Goal: Information Seeking & Learning: Check status

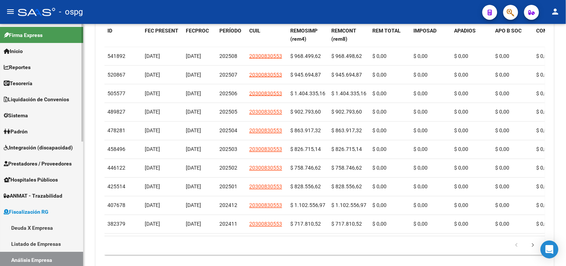
click at [35, 132] on link "Padrón" at bounding box center [41, 131] width 83 height 16
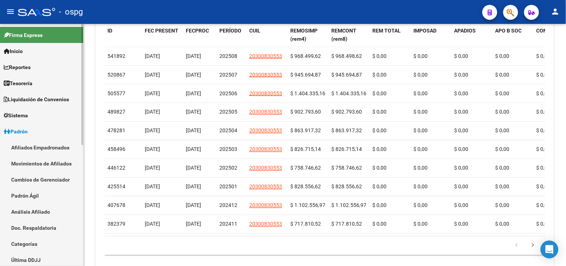
click at [35, 149] on link "Afiliados Empadronados" at bounding box center [41, 147] width 83 height 16
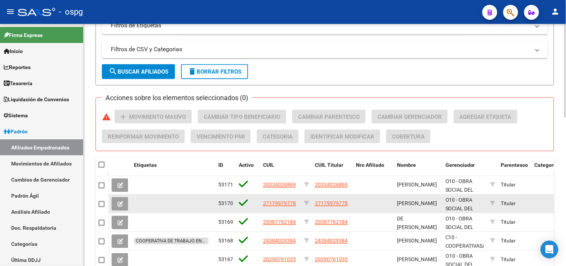
scroll to position [165, 0]
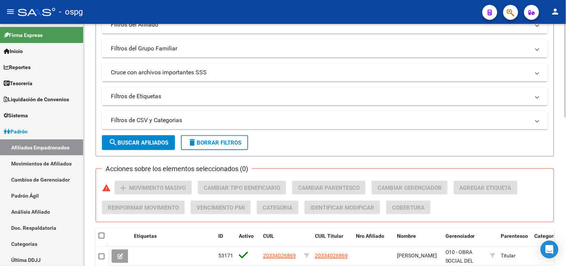
click at [172, 122] on mat-panel-title "Filtros de CSV y Categorias" at bounding box center [320, 120] width 419 height 8
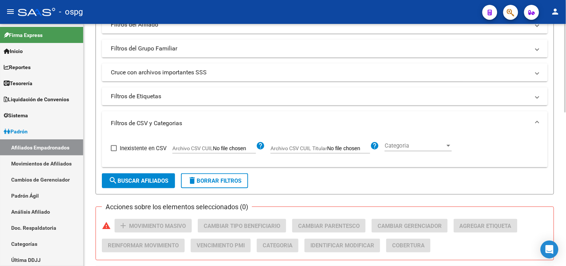
click at [220, 148] on input "Archivo CSV CUIL" at bounding box center [234, 148] width 43 height 7
type input "C:\fakepath\SS.csv"
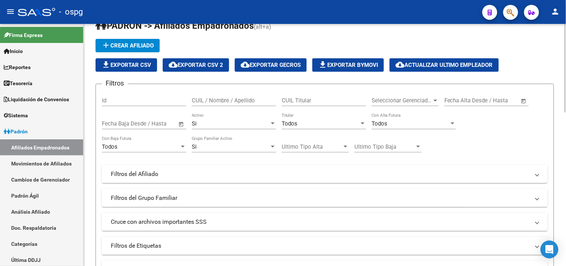
scroll to position [41, 0]
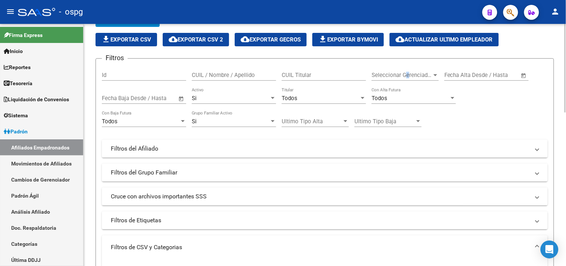
click at [408, 77] on span "Seleccionar Gerenciador" at bounding box center [402, 75] width 60 height 7
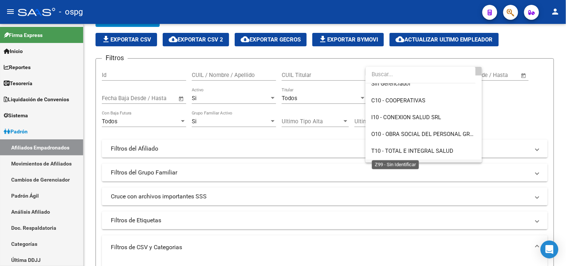
scroll to position [38, 0]
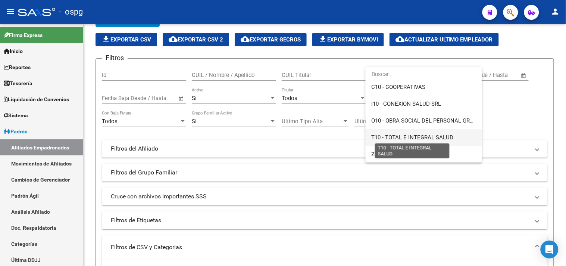
click at [376, 138] on span "T10 - TOTAL E INTEGRAL SALUD" at bounding box center [413, 137] width 82 height 7
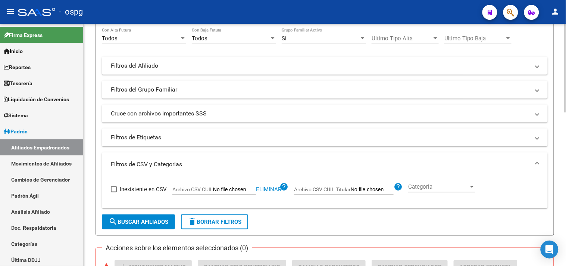
scroll to position [207, 0]
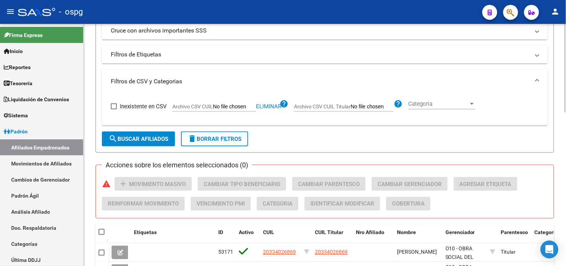
click at [133, 136] on span "search Buscar Afiliados" at bounding box center [139, 138] width 60 height 7
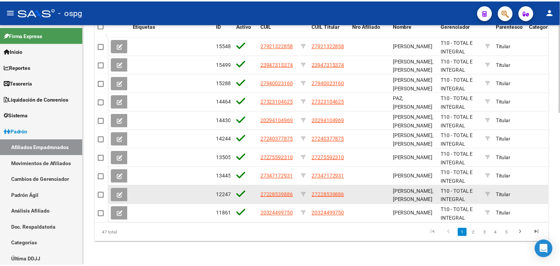
scroll to position [379, 0]
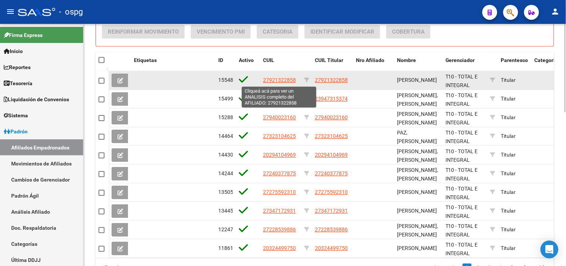
click at [274, 80] on span "27921322858" at bounding box center [279, 80] width 33 height 6
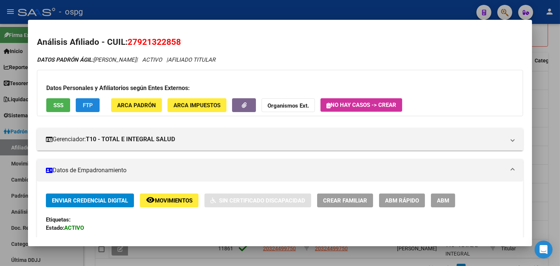
click at [83, 104] on span "FTP" at bounding box center [88, 105] width 10 height 7
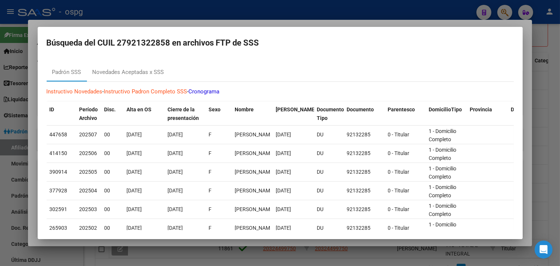
click at [527, 132] on div at bounding box center [280, 133] width 560 height 266
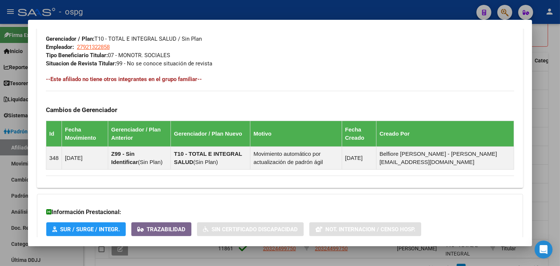
scroll to position [442, 0]
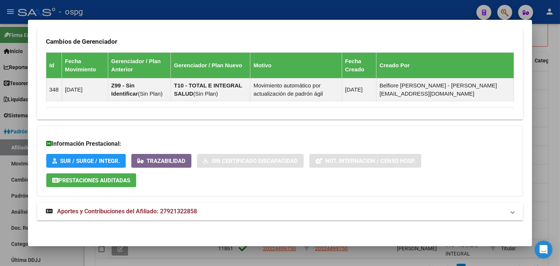
click at [221, 213] on mat-panel-title "Aportes y Contribuciones del Afiliado: 27921322858" at bounding box center [275, 211] width 459 height 9
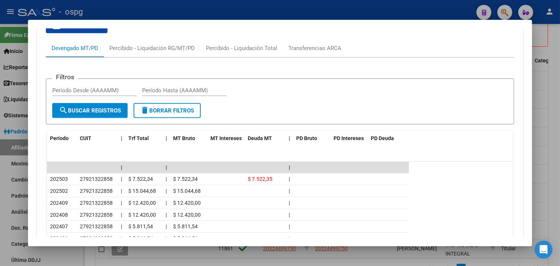
scroll to position [634, 0]
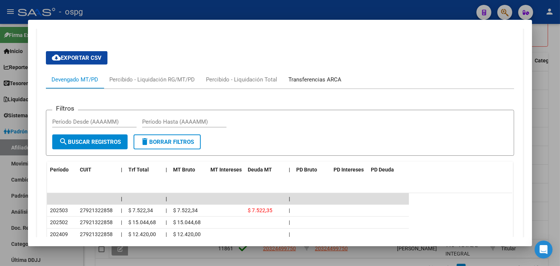
click at [319, 81] on div "Transferencias ARCA" at bounding box center [314, 79] width 53 height 8
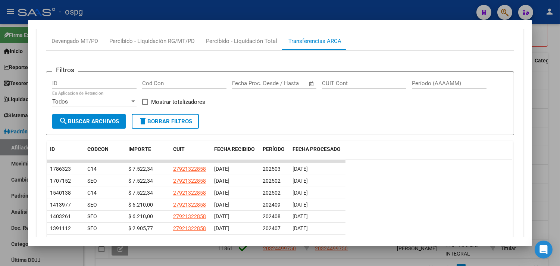
scroll to position [759, 0]
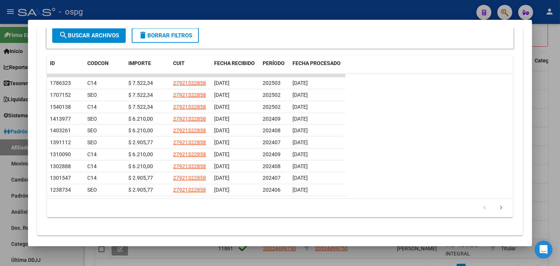
click at [555, 159] on div at bounding box center [280, 133] width 560 height 266
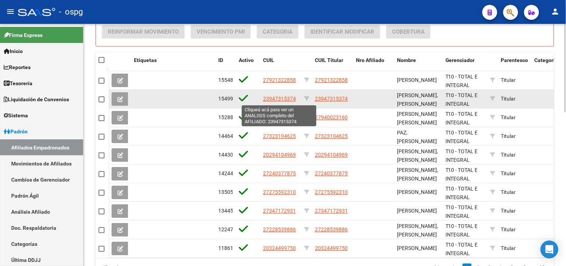
click at [279, 99] on span "23947315374" at bounding box center [279, 99] width 33 height 6
type textarea "23947315374"
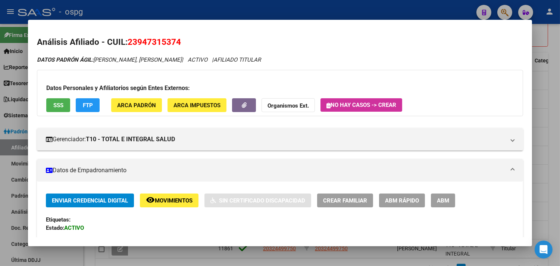
click at [83, 103] on span "FTP" at bounding box center [88, 105] width 10 height 7
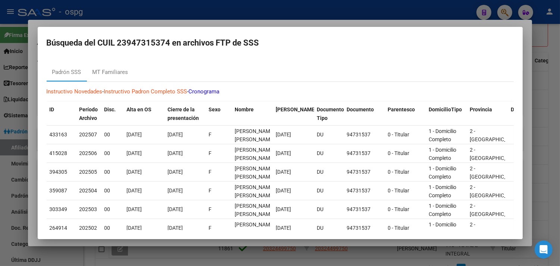
click at [537, 147] on div at bounding box center [280, 133] width 560 height 266
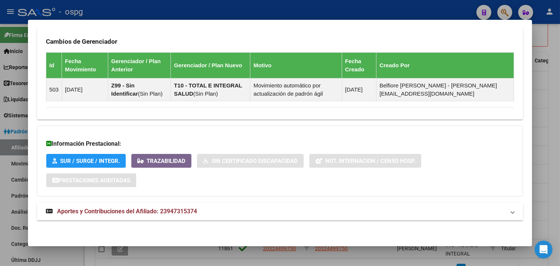
click at [293, 207] on mat-panel-title "Aportes y Contribuciones del Afiliado: 23947315374" at bounding box center [275, 211] width 459 height 9
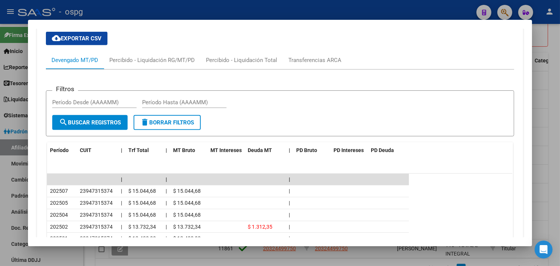
scroll to position [634, 0]
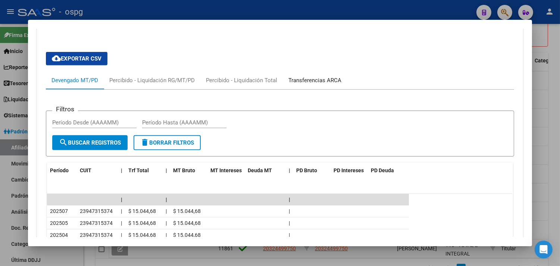
click at [316, 81] on div "Transferencias ARCA" at bounding box center [314, 80] width 53 height 8
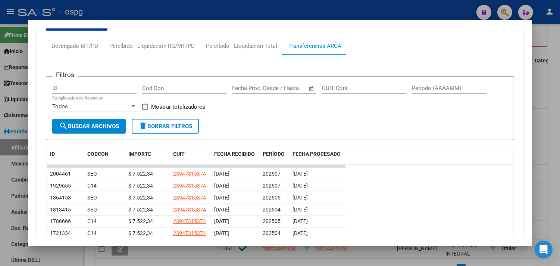
scroll to position [675, 0]
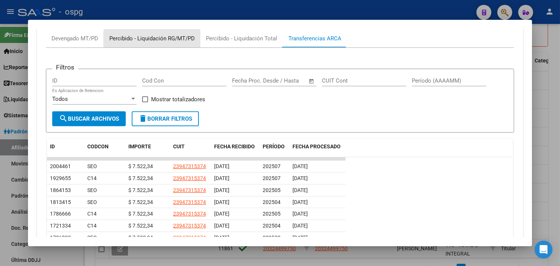
click at [163, 40] on div "Percibido - Liquidación RG/MT/PD" at bounding box center [151, 38] width 85 height 8
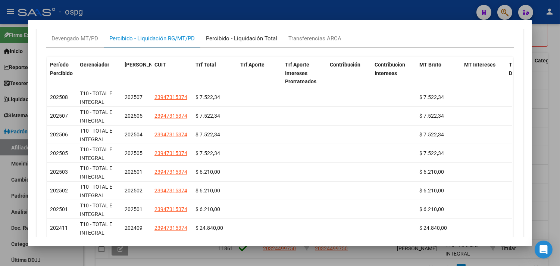
click at [246, 41] on div "Percibido - Liquidación Total" at bounding box center [241, 38] width 71 height 8
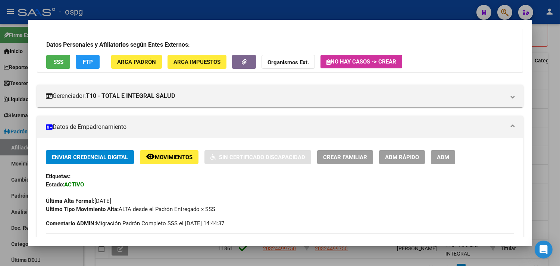
scroll to position [0, 0]
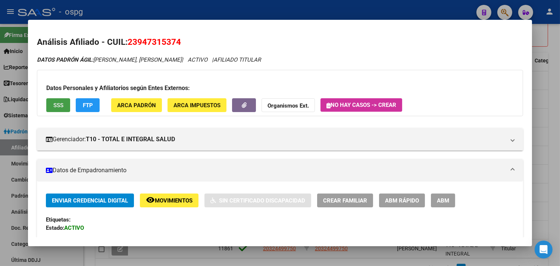
click at [62, 102] on button "SSS" at bounding box center [58, 105] width 24 height 14
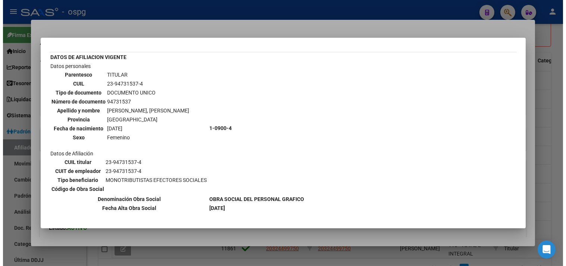
scroll to position [57, 0]
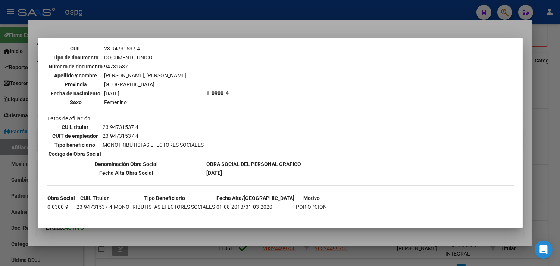
click at [537, 170] on div at bounding box center [280, 133] width 560 height 266
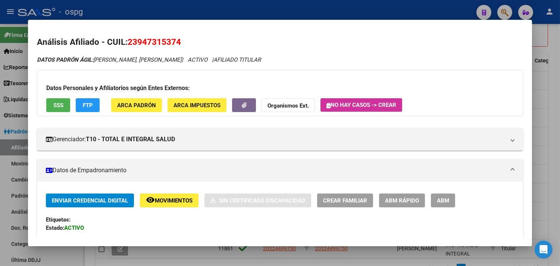
drag, startPoint x: 125, startPoint y: 42, endPoint x: 179, endPoint y: 39, distance: 53.8
click at [179, 39] on h2 "Análisis Afiliado - CUIL: 23947315374" at bounding box center [280, 42] width 486 height 13
copy span "23947315374"
click at [88, 257] on div at bounding box center [280, 133] width 560 height 266
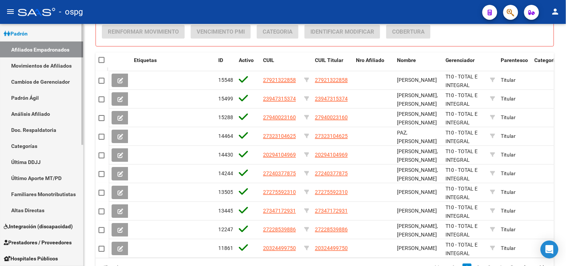
scroll to position [242, 0]
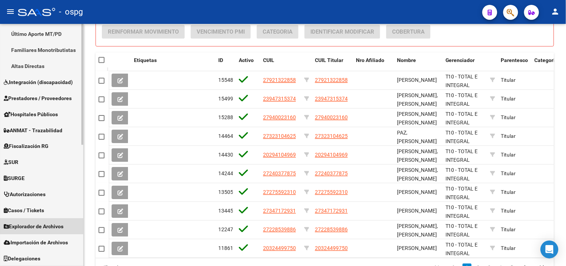
click at [51, 224] on span "Explorador de Archivos" at bounding box center [34, 226] width 60 height 8
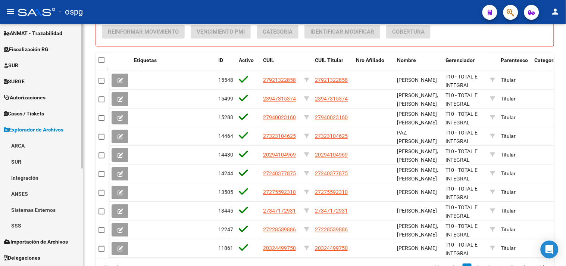
scroll to position [162, 0]
click at [13, 143] on link "ARCA" at bounding box center [41, 146] width 83 height 16
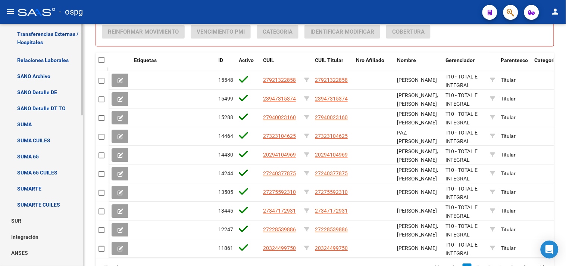
scroll to position [369, 0]
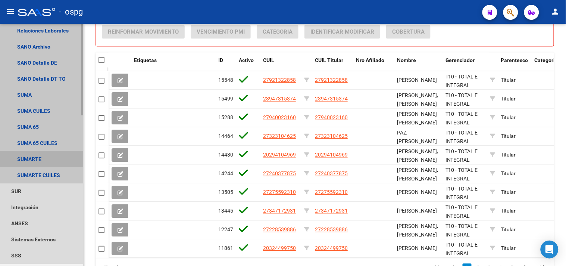
click at [30, 159] on link "SUMARTE" at bounding box center [41, 159] width 83 height 16
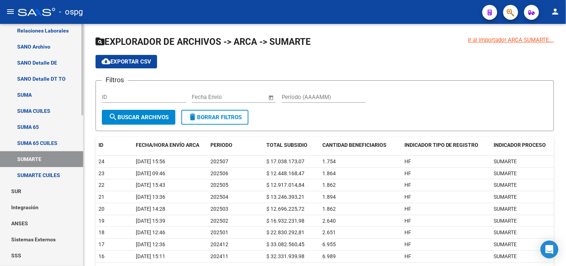
click at [27, 175] on link "SUMARTE CUILES" at bounding box center [41, 175] width 83 height 16
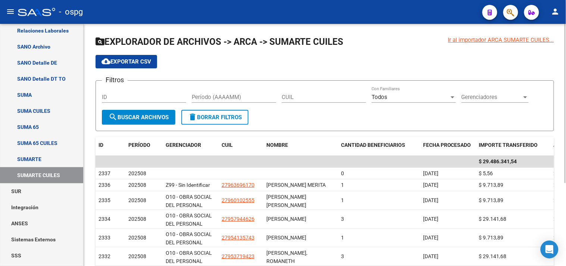
click at [315, 94] on input "CUIL" at bounding box center [324, 97] width 84 height 7
paste input "23-94731537-4"
type input "23-94731537-4"
click at [150, 120] on span "search Buscar Archivos" at bounding box center [139, 117] width 60 height 7
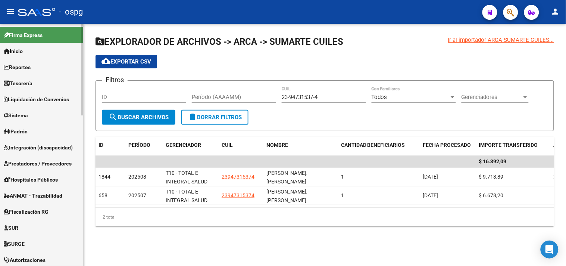
click at [23, 132] on span "Padrón" at bounding box center [16, 131] width 24 height 8
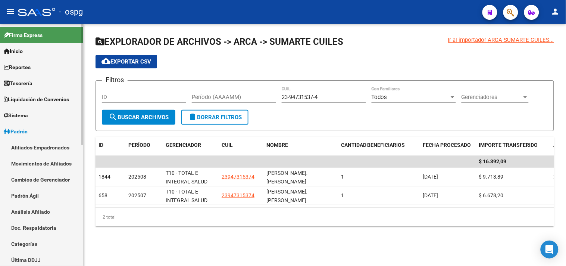
click at [23, 142] on link "Afiliados Empadronados" at bounding box center [41, 147] width 83 height 16
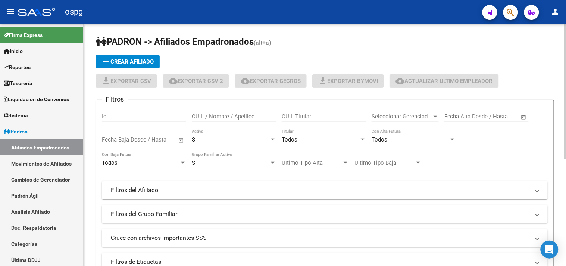
click at [409, 112] on div "Seleccionar Gerenciador Seleccionar Gerenciador" at bounding box center [405, 114] width 67 height 16
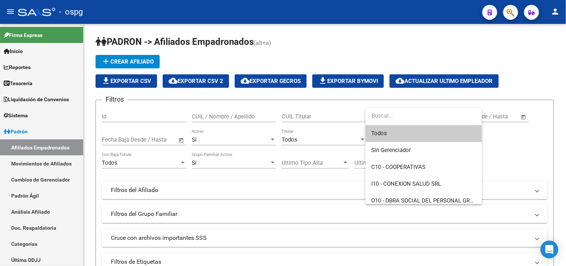
scroll to position [38, 0]
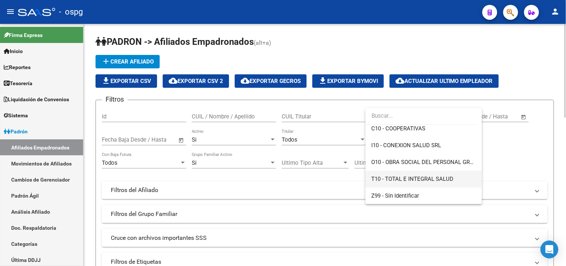
click at [381, 178] on span "T10 - TOTAL E INTEGRAL SALUD" at bounding box center [413, 178] width 82 height 7
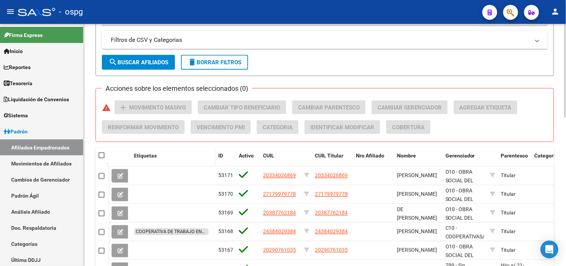
scroll to position [249, 0]
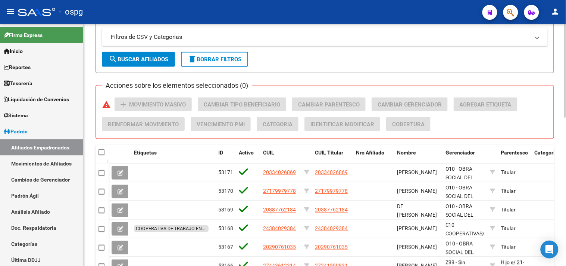
click at [180, 38] on mat-panel-title "Filtros de CSV y Categorias" at bounding box center [320, 37] width 419 height 8
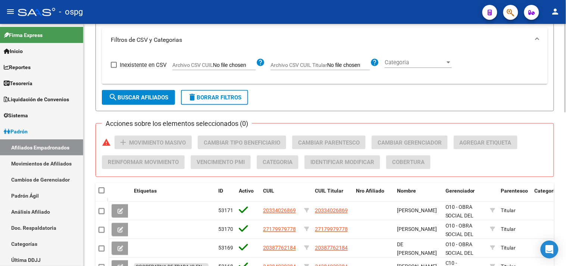
click at [207, 62] on span "Archivo CSV CUIL" at bounding box center [192, 65] width 41 height 6
click at [213, 62] on input "Archivo CSV CUIL" at bounding box center [234, 65] width 43 height 7
type input "C:\fakepath\SS.csv"
click at [117, 65] on label "Inexistente en CSV" at bounding box center [139, 64] width 56 height 9
click at [114, 68] on input "Inexistente en CSV" at bounding box center [113, 68] width 0 height 0
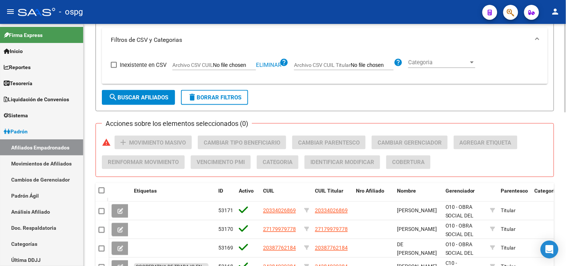
checkbox input "true"
drag, startPoint x: 128, startPoint y: 97, endPoint x: 275, endPoint y: 97, distance: 146.7
click at [129, 97] on span "search Buscar Afiliados" at bounding box center [139, 97] width 60 height 7
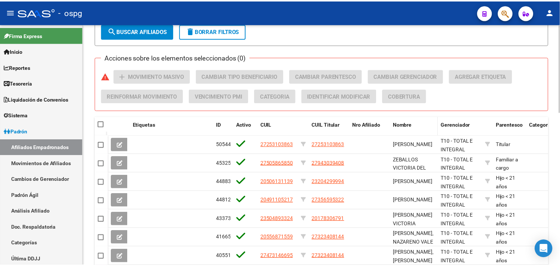
scroll to position [420, 0]
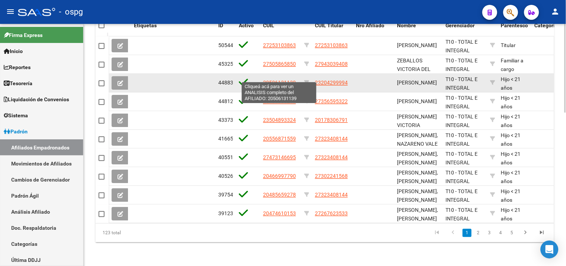
click at [279, 79] on span "20506131139" at bounding box center [279, 82] width 33 height 6
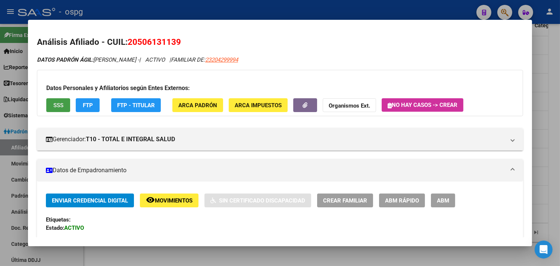
click at [53, 104] on span "SSS" at bounding box center [58, 105] width 10 height 7
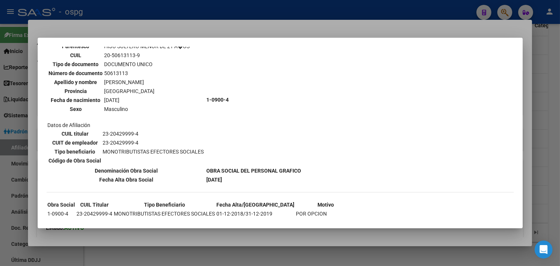
scroll to position [236, 0]
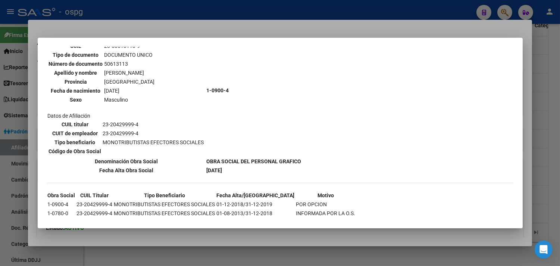
click at [528, 179] on div at bounding box center [280, 133] width 560 height 266
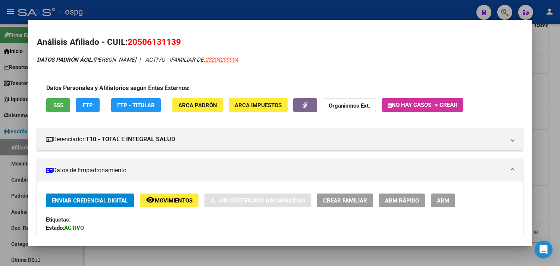
drag, startPoint x: 125, startPoint y: 41, endPoint x: 178, endPoint y: 42, distance: 53.0
click at [178, 42] on h2 "Análisis Afiliado - CUIL: 20506131139" at bounding box center [280, 42] width 486 height 13
copy span "20506131139"
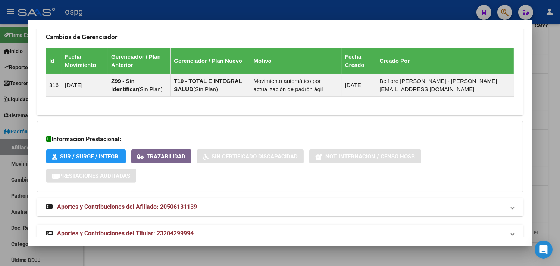
scroll to position [500, 0]
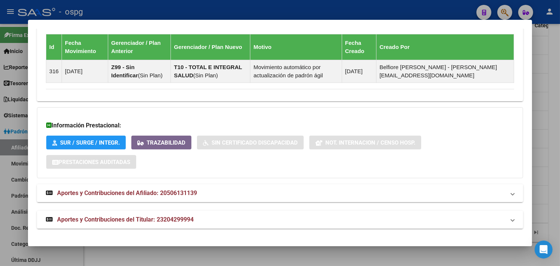
click at [217, 187] on mat-expansion-panel-header "Aportes y Contribuciones del Afiliado: 20506131139" at bounding box center [280, 193] width 486 height 18
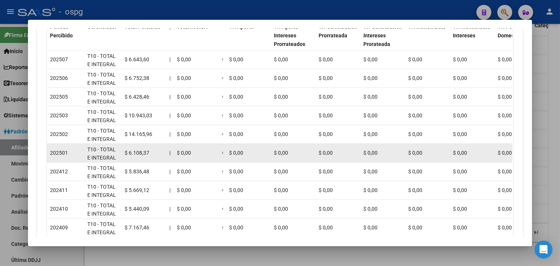
scroll to position [834, 0]
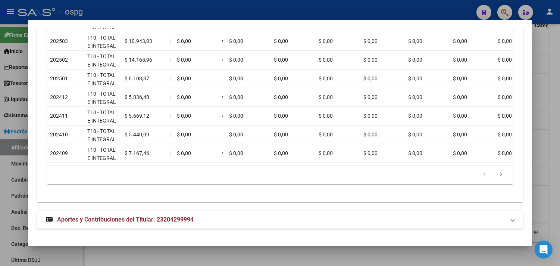
click at [237, 215] on mat-panel-title "Aportes y Contribuciones del Titular: 23204299994" at bounding box center [275, 219] width 459 height 9
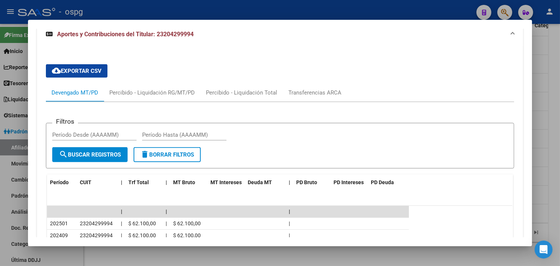
scroll to position [878, 0]
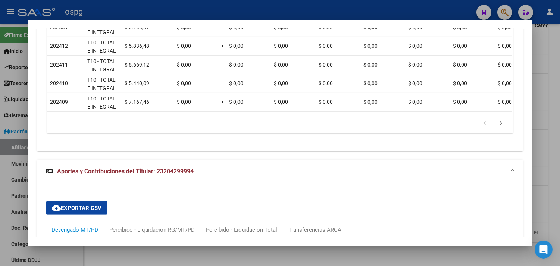
click at [547, 148] on div at bounding box center [280, 133] width 560 height 266
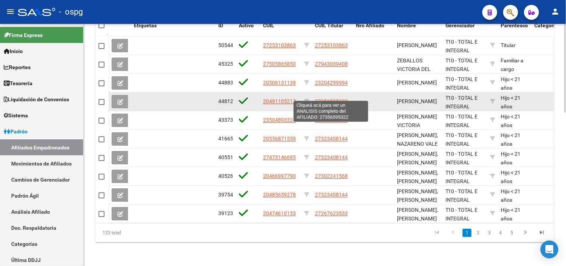
click at [327, 98] on span "27356595322" at bounding box center [331, 101] width 33 height 6
type textarea "27356595322"
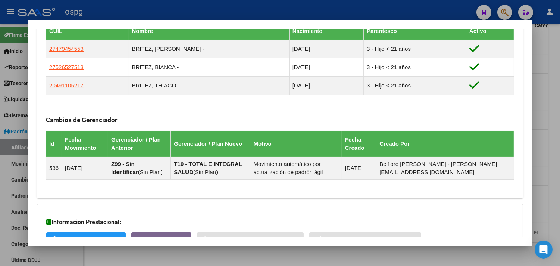
scroll to position [504, 0]
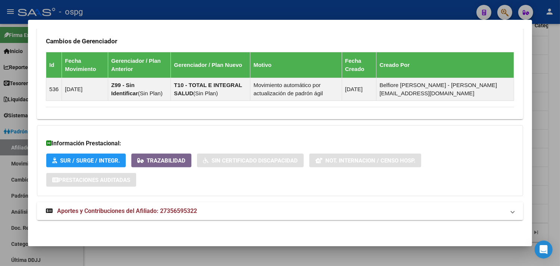
click at [206, 212] on mat-panel-title "Aportes y Contribuciones del Afiliado: 27356595322" at bounding box center [275, 210] width 459 height 9
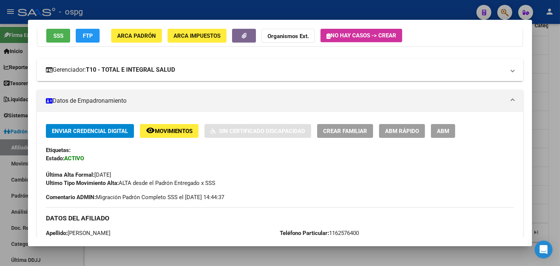
scroll to position [0, 0]
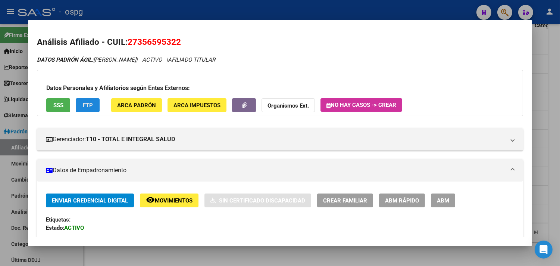
click at [83, 100] on button "FTP" at bounding box center [88, 105] width 24 height 14
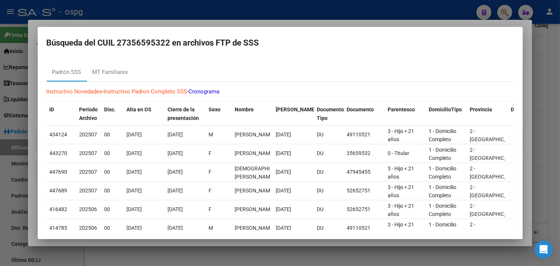
drag, startPoint x: 527, startPoint y: 155, endPoint x: 520, endPoint y: 152, distance: 7.8
click at [528, 155] on div at bounding box center [280, 133] width 560 height 266
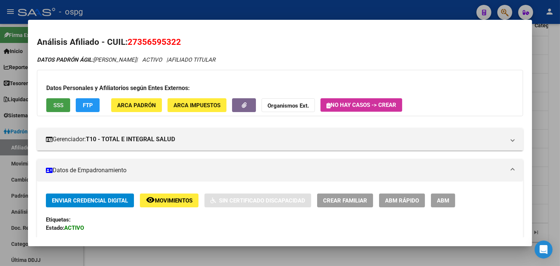
click at [56, 103] on span "SSS" at bounding box center [58, 105] width 10 height 7
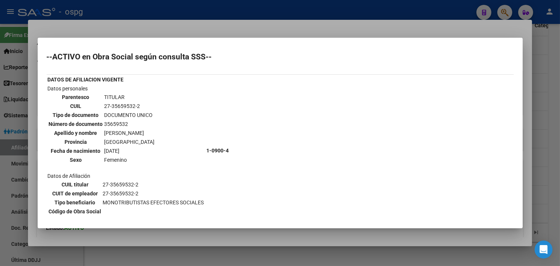
drag, startPoint x: 103, startPoint y: 104, endPoint x: 139, endPoint y: 103, distance: 35.5
click at [140, 104] on td "27-35659532-2" at bounding box center [129, 106] width 51 height 8
copy td "27-35659532-2"
click at [133, 29] on div at bounding box center [280, 133] width 560 height 266
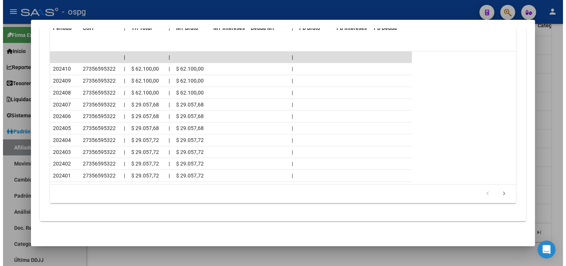
scroll to position [839, 0]
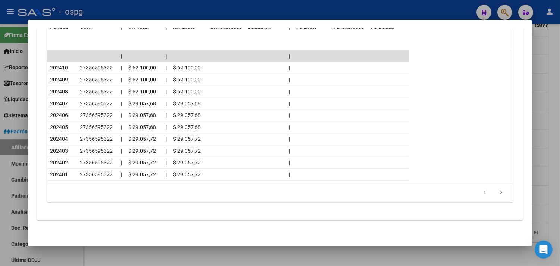
click at [551, 190] on div at bounding box center [280, 133] width 560 height 266
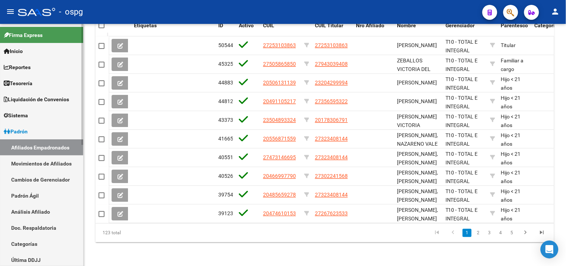
click at [46, 96] on span "Liquidación de Convenios" at bounding box center [36, 99] width 65 height 8
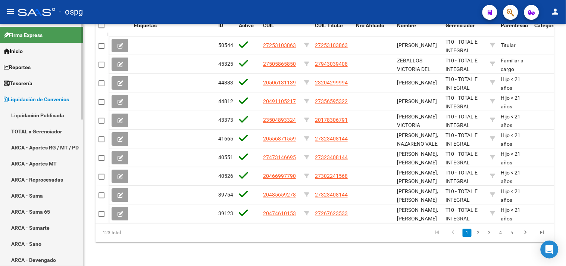
click at [25, 133] on link "TOTAL x Gerenciador" at bounding box center [41, 131] width 83 height 16
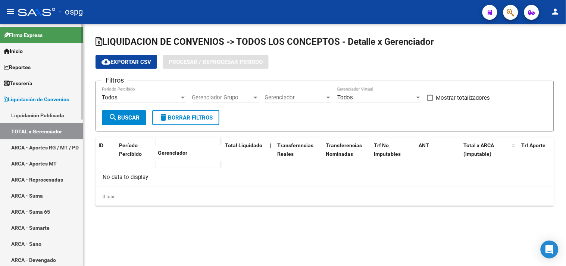
checkbox input "true"
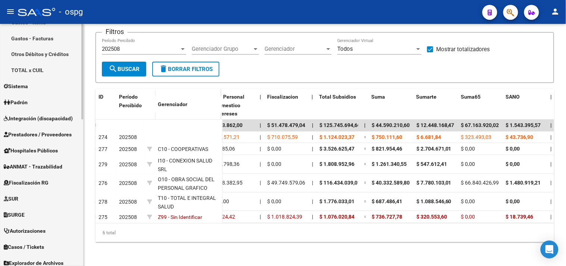
scroll to position [371, 0]
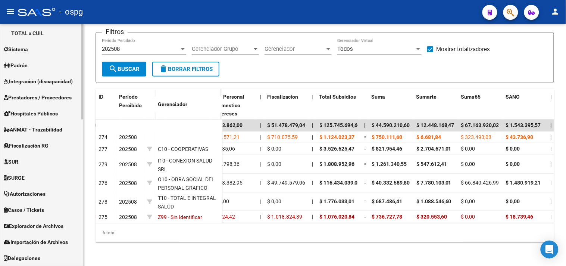
click at [43, 227] on span "Explorador de Archivos" at bounding box center [34, 226] width 60 height 8
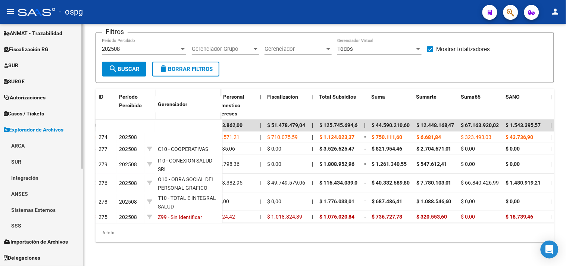
scroll to position [162, 0]
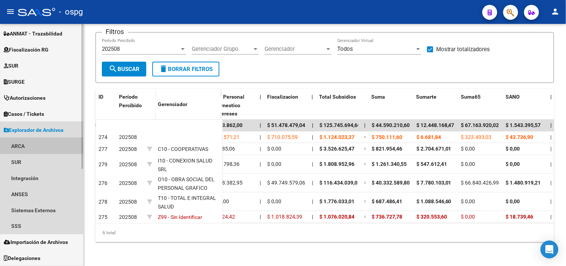
click at [38, 145] on link "ARCA" at bounding box center [41, 146] width 83 height 16
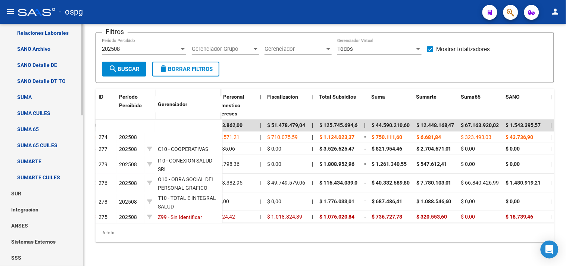
scroll to position [369, 0]
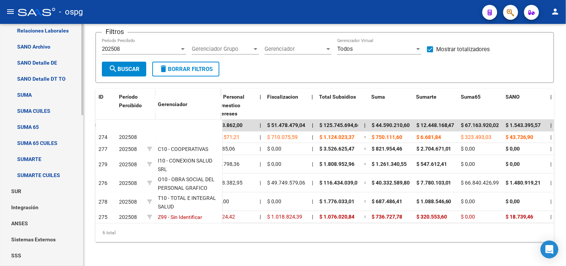
click at [28, 174] on link "SUMARTE CUILES" at bounding box center [41, 175] width 83 height 16
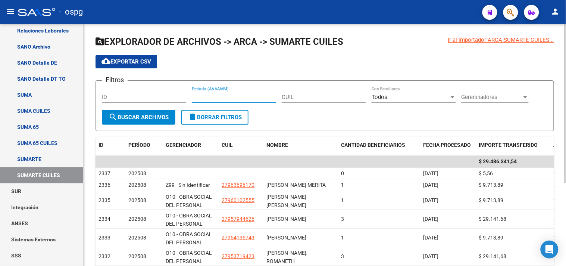
click at [255, 100] on input "Período (AAAAMM)" at bounding box center [234, 97] width 84 height 7
click at [481, 98] on span "Gerenciadores" at bounding box center [492, 97] width 60 height 7
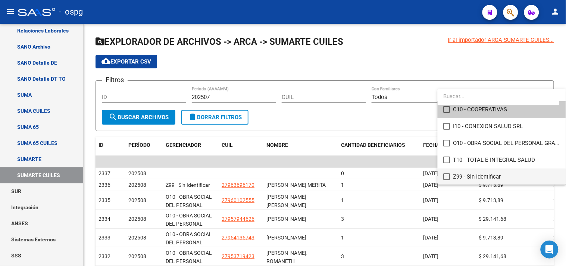
scroll to position [5, 0]
click at [446, 157] on mat-pseudo-checkbox at bounding box center [447, 159] width 7 height 7
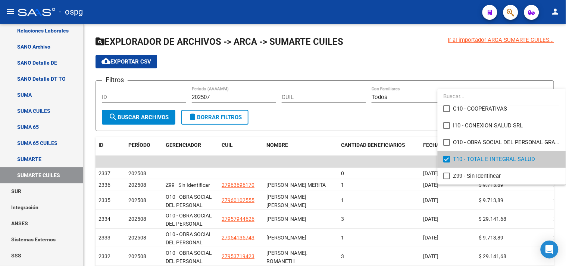
click at [134, 116] on div at bounding box center [283, 133] width 566 height 266
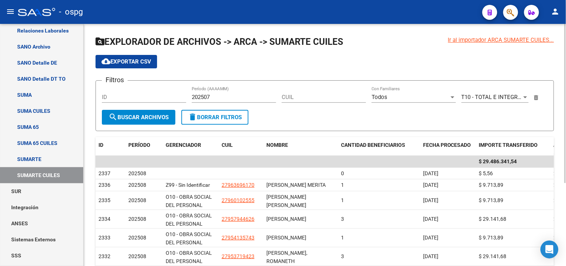
click at [127, 117] on span "search Buscar Archivos" at bounding box center [139, 117] width 60 height 7
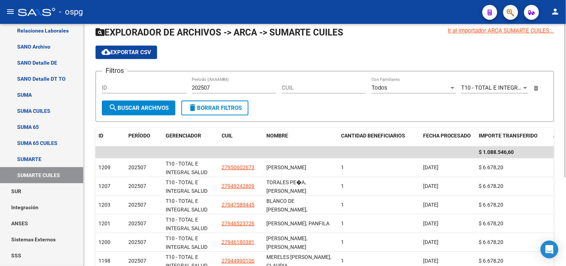
scroll to position [0, 0]
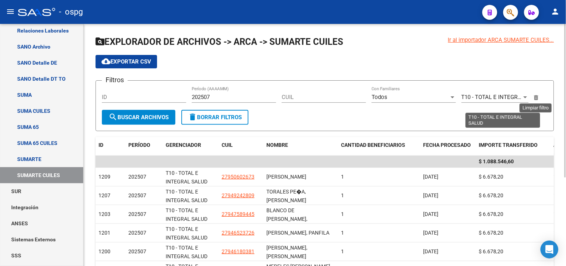
click at [535, 98] on icon at bounding box center [536, 97] width 4 height 5
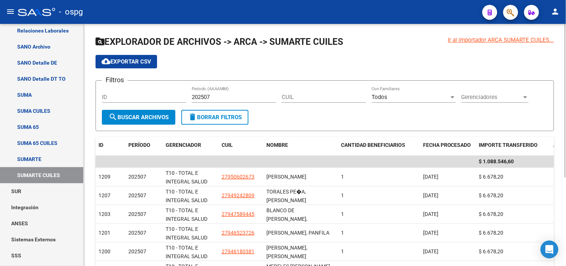
click at [500, 94] on span "Gerenciadores" at bounding box center [492, 97] width 60 height 7
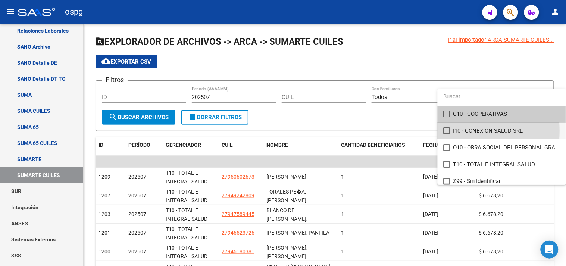
click at [445, 131] on mat-pseudo-checkbox at bounding box center [447, 130] width 7 height 7
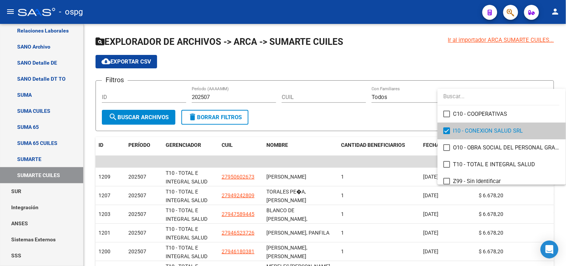
click at [137, 117] on div at bounding box center [283, 133] width 566 height 266
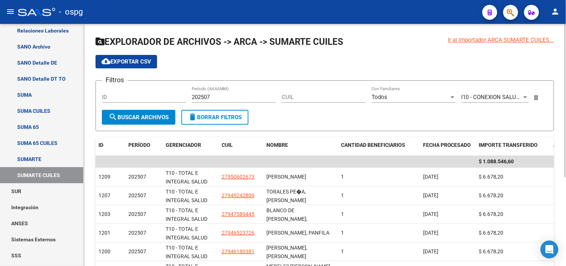
click at [139, 110] on button "search Buscar Archivos" at bounding box center [139, 117] width 74 height 15
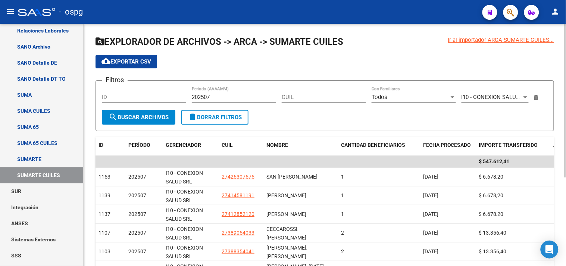
click at [214, 95] on input "202507" at bounding box center [234, 97] width 84 height 7
type input "202508"
click at [133, 119] on span "search Buscar Archivos" at bounding box center [139, 117] width 60 height 7
click at [534, 98] on app-multiple-select "I10 - CONEXION SALUD SRL Gerenciadores" at bounding box center [498, 97] width 73 height 7
click at [539, 99] on div "I10 - CONEXION SALUD SRL Gerenciadores" at bounding box center [503, 98] width 83 height 23
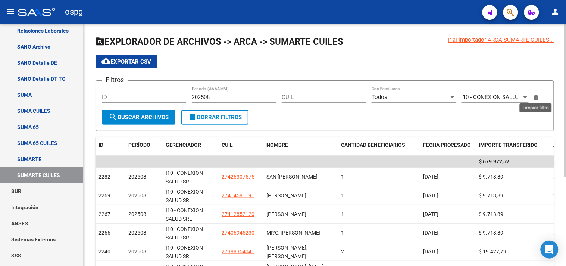
click at [538, 99] on icon at bounding box center [536, 97] width 4 height 5
click at [490, 100] on span "Gerenciadores" at bounding box center [492, 97] width 60 height 7
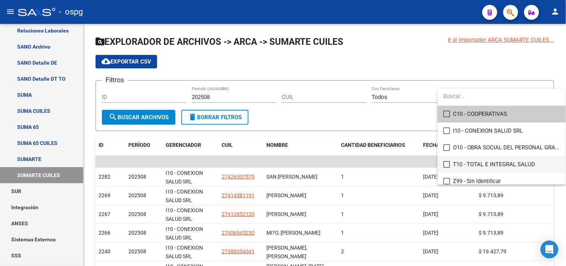
drag, startPoint x: 448, startPoint y: 162, endPoint x: 407, endPoint y: 165, distance: 41.2
click at [447, 163] on mat-pseudo-checkbox at bounding box center [447, 164] width 7 height 7
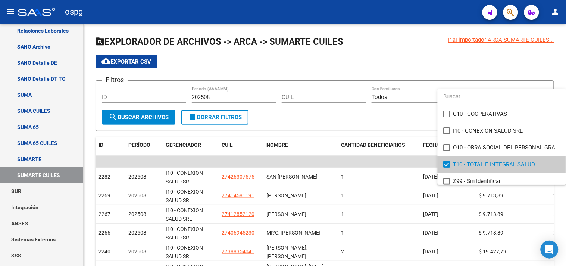
click at [146, 118] on div at bounding box center [283, 133] width 566 height 266
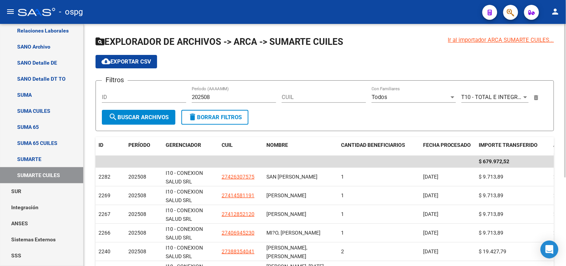
click at [144, 112] on button "search Buscar Archivos" at bounding box center [139, 117] width 74 height 15
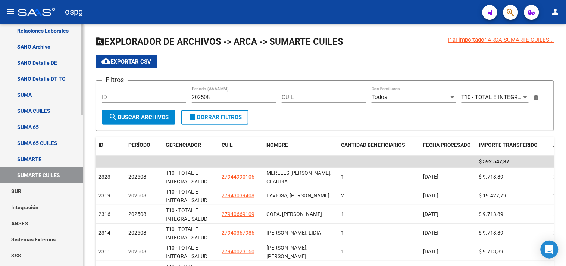
click at [24, 106] on link "SUMA CUILES" at bounding box center [41, 111] width 83 height 16
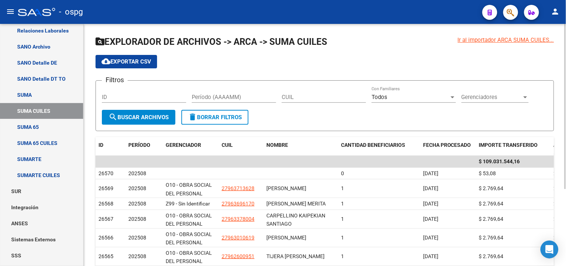
click at [258, 99] on input "Período (AAAAMM)" at bounding box center [234, 97] width 84 height 7
click at [486, 99] on span "Gerenciadores" at bounding box center [492, 97] width 60 height 7
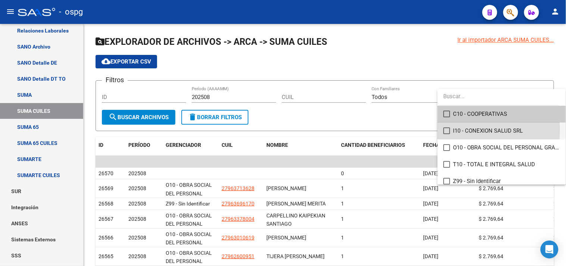
click at [445, 129] on mat-pseudo-checkbox at bounding box center [447, 130] width 7 height 7
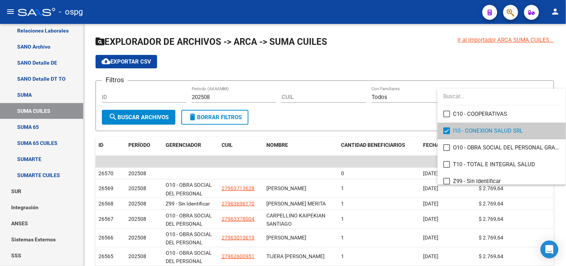
click at [143, 121] on div at bounding box center [283, 133] width 566 height 266
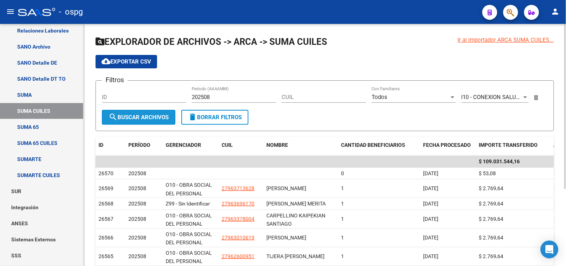
click at [130, 116] on span "search Buscar Archivos" at bounding box center [139, 117] width 60 height 7
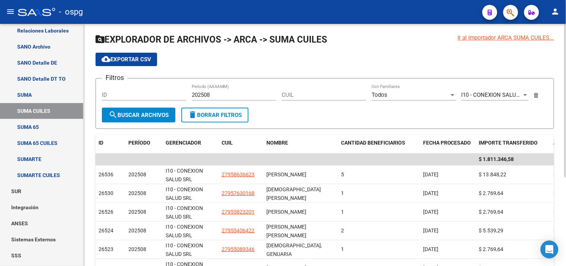
scroll to position [41, 0]
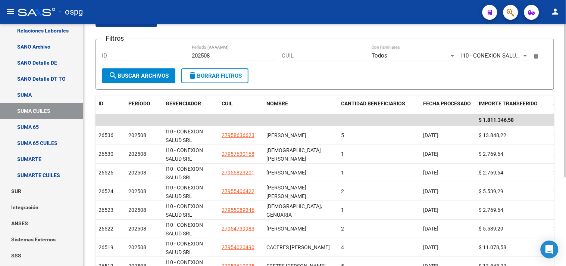
click at [218, 58] on input "202508" at bounding box center [234, 55] width 84 height 7
click at [121, 74] on span "search Buscar Archivos" at bounding box center [139, 75] width 60 height 7
click at [225, 54] on input "202507" at bounding box center [234, 55] width 84 height 7
click at [140, 75] on span "search Buscar Archivos" at bounding box center [139, 75] width 60 height 7
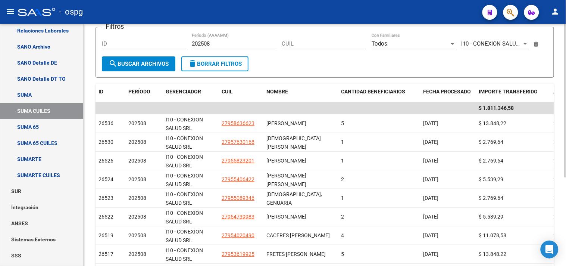
scroll to position [0, 0]
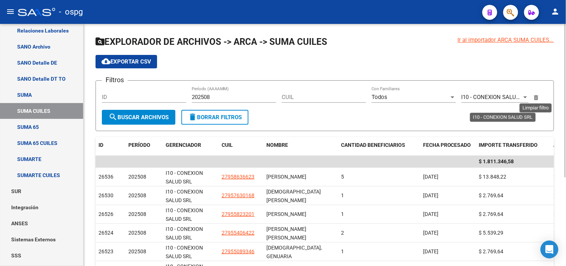
click at [534, 99] on icon at bounding box center [536, 97] width 4 height 5
click at [486, 97] on span "Gerenciadores" at bounding box center [492, 97] width 60 height 7
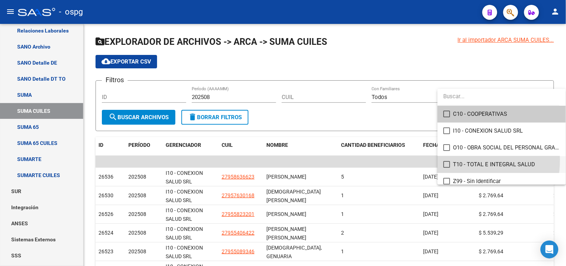
click at [446, 159] on mat-option "T10 - TOTAL E INTEGRAL SALUD" at bounding box center [502, 164] width 128 height 17
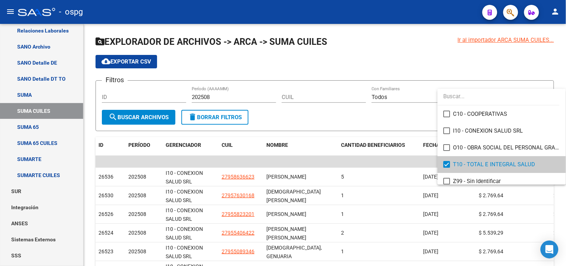
click at [135, 117] on div at bounding box center [283, 133] width 566 height 266
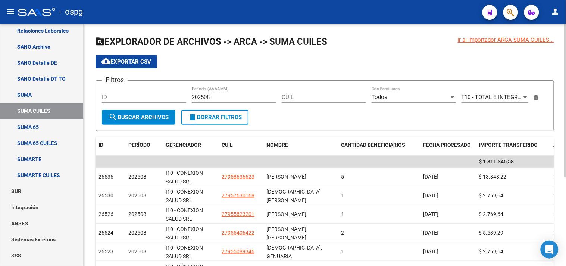
click at [127, 122] on button "search Buscar Archivos" at bounding box center [139, 117] width 74 height 15
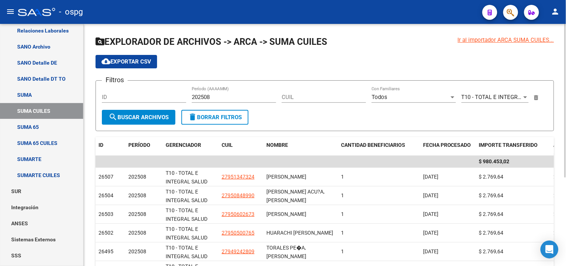
click at [219, 94] on input "202508" at bounding box center [234, 97] width 84 height 7
type input "202507"
click at [152, 116] on span "search Buscar Archivos" at bounding box center [139, 117] width 60 height 7
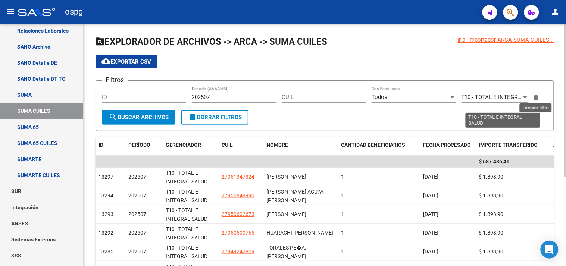
click at [537, 97] on icon at bounding box center [536, 97] width 4 height 5
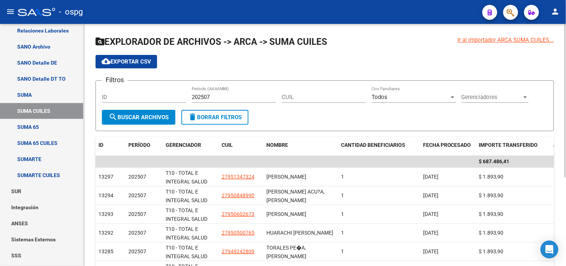
click at [514, 96] on span "Gerenciadores" at bounding box center [492, 97] width 60 height 7
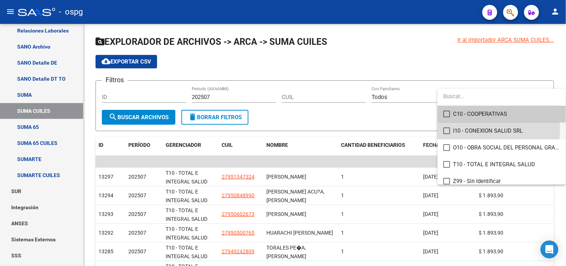
click at [454, 129] on span "I10 - CONEXION SALUD SRL" at bounding box center [506, 130] width 107 height 17
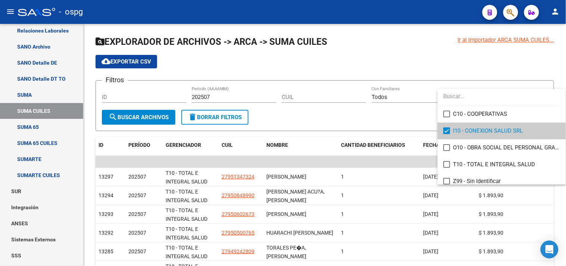
click at [147, 121] on div at bounding box center [283, 133] width 566 height 266
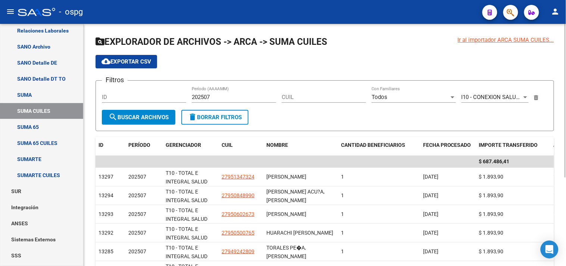
click at [131, 118] on span "search Buscar Archivos" at bounding box center [139, 117] width 60 height 7
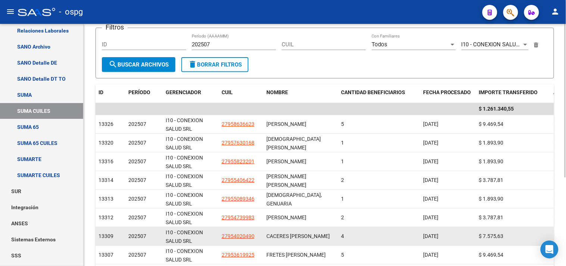
scroll to position [139, 0]
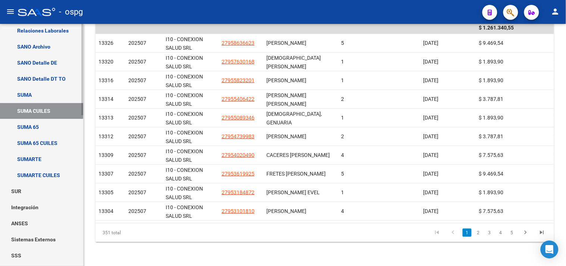
click at [45, 177] on link "SUMARTE CUILES" at bounding box center [41, 175] width 83 height 16
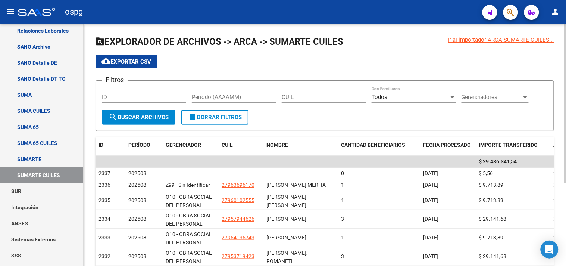
click at [217, 97] on input "Período (AAAAMM)" at bounding box center [234, 97] width 84 height 7
click at [467, 95] on span "Gerenciadores" at bounding box center [492, 97] width 60 height 7
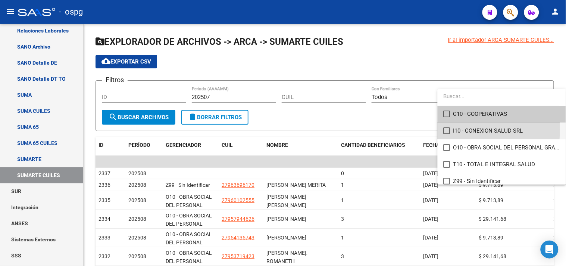
click at [450, 129] on mat-pseudo-checkbox at bounding box center [447, 130] width 7 height 7
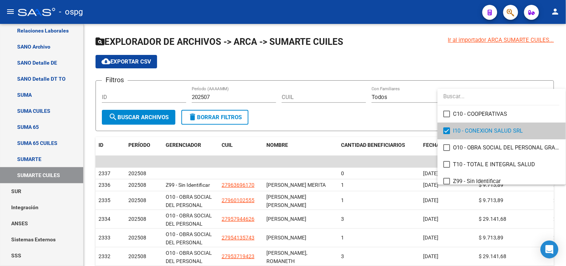
click at [120, 119] on div at bounding box center [283, 133] width 566 height 266
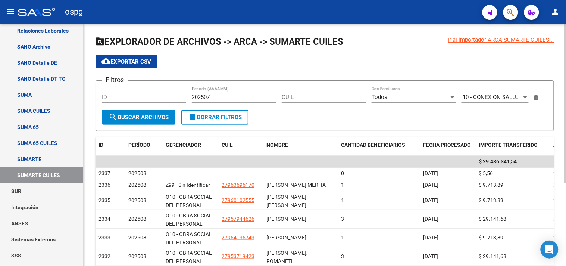
click at [122, 114] on span "search Buscar Archivos" at bounding box center [139, 117] width 60 height 7
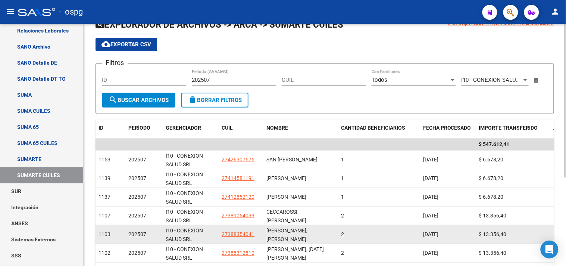
scroll to position [15, 0]
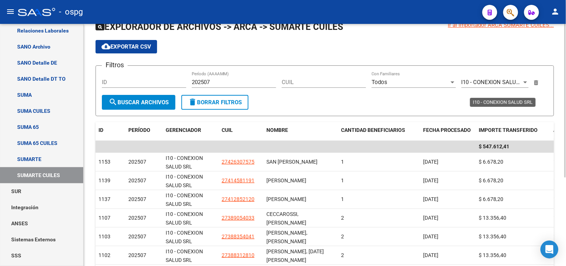
click at [525, 81] on div at bounding box center [525, 82] width 7 height 6
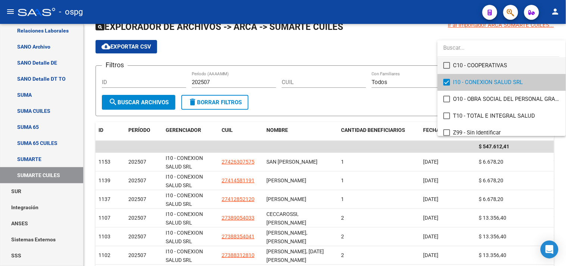
click at [449, 63] on mat-pseudo-checkbox at bounding box center [447, 65] width 7 height 7
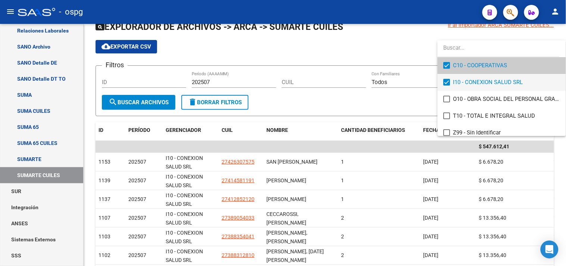
click at [448, 84] on mat-pseudo-checkbox at bounding box center [447, 82] width 7 height 7
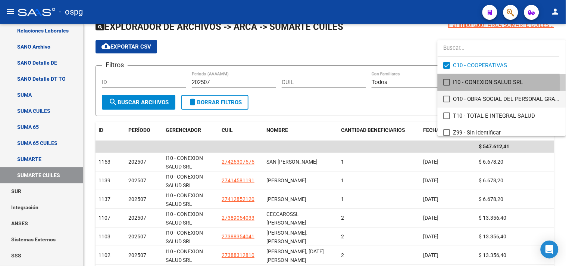
click at [446, 99] on mat-pseudo-checkbox at bounding box center [447, 99] width 7 height 7
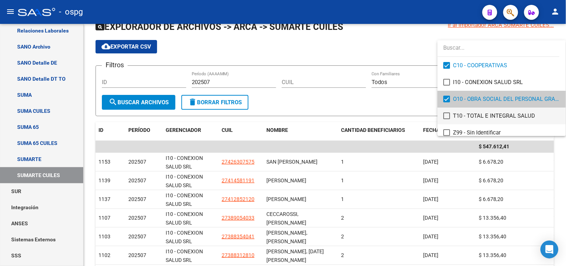
click at [445, 114] on mat-pseudo-checkbox at bounding box center [447, 115] width 7 height 7
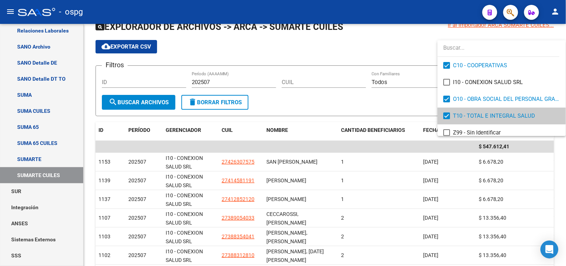
click at [446, 113] on mat-pseudo-checkbox at bounding box center [447, 115] width 7 height 7
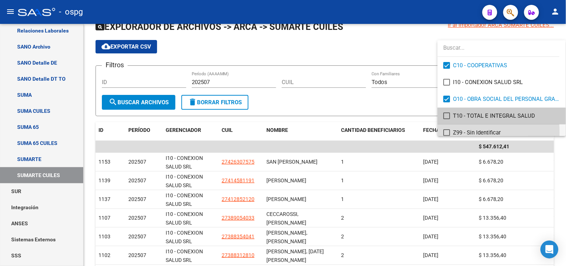
click at [449, 132] on mat-pseudo-checkbox at bounding box center [447, 132] width 7 height 7
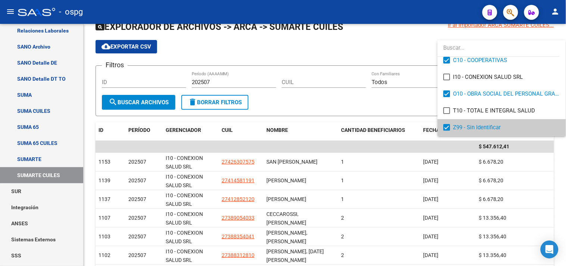
click at [157, 101] on div at bounding box center [283, 133] width 566 height 266
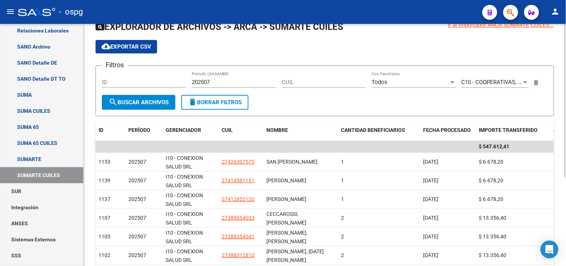
click at [147, 102] on span "search Buscar Archivos" at bounding box center [139, 102] width 60 height 7
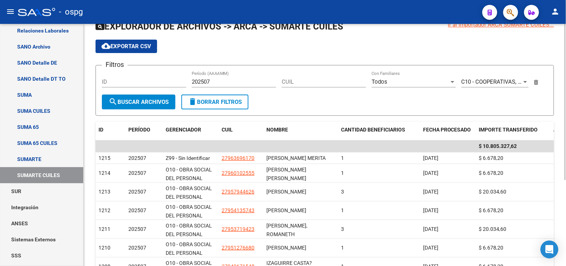
scroll to position [8, 0]
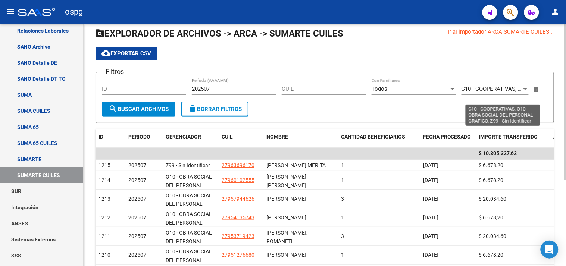
click at [525, 88] on div at bounding box center [526, 89] width 4 height 2
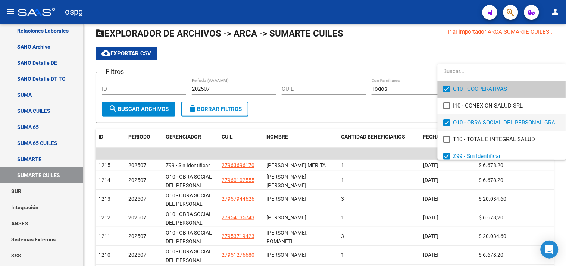
click at [446, 121] on mat-pseudo-checkbox at bounding box center [447, 122] width 7 height 7
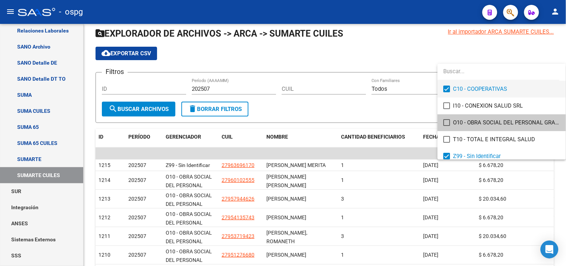
click at [447, 88] on mat-pseudo-checkbox at bounding box center [447, 88] width 7 height 7
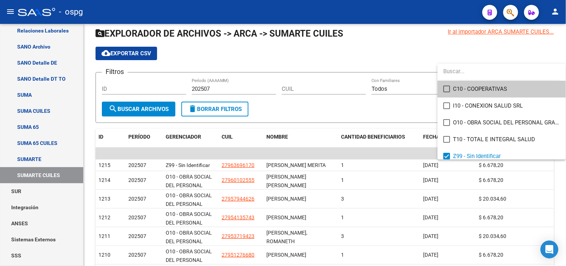
click at [138, 109] on div at bounding box center [283, 133] width 566 height 266
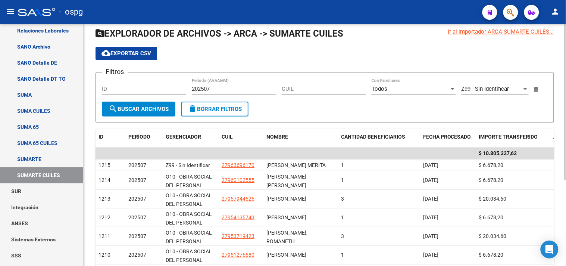
click at [130, 110] on span "search Buscar Archivos" at bounding box center [139, 109] width 60 height 7
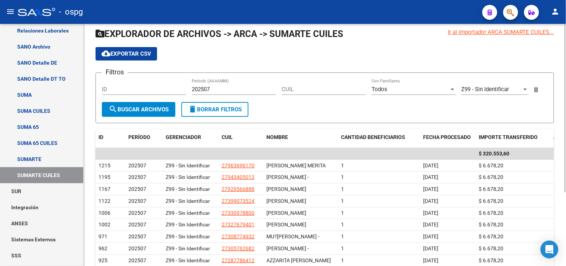
scroll to position [0, 0]
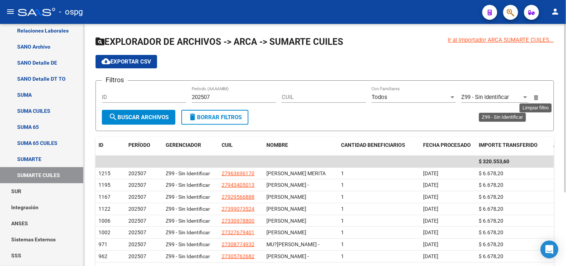
click at [533, 99] on app-multiple-select "Z99 - Sin Identificar Gerenciadores" at bounding box center [498, 97] width 73 height 7
click at [515, 95] on div "Z99 - Sin Identificar" at bounding box center [492, 97] width 60 height 7
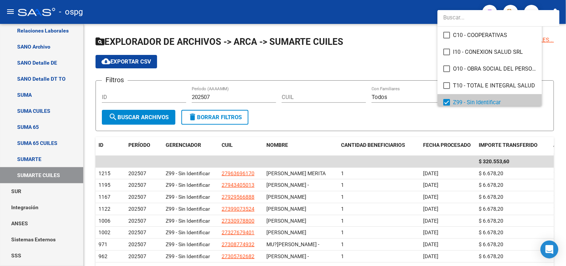
scroll to position [5, 0]
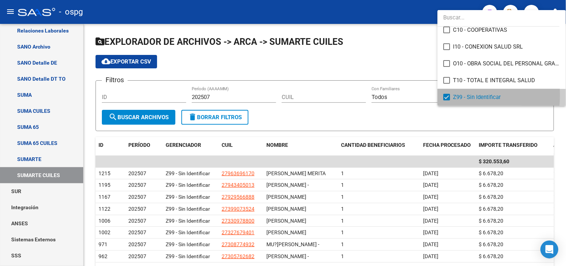
click at [446, 95] on mat-pseudo-checkbox at bounding box center [447, 97] width 7 height 7
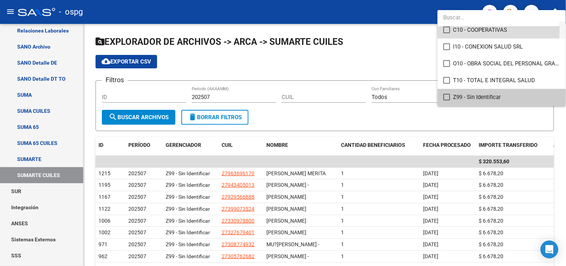
click at [446, 30] on mat-pseudo-checkbox at bounding box center [447, 29] width 7 height 7
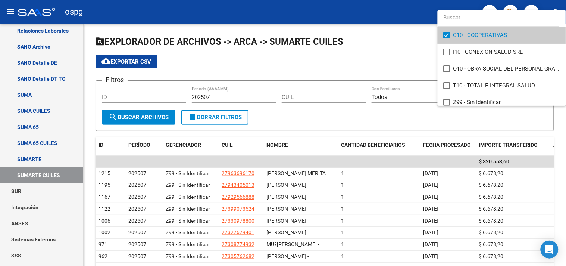
click at [161, 117] on div at bounding box center [283, 133] width 566 height 266
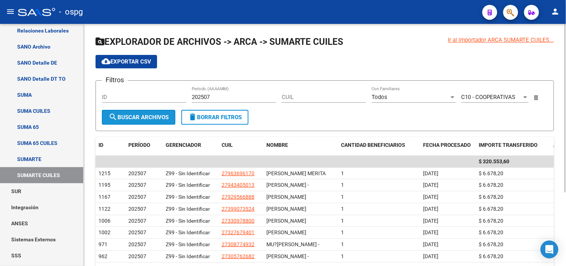
click at [169, 114] on span "search Buscar Archivos" at bounding box center [139, 117] width 60 height 7
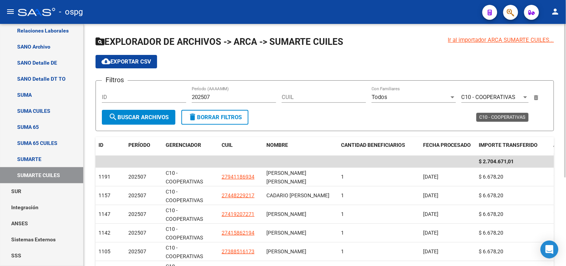
click at [521, 95] on div "C10 - COOPERATIVAS" at bounding box center [492, 97] width 60 height 7
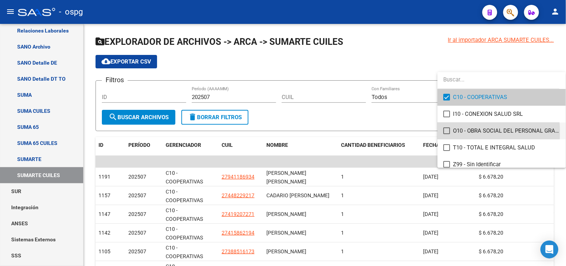
drag, startPoint x: 447, startPoint y: 132, endPoint x: 452, endPoint y: 96, distance: 36.9
click at [448, 131] on mat-pseudo-checkbox at bounding box center [447, 130] width 7 height 7
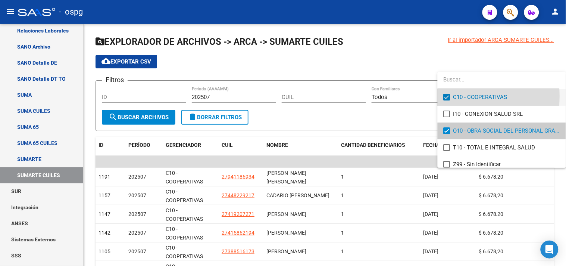
click at [449, 96] on mat-pseudo-checkbox at bounding box center [447, 97] width 7 height 7
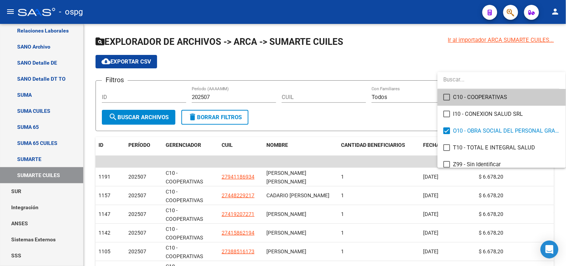
click at [147, 116] on div at bounding box center [283, 133] width 566 height 266
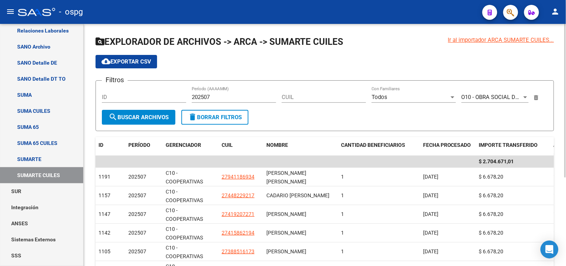
click at [163, 115] on span "search Buscar Archivos" at bounding box center [139, 117] width 60 height 7
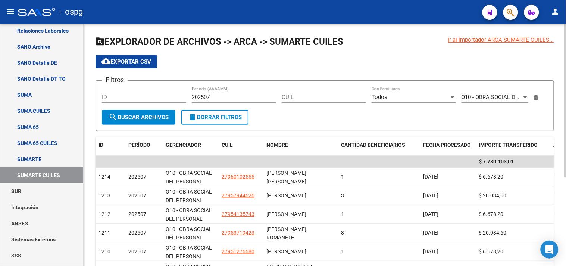
click at [245, 100] on input "202507" at bounding box center [234, 97] width 84 height 7
click at [124, 118] on span "search Buscar Archivos" at bounding box center [139, 117] width 60 height 7
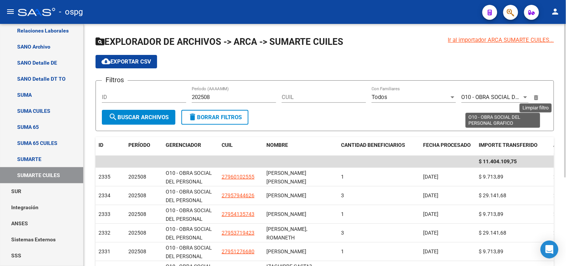
drag, startPoint x: 538, startPoint y: 98, endPoint x: 534, endPoint y: 97, distance: 4.5
click at [538, 98] on icon at bounding box center [536, 97] width 4 height 5
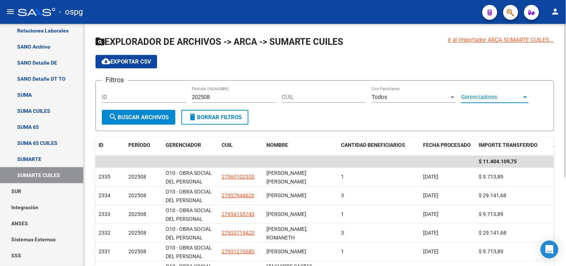
click at [526, 97] on div at bounding box center [526, 97] width 4 height 2
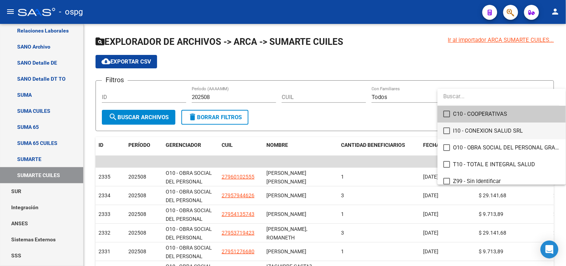
click at [445, 131] on mat-pseudo-checkbox at bounding box center [447, 130] width 7 height 7
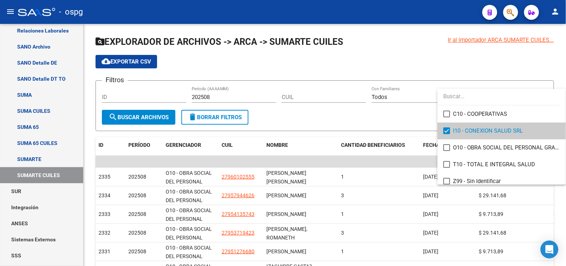
click at [129, 117] on div at bounding box center [283, 133] width 566 height 266
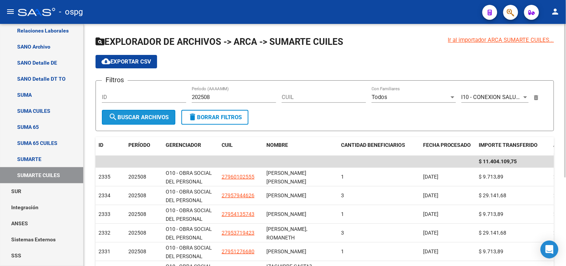
click at [128, 116] on span "search Buscar Archivos" at bounding box center [139, 117] width 60 height 7
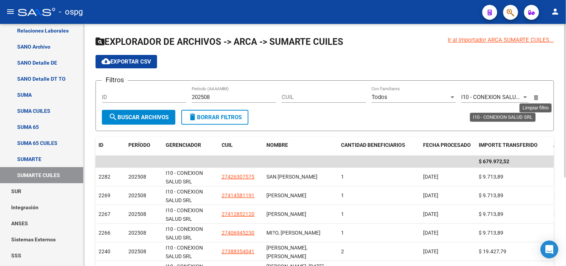
click at [536, 98] on icon at bounding box center [536, 97] width 4 height 5
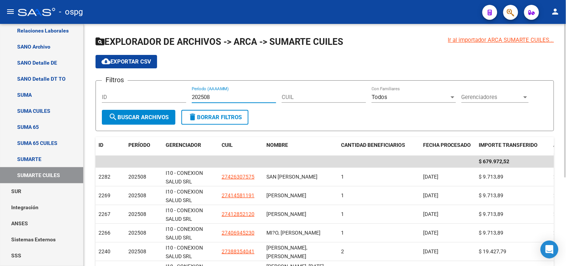
click at [256, 97] on input "202508" at bounding box center [234, 97] width 84 height 7
type input "202508"
drag, startPoint x: 497, startPoint y: 85, endPoint x: 492, endPoint y: 91, distance: 8.2
click at [496, 88] on form "Filtros ID 202508 Período (AAAAMM) CUIL Todos Con Familiares Gerenciadores Gere…" at bounding box center [325, 105] width 459 height 51
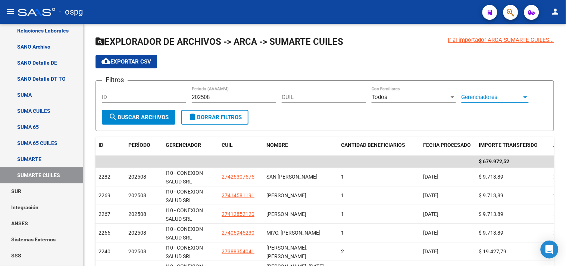
click at [490, 95] on span "Gerenciadores" at bounding box center [492, 97] width 60 height 7
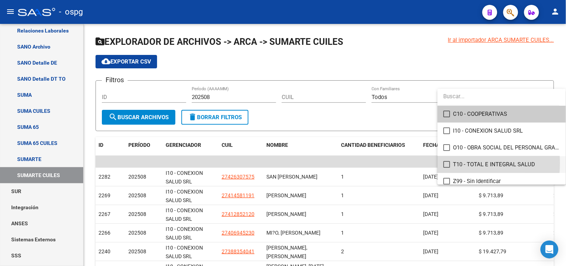
drag, startPoint x: 449, startPoint y: 163, endPoint x: 438, endPoint y: 158, distance: 11.5
click at [448, 162] on mat-pseudo-checkbox at bounding box center [447, 164] width 7 height 7
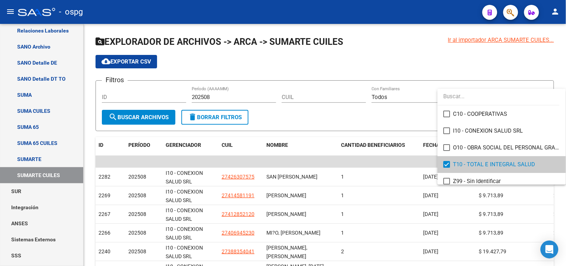
click at [140, 114] on div at bounding box center [283, 133] width 566 height 266
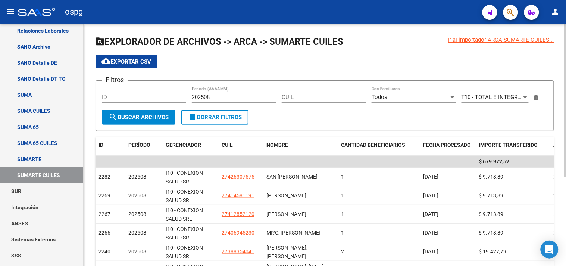
click at [137, 113] on button "search Buscar Archivos" at bounding box center [139, 117] width 74 height 15
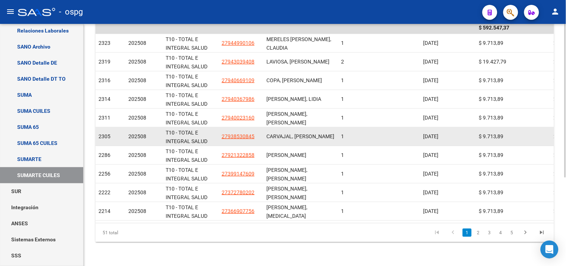
scroll to position [56, 0]
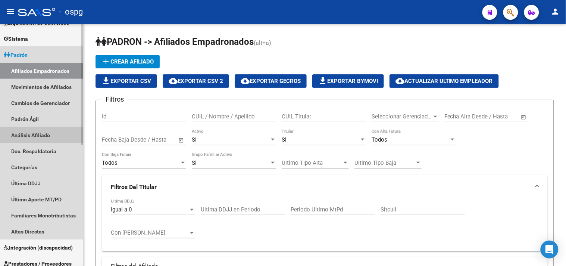
click at [28, 133] on link "Análisis Afiliado" at bounding box center [41, 135] width 83 height 16
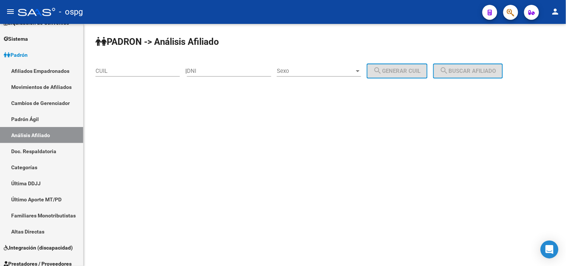
click at [118, 69] on input "CUIL" at bounding box center [138, 71] width 84 height 7
click at [119, 72] on input "CUIL" at bounding box center [138, 71] width 84 height 7
paste input "27-46755260-6"
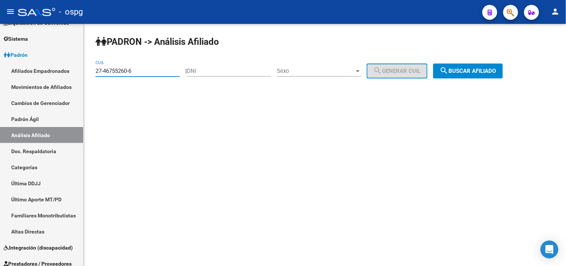
click at [485, 75] on button "search Buscar afiliado" at bounding box center [468, 70] width 70 height 15
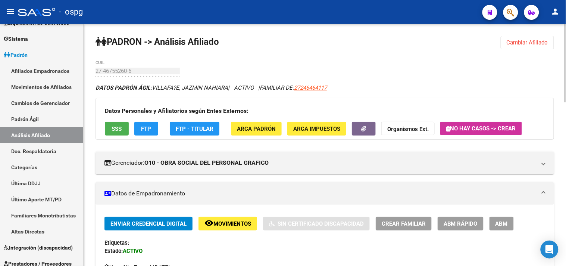
click at [120, 127] on span "SSS" at bounding box center [117, 128] width 10 height 7
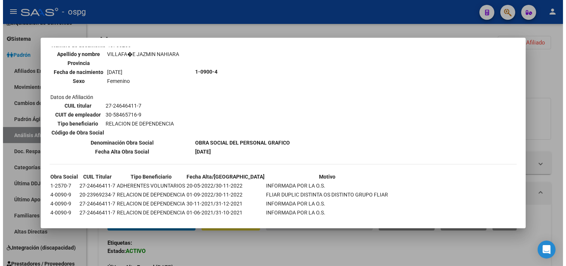
scroll to position [507, 0]
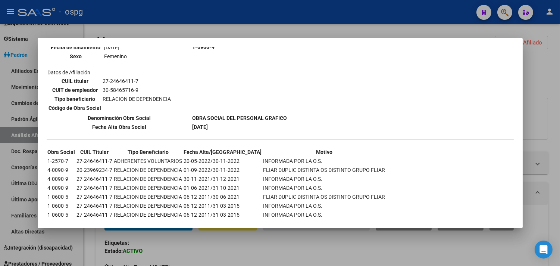
click at [278, 249] on div at bounding box center [280, 133] width 560 height 266
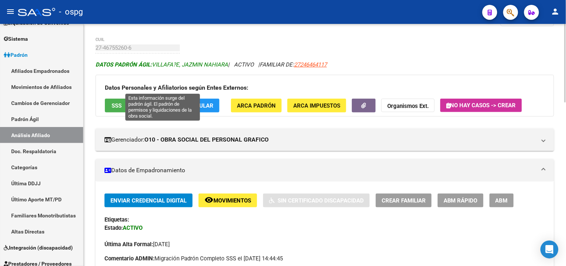
scroll to position [0, 0]
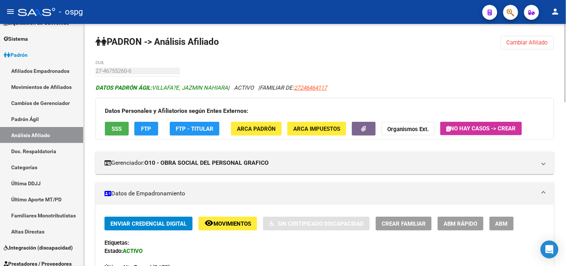
click at [137, 88] on strong "DATOS PADRÓN ÁGIL:" at bounding box center [124, 87] width 56 height 7
click at [547, 44] on span "Cambiar Afiliado" at bounding box center [527, 42] width 41 height 7
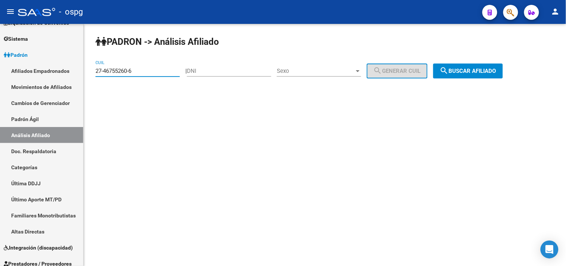
drag, startPoint x: 141, startPoint y: 72, endPoint x: 88, endPoint y: 69, distance: 52.7
click at [88, 69] on div "PADRON -> Análisis Afiliado 27-46755260-6 CUIL | DNI Sexo Sexo search Generar C…" at bounding box center [325, 63] width 483 height 78
paste input "0-33402686-9"
click at [471, 71] on span "search Buscar afiliado" at bounding box center [468, 71] width 56 height 7
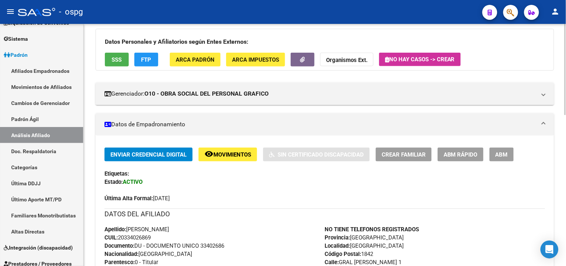
scroll to position [402, 0]
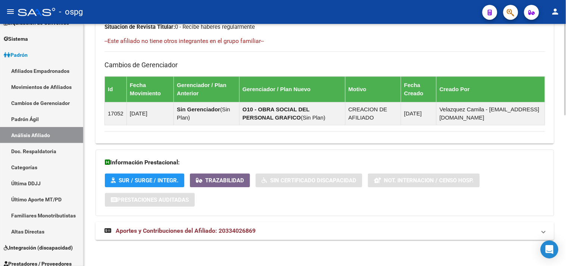
click at [281, 232] on mat-panel-title "Aportes y Contribuciones del Afiliado: 20334026869" at bounding box center [320, 231] width 432 height 8
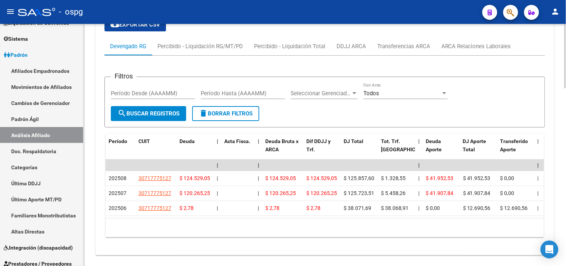
scroll to position [652, 0]
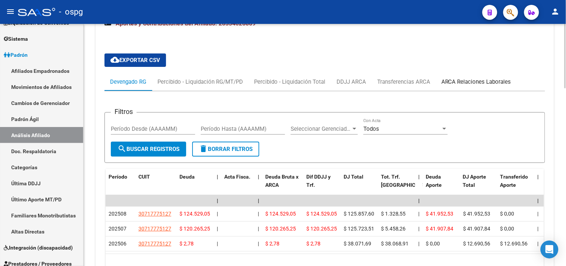
click at [493, 79] on div "ARCA Relaciones Laborales" at bounding box center [476, 82] width 70 height 8
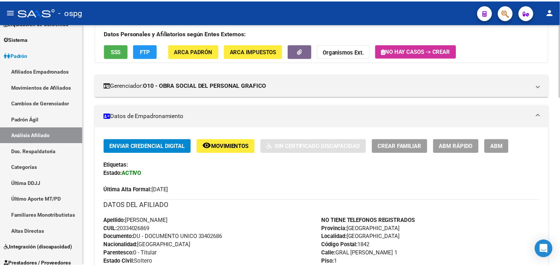
scroll to position [0, 0]
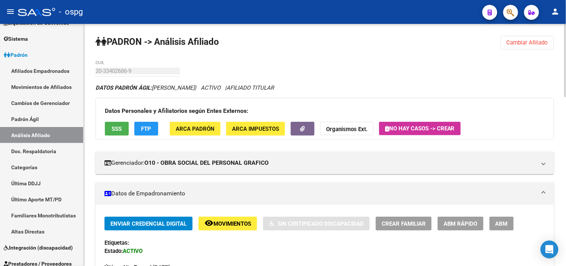
click at [115, 128] on span "SSS" at bounding box center [117, 128] width 10 height 7
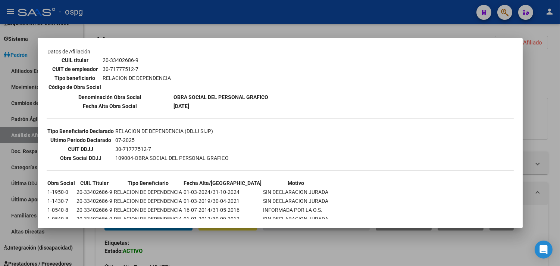
scroll to position [143, 0]
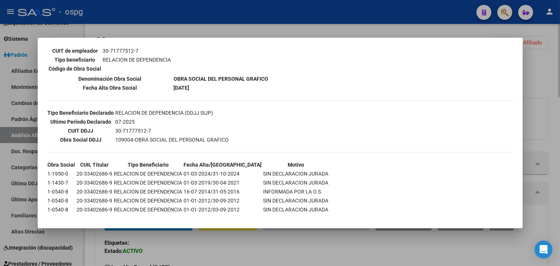
drag, startPoint x: 552, startPoint y: 72, endPoint x: 527, endPoint y: 38, distance: 42.4
click at [549, 69] on div at bounding box center [280, 133] width 560 height 266
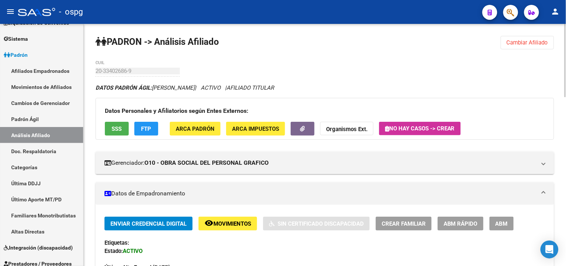
click at [526, 41] on span "Cambiar Afiliado" at bounding box center [527, 42] width 41 height 7
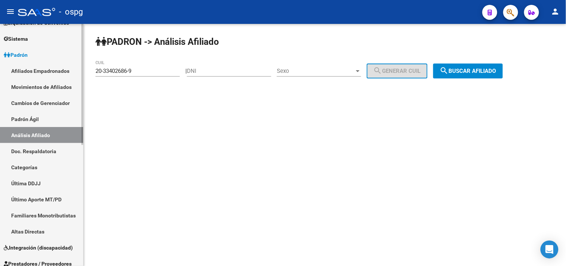
drag, startPoint x: 157, startPoint y: 75, endPoint x: 56, endPoint y: 75, distance: 100.8
click at [57, 75] on mat-sidenav-container "Firma Express Inicio Calendario SSS Instructivos Contacto OS Reportes Tablero d…" at bounding box center [283, 145] width 566 height 242
click at [159, 96] on div "PADRON -> Análisis Afiliado 20-33402686-9 CUIL | DNI Sexo Sexo search Generar C…" at bounding box center [325, 63] width 483 height 78
drag, startPoint x: 96, startPoint y: 66, endPoint x: 84, endPoint y: 66, distance: 11.6
click at [84, 66] on div "PADRON -> Análisis Afiliado 20-33402686-9 CUIL | DNI Sexo Sexo search Generar C…" at bounding box center [325, 63] width 483 height 78
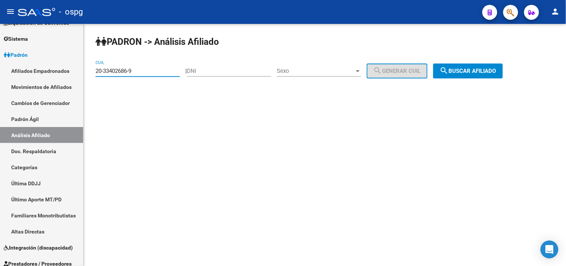
paste input "93863728"
click at [484, 72] on span "search Buscar afiliado" at bounding box center [468, 71] width 56 height 7
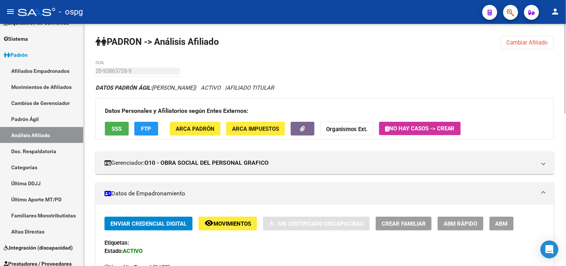
click at [117, 129] on span "SSS" at bounding box center [117, 128] width 10 height 7
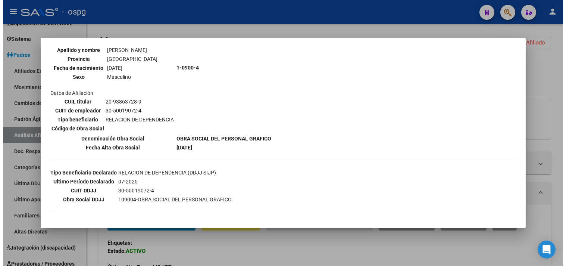
scroll to position [116, 0]
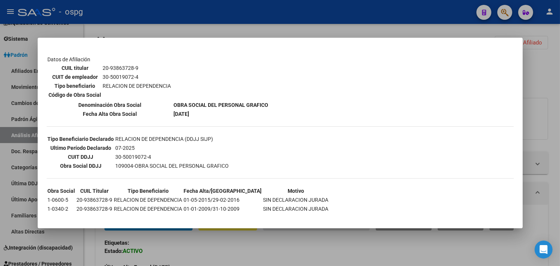
click at [271, 251] on div at bounding box center [280, 133] width 560 height 266
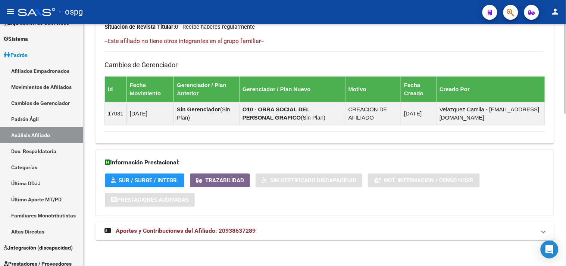
drag, startPoint x: 282, startPoint y: 234, endPoint x: 290, endPoint y: 232, distance: 7.9
click at [286, 233] on mat-expansion-panel-header "Aportes y Contribuciones del Afiliado: 20938637289" at bounding box center [325, 231] width 459 height 18
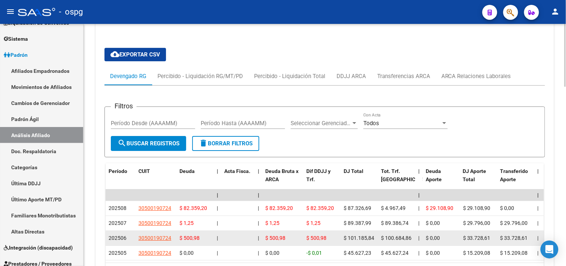
scroll to position [643, 0]
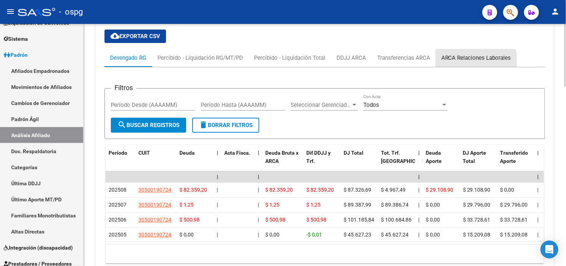
click at [467, 63] on div "ARCA Relaciones Laborales" at bounding box center [476, 58] width 81 height 18
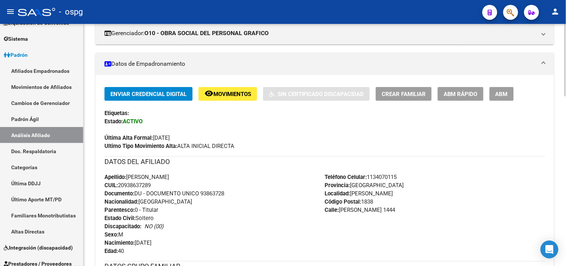
scroll to position [0, 0]
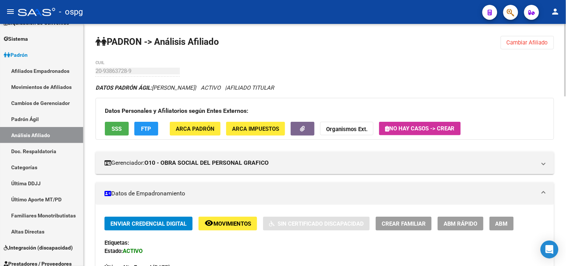
click at [522, 44] on span "Cambiar Afiliado" at bounding box center [527, 42] width 41 height 7
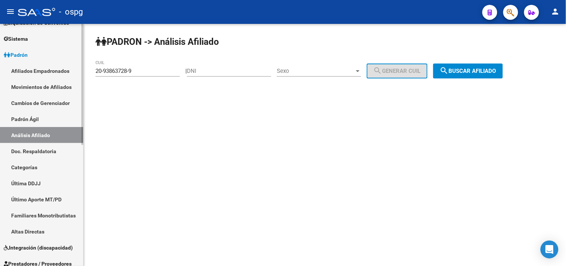
click at [60, 64] on mat-sidenav-container "Firma Express Inicio Calendario SSS Instructivos Contacto OS Reportes Tablero d…" at bounding box center [283, 145] width 566 height 242
paste input "41567490-3"
type input "20-41567490-3"
drag, startPoint x: 441, startPoint y: 67, endPoint x: 445, endPoint y: 67, distance: 4.1
click at [443, 67] on div "PADRON -> Análisis Afiliado 20-41567490-3 CUIL | DNI Sexo Sexo search Generar C…" at bounding box center [325, 63] width 483 height 78
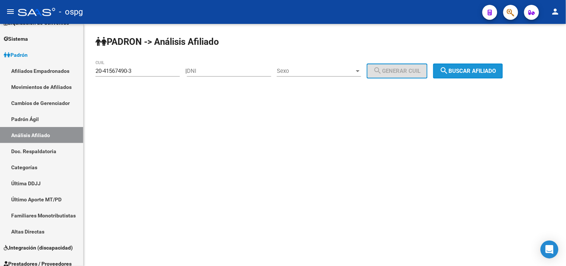
click at [448, 69] on button "search Buscar afiliado" at bounding box center [468, 70] width 70 height 15
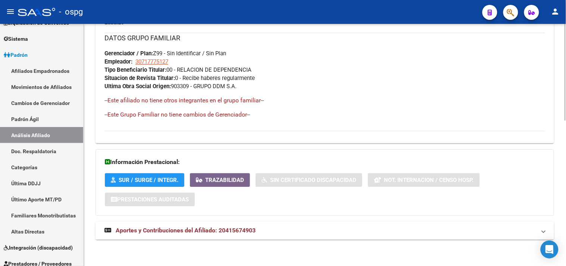
click at [263, 231] on mat-panel-title "Aportes y Contribuciones del Afiliado: 20415674903" at bounding box center [320, 231] width 432 height 8
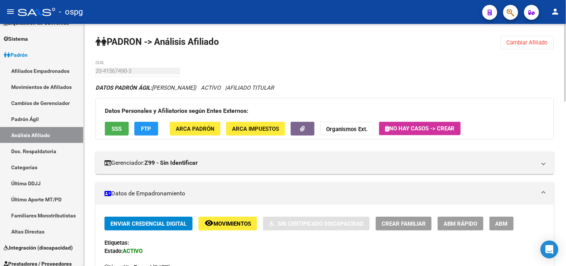
click at [122, 123] on button "SSS" at bounding box center [117, 129] width 24 height 14
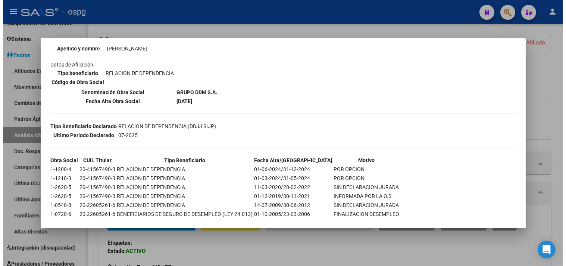
scroll to position [105, 0]
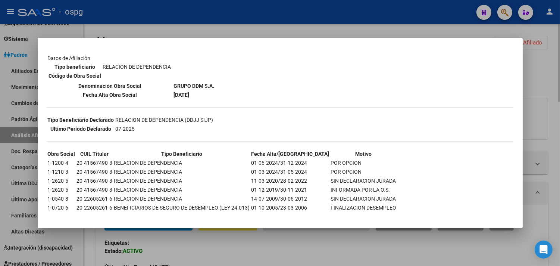
click at [299, 251] on div at bounding box center [280, 133] width 560 height 266
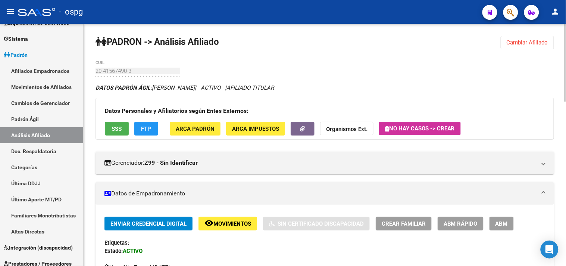
click at [229, 221] on span "Movimientos" at bounding box center [232, 223] width 38 height 7
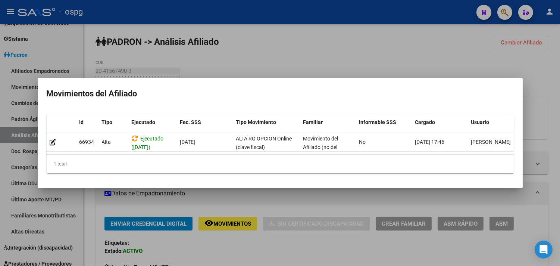
click at [248, 249] on div at bounding box center [280, 133] width 560 height 266
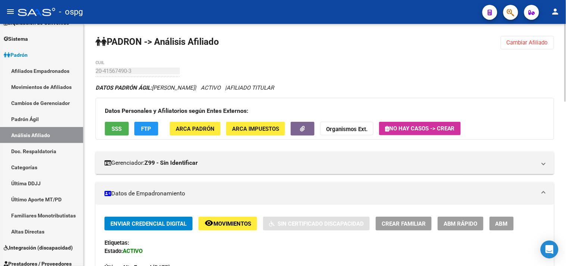
click at [151, 134] on button "FTP" at bounding box center [146, 129] width 24 height 14
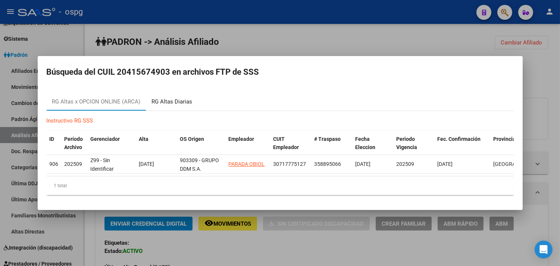
click at [179, 97] on div "RG Altas Diarias" at bounding box center [172, 101] width 41 height 9
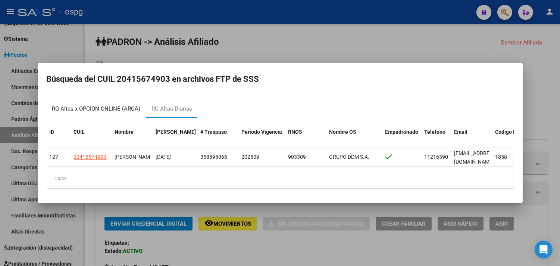
click at [86, 103] on div "RG Altas x OPCION ONLINE (ARCA)" at bounding box center [97, 109] width 100 height 18
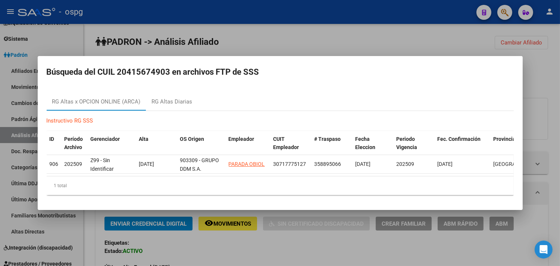
click at [255, 34] on div at bounding box center [280, 133] width 560 height 266
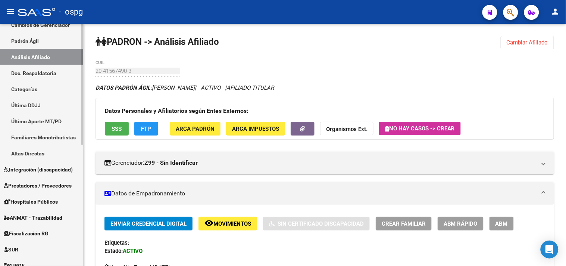
scroll to position [201, 0]
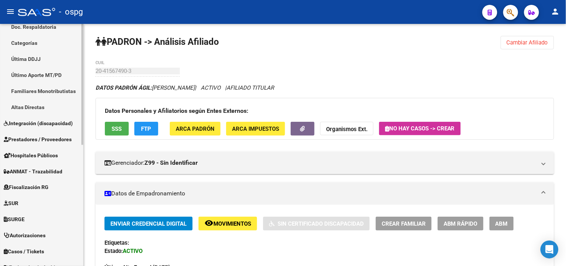
click at [25, 200] on link "SUR" at bounding box center [41, 203] width 83 height 16
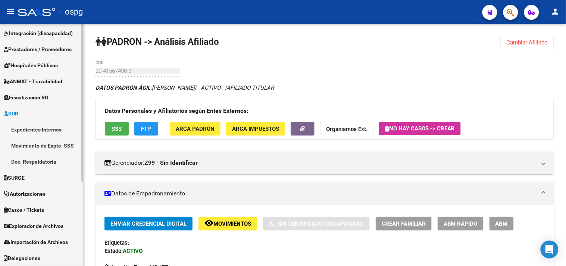
scroll to position [114, 0]
click at [35, 179] on link "SURGE" at bounding box center [41, 178] width 83 height 16
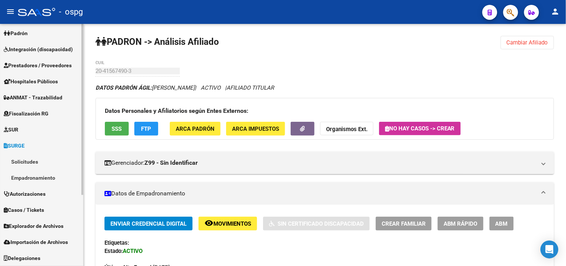
scroll to position [98, 0]
click at [538, 250] on div "Enviar Credencial Digital remove_red_eye Movimientos Sin Certificado Discapacid…" at bounding box center [324, 243] width 441 height 55
click at [549, 249] on icon "Open Intercom Messenger" at bounding box center [549, 249] width 9 height 10
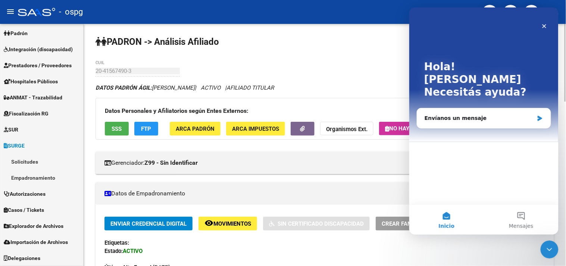
scroll to position [0, 0]
click at [520, 217] on button "Mensajes" at bounding box center [521, 219] width 75 height 30
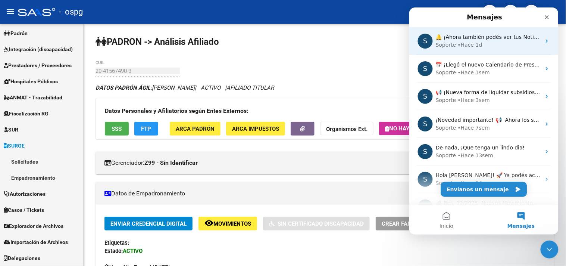
click at [488, 44] on div "Soporte • Hace 1d" at bounding box center [487, 45] width 105 height 8
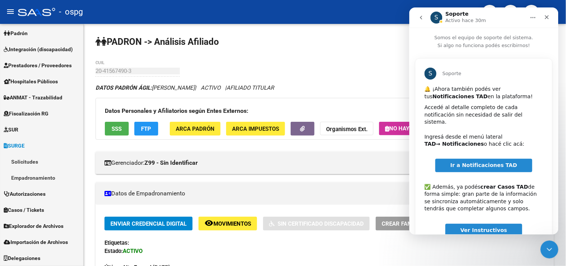
scroll to position [38, 0]
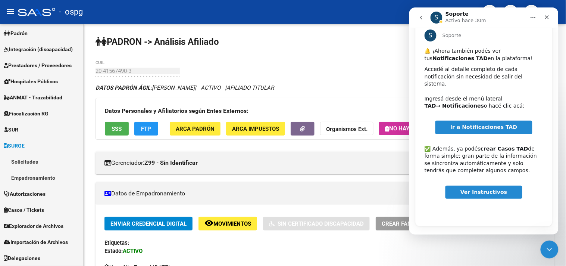
click at [487, 190] on link "Ver Instructivos" at bounding box center [483, 191] width 77 height 13
click at [467, 123] on link "Ir a Notificaciones TAD" at bounding box center [483, 126] width 97 height 13
click at [422, 14] on icon "go back" at bounding box center [421, 17] width 6 height 6
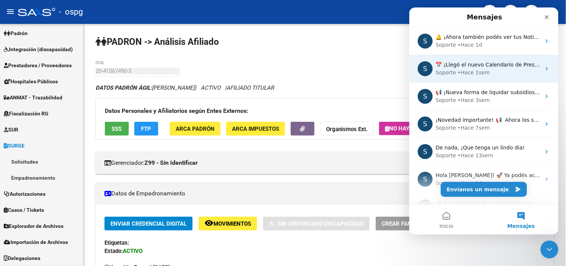
click at [485, 70] on div "Soporte • Hace 1sem" at bounding box center [487, 72] width 105 height 8
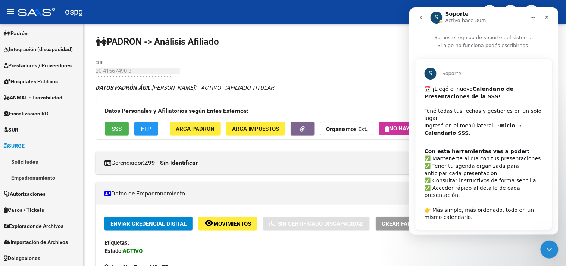
click at [519, 122] on b "Inicio → Calendario SSS" at bounding box center [472, 128] width 97 height 13
click at [476, 116] on div "​📅 ¡Llegó el nuevo Calendario de Presentaciones de la SSS ! ​ Tené todas tus fe…" at bounding box center [483, 114] width 119 height 59
click at [462, 147] on div "Con esta herramientas vas a poder: ​✅ Mantenerte al día con tus presentaciones …" at bounding box center [483, 183] width 119 height 73
click at [387, 9] on div "- ospg" at bounding box center [247, 12] width 459 height 16
click at [547, 248] on icon "Cerrar Intercom Messenger" at bounding box center [548, 248] width 5 height 3
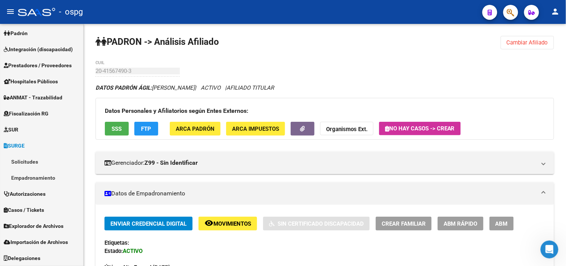
click at [533, 11] on icon "button" at bounding box center [532, 13] width 6 height 6
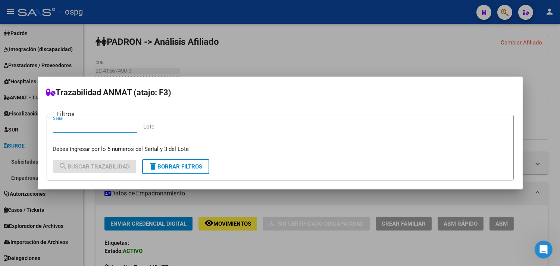
click at [441, 42] on div at bounding box center [280, 133] width 560 height 266
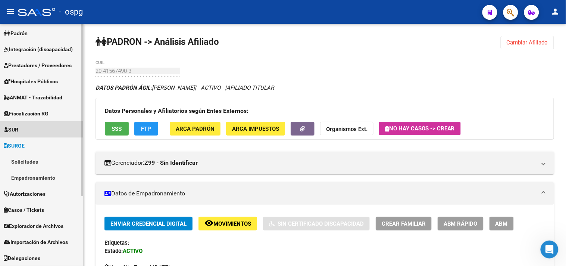
click at [34, 128] on link "SUR" at bounding box center [41, 129] width 83 height 16
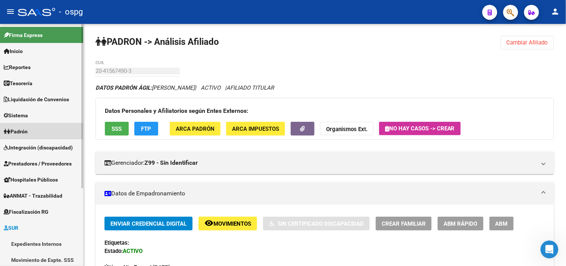
click at [43, 133] on link "Padrón" at bounding box center [41, 131] width 83 height 16
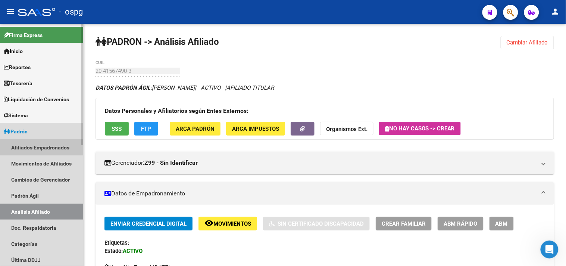
click at [42, 147] on link "Afiliados Empadronados" at bounding box center [41, 147] width 83 height 16
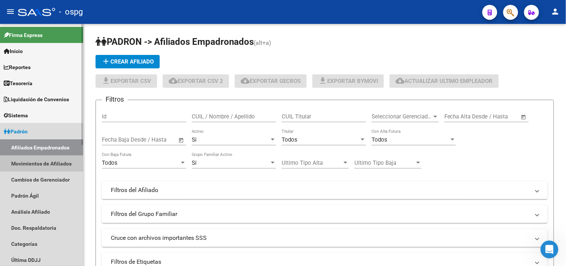
click at [49, 169] on link "Movimientos de Afiliados" at bounding box center [41, 163] width 83 height 16
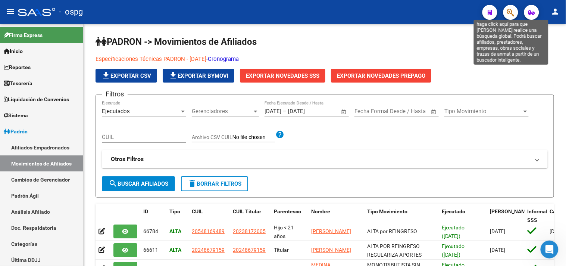
click at [509, 12] on icon "button" at bounding box center [510, 12] width 7 height 9
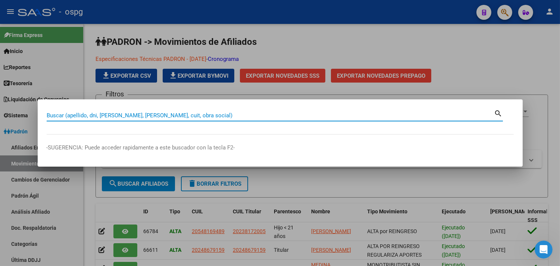
click at [200, 113] on input "Buscar (apellido, dni, cuil, nro traspaso, cuit, obra social)" at bounding box center [271, 115] width 448 height 7
type input "CALENDARIO"
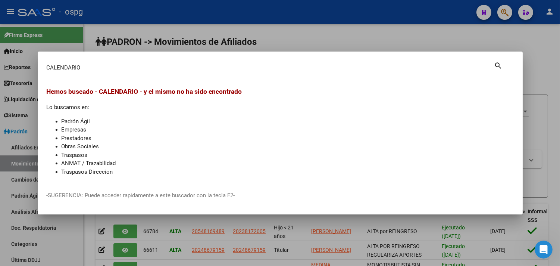
click at [17, 50] on div at bounding box center [280, 133] width 560 height 266
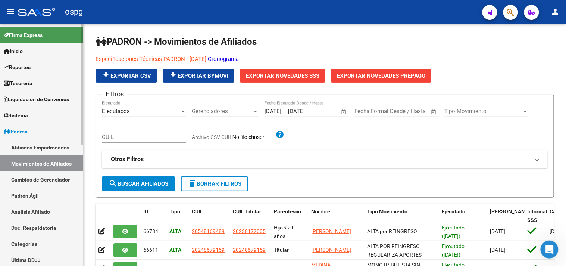
click at [21, 50] on span "Inicio" at bounding box center [13, 51] width 19 height 8
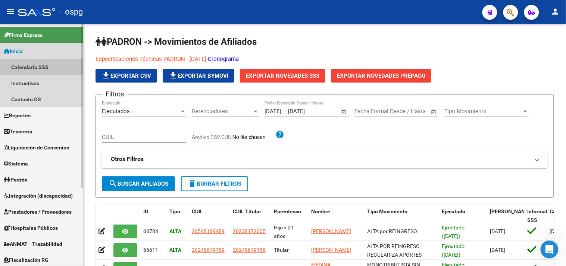
click at [28, 64] on link "Calendario SSS" at bounding box center [41, 67] width 83 height 16
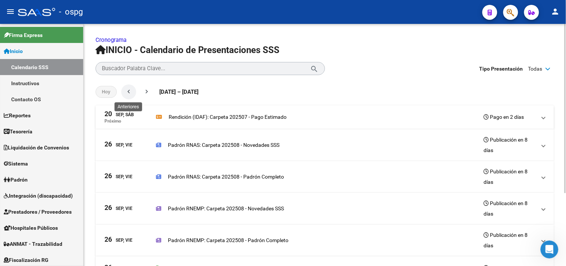
click at [129, 92] on mat-icon "chevron_left" at bounding box center [128, 91] width 7 height 7
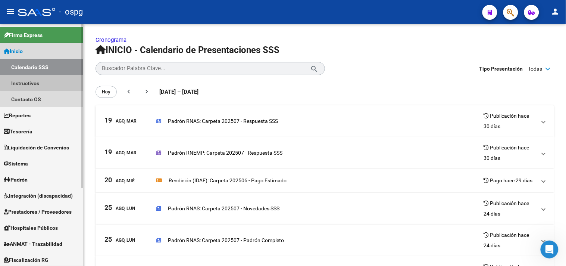
click at [51, 80] on link "Instructivos" at bounding box center [41, 83] width 83 height 16
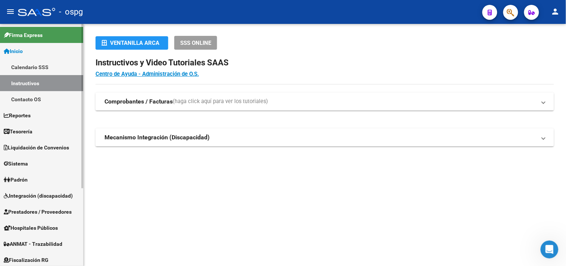
click at [50, 65] on link "Calendario SSS" at bounding box center [41, 67] width 83 height 16
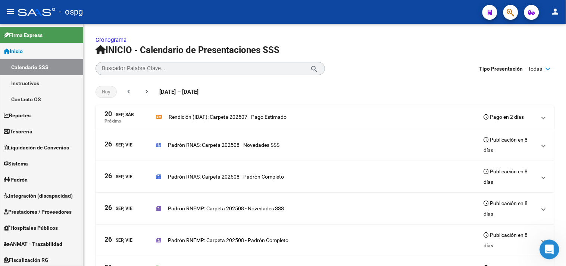
click at [546, 248] on icon "Abrir Intercom Messenger" at bounding box center [548, 248] width 12 height 12
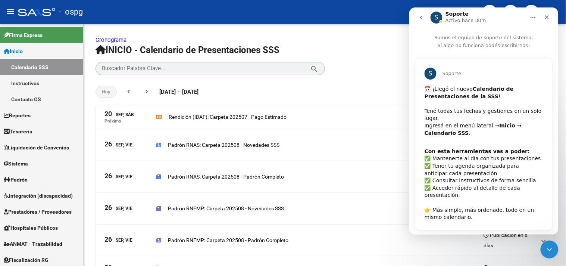
click at [419, 16] on icon "go back" at bounding box center [421, 17] width 6 height 6
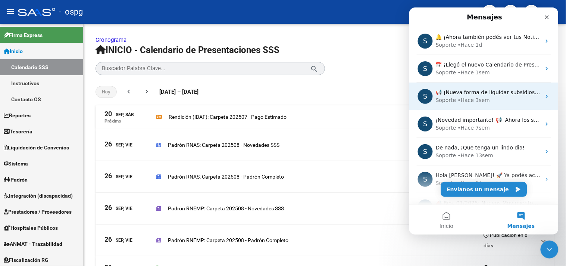
click at [495, 102] on div "Soporte • Hace 3sem" at bounding box center [487, 100] width 105 height 8
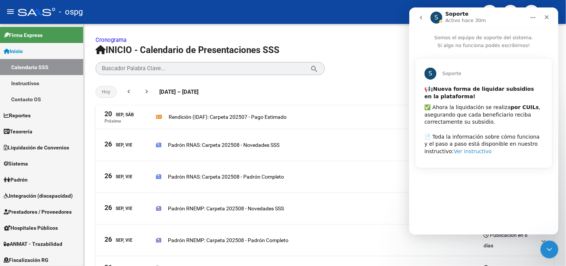
click at [454, 151] on link "Ver instructivo" at bounding box center [473, 151] width 38 height 6
click at [47, 146] on span "Liquidación de Convenios" at bounding box center [36, 147] width 65 height 8
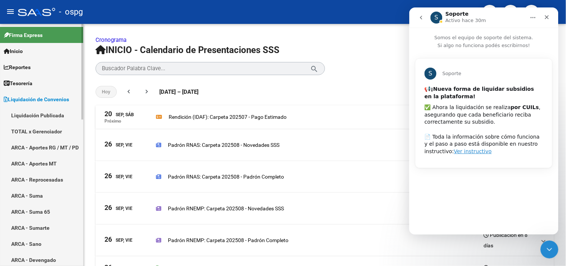
click at [31, 129] on link "TOTAL x Gerenciador" at bounding box center [41, 131] width 83 height 16
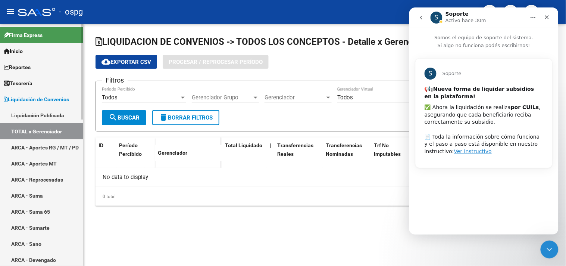
checkbox input "true"
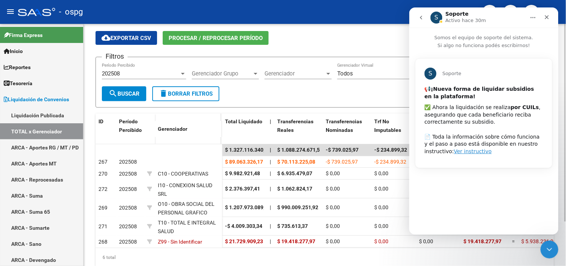
scroll to position [41, 0]
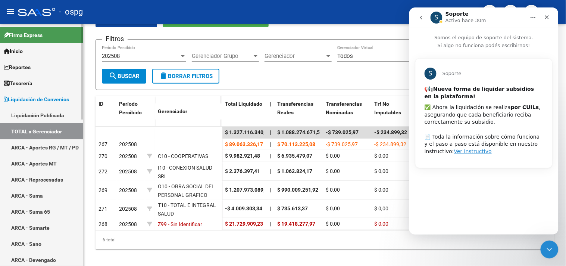
drag, startPoint x: 19, startPoint y: 64, endPoint x: 35, endPoint y: 80, distance: 23.2
click at [19, 64] on span "Reportes" at bounding box center [17, 67] width 27 height 8
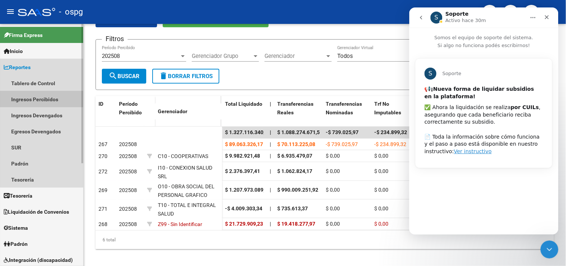
click at [50, 96] on link "Ingresos Percibidos" at bounding box center [41, 99] width 83 height 16
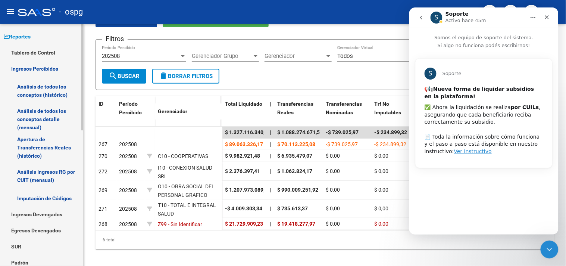
scroll to position [0, 0]
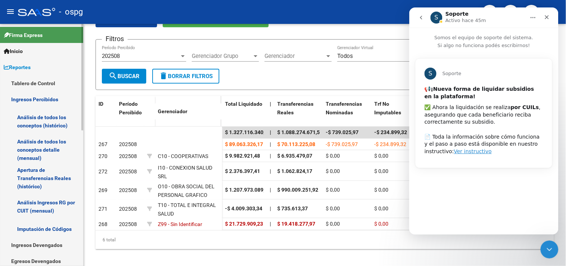
click at [40, 79] on link "Tablero de Control" at bounding box center [41, 83] width 83 height 16
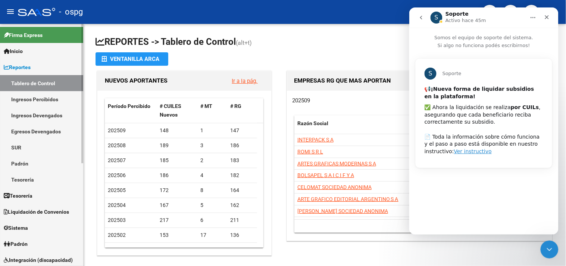
click at [32, 210] on span "Liquidación de Convenios" at bounding box center [36, 211] width 65 height 8
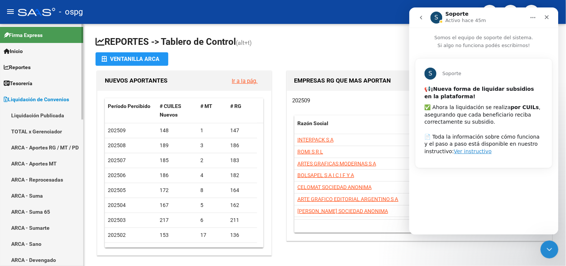
click at [33, 131] on link "TOTAL x Gerenciador" at bounding box center [41, 131] width 83 height 16
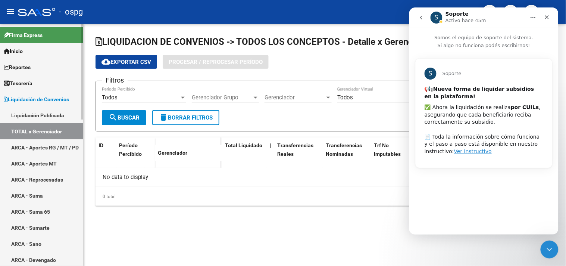
checkbox input "true"
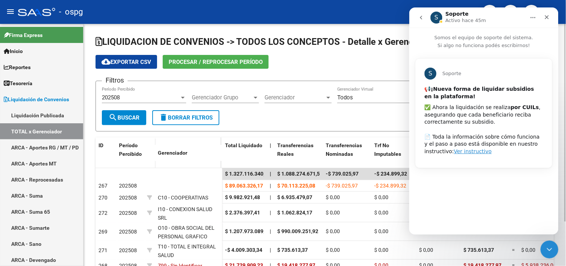
click at [214, 62] on span "Procesar / Reprocesar período" at bounding box center [216, 62] width 94 height 7
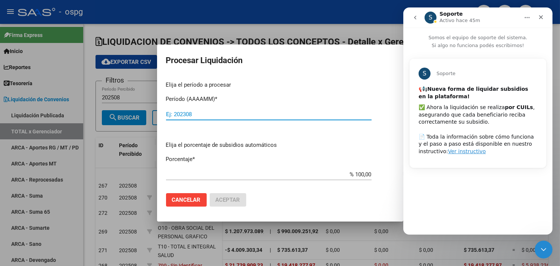
click at [203, 114] on input "Ej: 202308" at bounding box center [269, 114] width 206 height 7
type input "202508"
click at [235, 196] on span "Aceptar" at bounding box center [228, 199] width 25 height 7
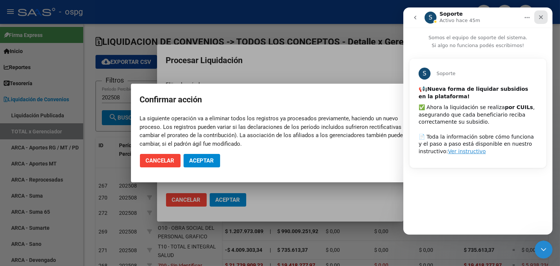
click at [540, 15] on icon "Cerrar" at bounding box center [541, 17] width 6 height 6
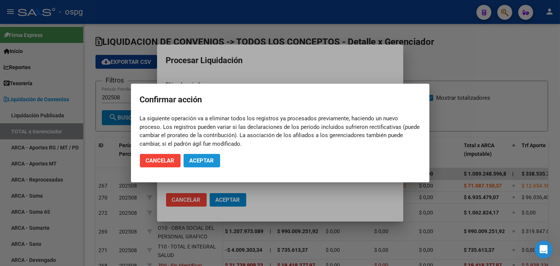
click at [199, 157] on span "Aceptar" at bounding box center [202, 160] width 25 height 7
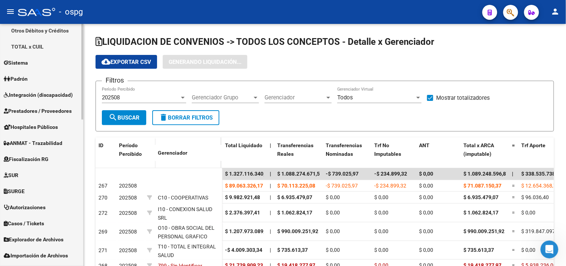
scroll to position [371, 0]
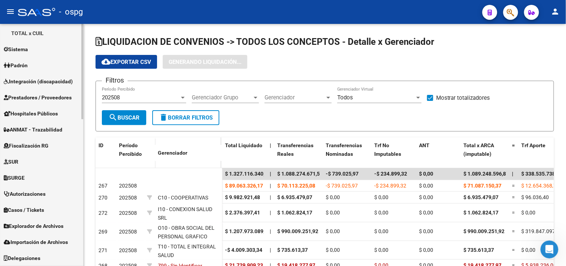
click at [51, 227] on span "Explorador de Archivos" at bounding box center [34, 226] width 60 height 8
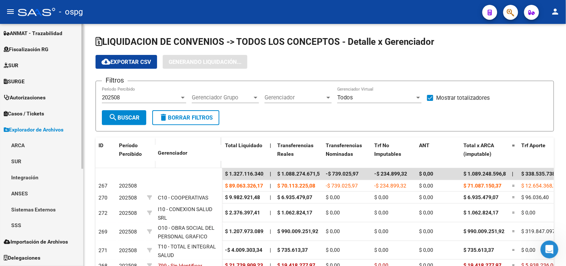
scroll to position [162, 0]
click at [45, 146] on link "ARCA" at bounding box center [41, 146] width 83 height 16
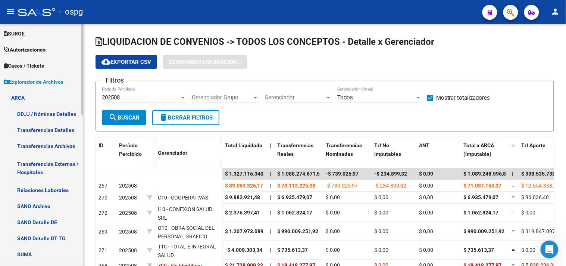
scroll to position [286, 0]
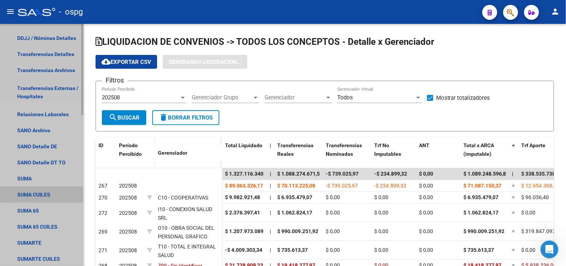
click at [48, 191] on link "SUMA CUILES" at bounding box center [41, 195] width 83 height 16
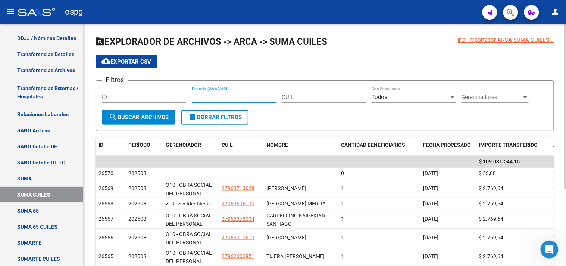
click at [238, 99] on input "Período (AAAAMM)" at bounding box center [234, 97] width 84 height 7
type input "202508"
click at [484, 94] on span "Gerenciadores" at bounding box center [492, 97] width 60 height 7
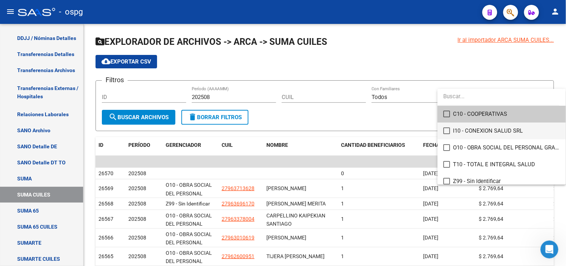
click at [448, 128] on mat-pseudo-checkbox at bounding box center [447, 130] width 7 height 7
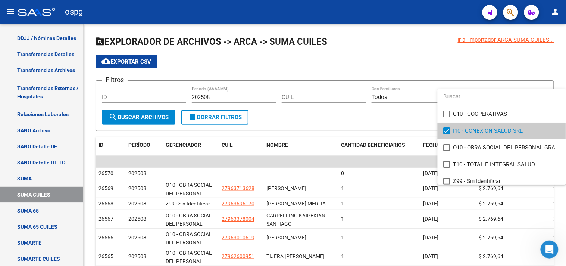
click at [125, 118] on div at bounding box center [283, 133] width 566 height 266
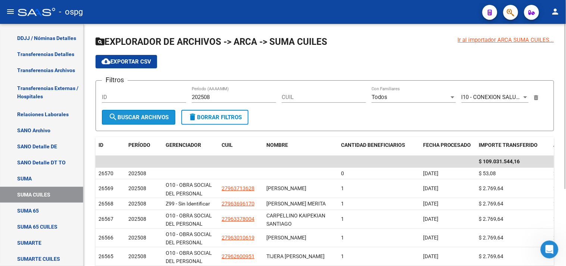
drag, startPoint x: 151, startPoint y: 117, endPoint x: 219, endPoint y: 117, distance: 67.9
click at [150, 117] on span "search Buscar Archivos" at bounding box center [139, 117] width 60 height 7
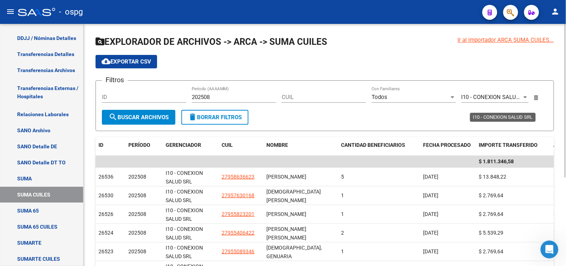
click at [502, 102] on div "I10 - CONEXION SALUD SRL Gerenciadores" at bounding box center [495, 95] width 67 height 16
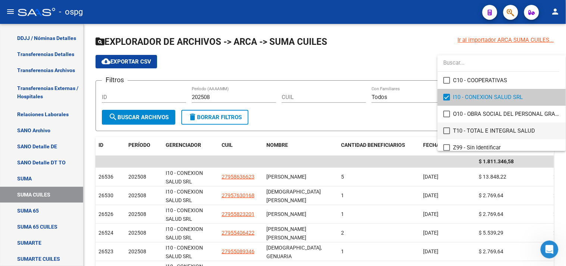
click at [445, 128] on mat-pseudo-checkbox at bounding box center [447, 130] width 7 height 7
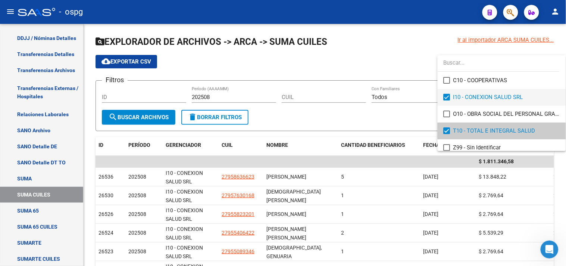
drag, startPoint x: 447, startPoint y: 96, endPoint x: 437, endPoint y: 112, distance: 18.8
click at [448, 96] on mat-pseudo-checkbox at bounding box center [447, 97] width 7 height 7
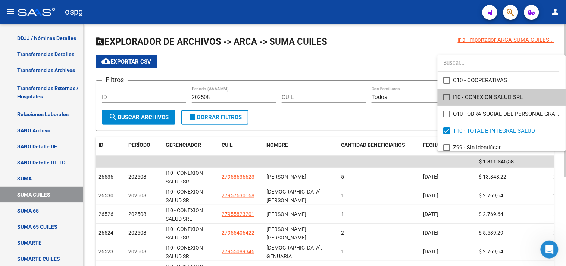
click at [137, 116] on div at bounding box center [283, 133] width 566 height 266
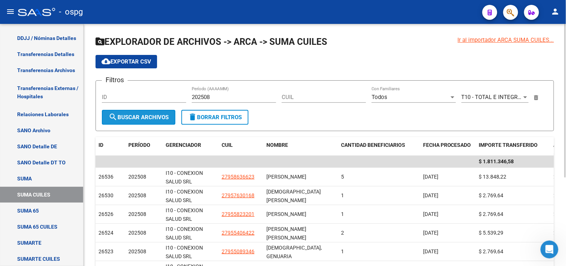
click at [134, 111] on button "search Buscar Archivos" at bounding box center [139, 117] width 74 height 15
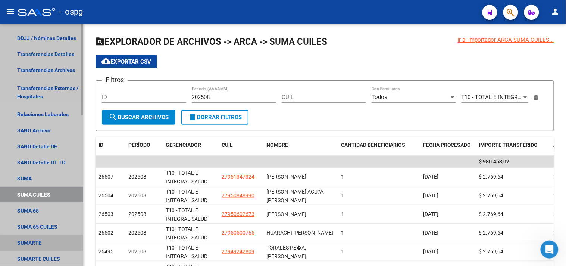
click at [24, 243] on link "SUMARTE" at bounding box center [41, 243] width 83 height 16
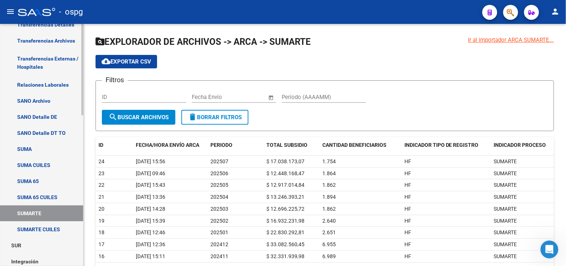
scroll to position [327, 0]
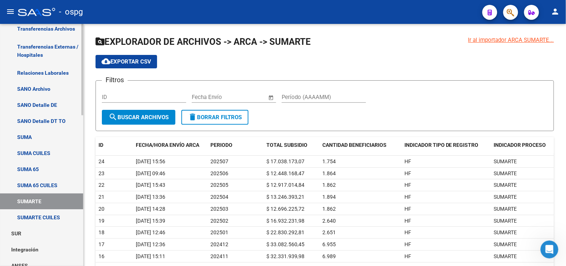
click at [32, 215] on link "SUMARTE CUILES" at bounding box center [41, 217] width 83 height 16
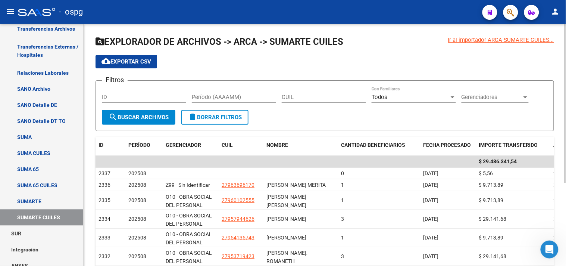
click at [487, 96] on span "Gerenciadores" at bounding box center [492, 97] width 60 height 7
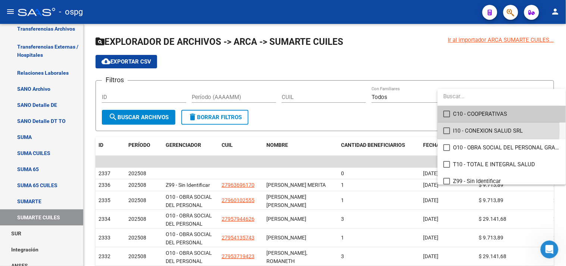
click at [445, 130] on mat-pseudo-checkbox at bounding box center [447, 130] width 7 height 7
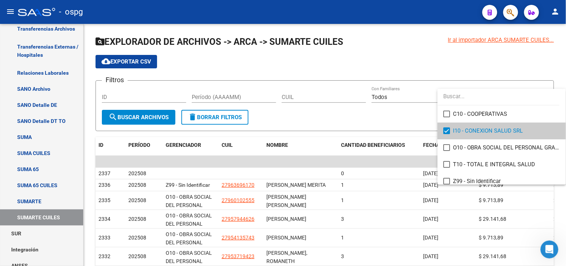
click at [137, 114] on div at bounding box center [283, 133] width 566 height 266
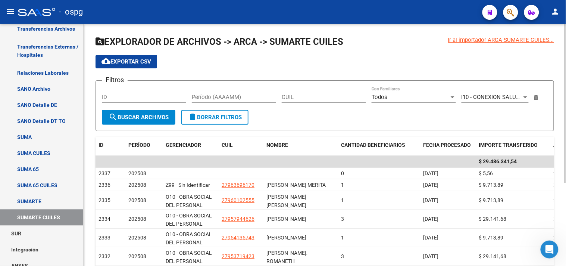
click at [131, 116] on span "search Buscar Archivos" at bounding box center [139, 117] width 60 height 7
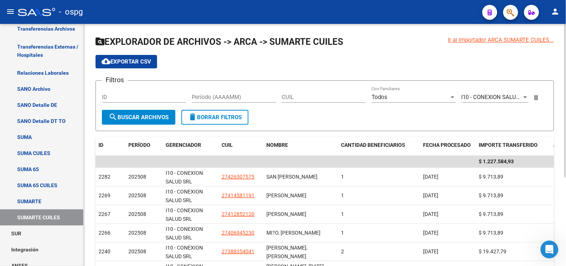
drag, startPoint x: 241, startPoint y: 94, endPoint x: 228, endPoint y: 99, distance: 14.6
click at [237, 96] on input "Período (AAAAMM)" at bounding box center [234, 97] width 84 height 7
type input "202508"
click at [140, 113] on button "search Buscar Archivos" at bounding box center [139, 117] width 74 height 15
click at [512, 95] on span "I10 - CONEXION SALUD SRL" at bounding box center [497, 97] width 70 height 7
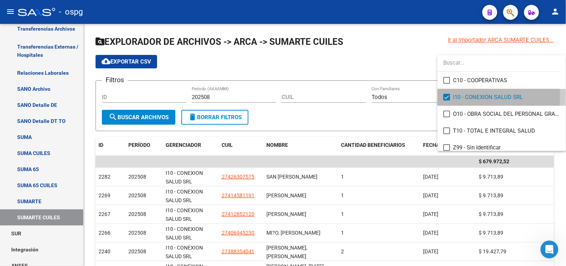
click at [443, 96] on mat-option "I10 - CONEXION SALUD SRL" at bounding box center [502, 97] width 128 height 17
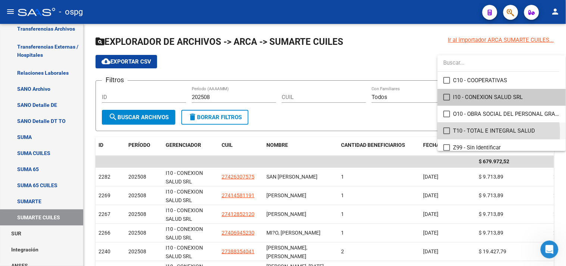
click at [448, 134] on mat-option "T10 - TOTAL E INTEGRAL SALUD" at bounding box center [502, 130] width 128 height 17
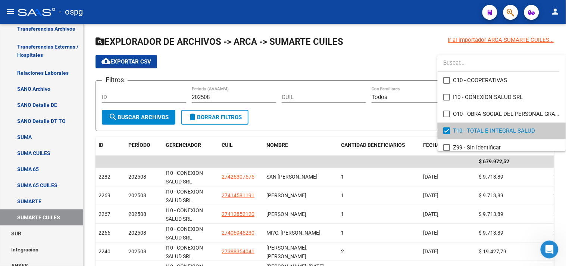
click at [144, 117] on div at bounding box center [283, 133] width 566 height 266
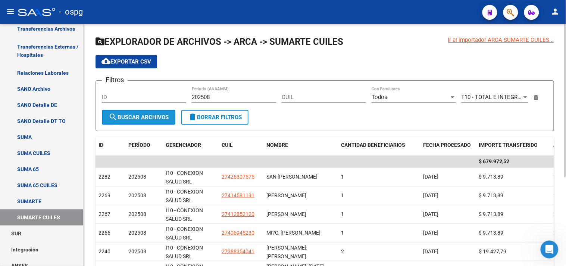
click at [146, 115] on span "search Buscar Archivos" at bounding box center [139, 117] width 60 height 7
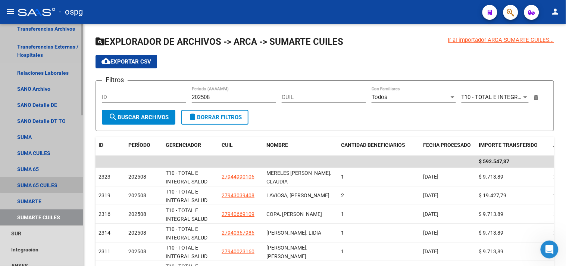
click at [45, 182] on link "SUMA 65 CUILES" at bounding box center [41, 185] width 83 height 16
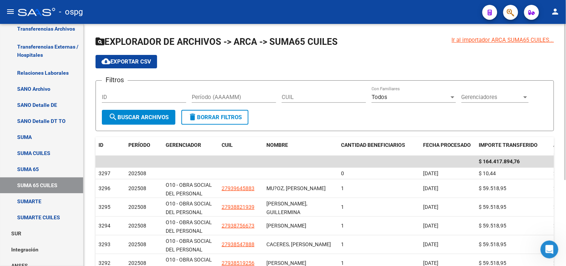
click at [469, 96] on span "Gerenciadores" at bounding box center [492, 97] width 60 height 7
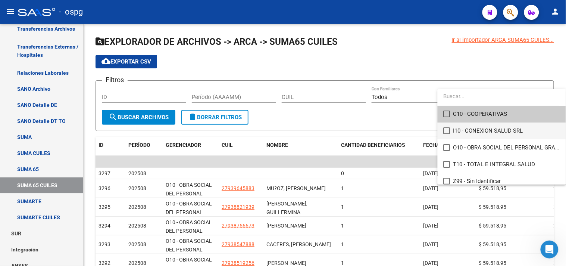
click at [447, 129] on mat-pseudo-checkbox at bounding box center [447, 130] width 7 height 7
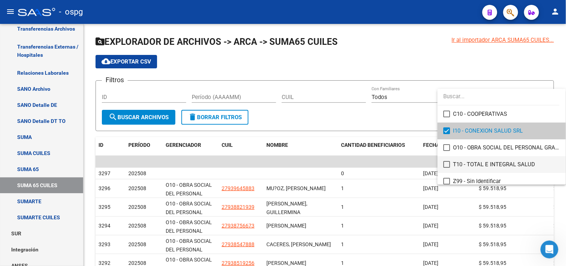
drag, startPoint x: 446, startPoint y: 165, endPoint x: 275, endPoint y: 98, distance: 183.6
click at [446, 165] on mat-pseudo-checkbox at bounding box center [447, 164] width 7 height 7
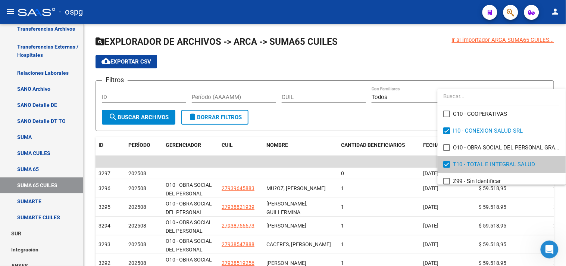
click at [230, 99] on div at bounding box center [283, 133] width 566 height 266
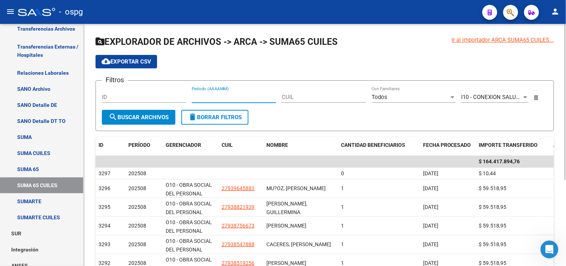
click at [227, 99] on input "Período (AAAAMM)" at bounding box center [234, 97] width 84 height 7
type input "202508"
click at [150, 114] on span "search Buscar Archivos" at bounding box center [139, 117] width 60 height 7
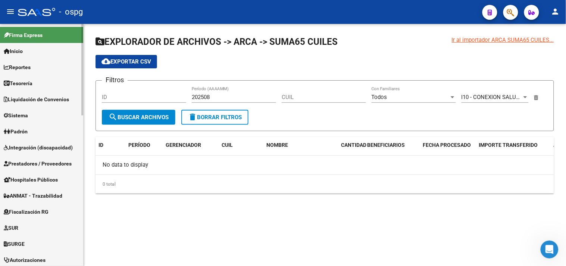
click at [46, 99] on span "Liquidación de Convenios" at bounding box center [36, 99] width 65 height 8
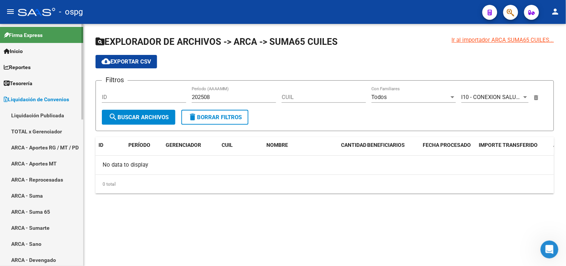
click at [31, 130] on link "TOTAL x Gerenciador" at bounding box center [41, 131] width 83 height 16
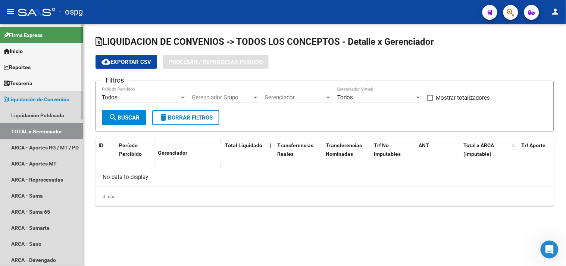
checkbox input "true"
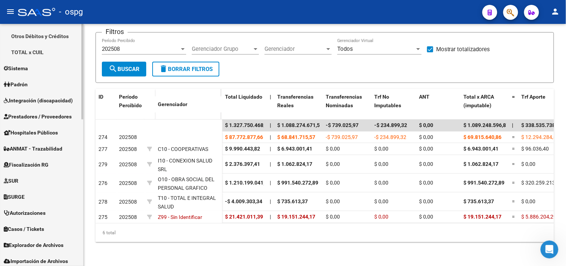
scroll to position [371, 0]
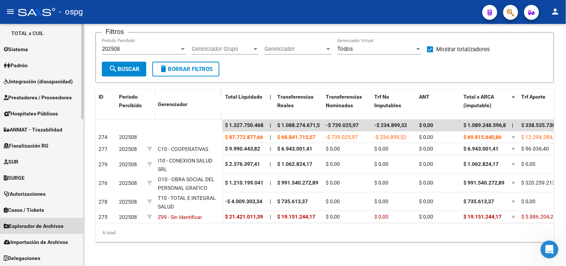
click at [54, 227] on span "Explorador de Archivos" at bounding box center [34, 226] width 60 height 8
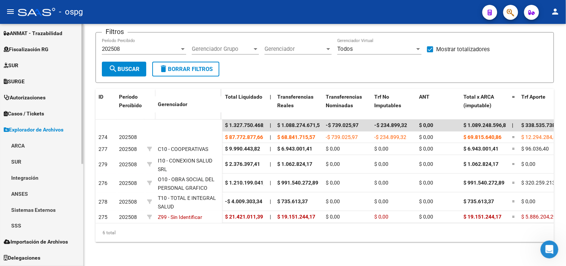
scroll to position [162, 0]
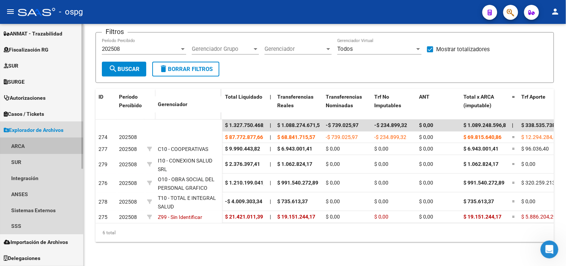
click at [33, 143] on link "ARCA" at bounding box center [41, 146] width 83 height 16
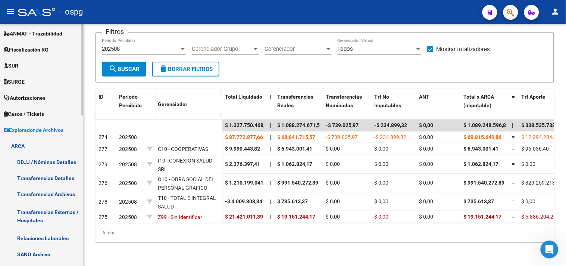
click at [35, 174] on link "Transferencias Detalles" at bounding box center [41, 178] width 83 height 16
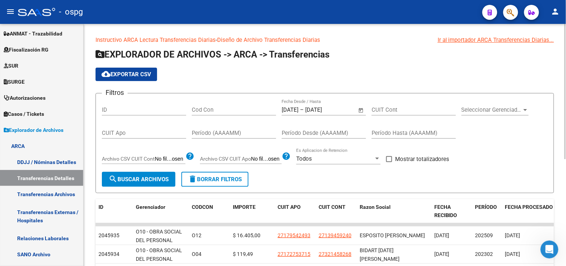
click at [360, 108] on span "Open calendar" at bounding box center [361, 110] width 18 height 18
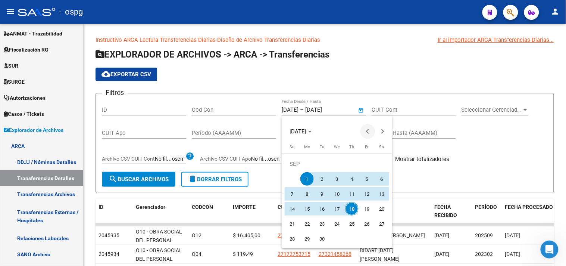
click at [369, 131] on button "Previous month" at bounding box center [367, 131] width 15 height 15
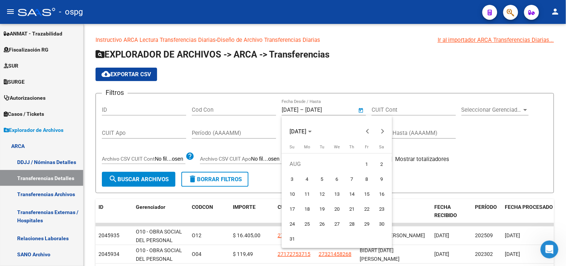
click at [368, 162] on span "1" at bounding box center [366, 163] width 13 height 13
type input "01/08/2025"
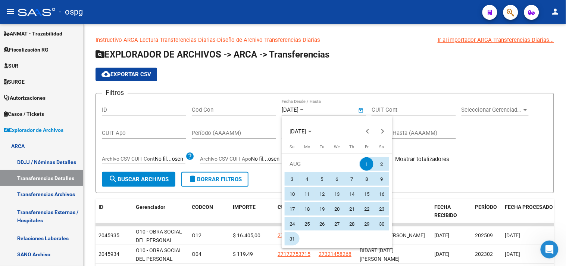
click at [291, 238] on span "31" at bounding box center [291, 238] width 13 height 13
type input "31/08/2025"
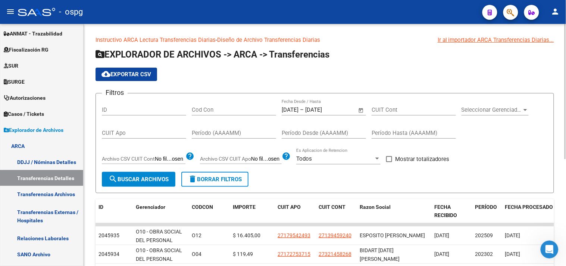
click at [479, 109] on span "Seleccionar Gerenciador" at bounding box center [492, 109] width 60 height 7
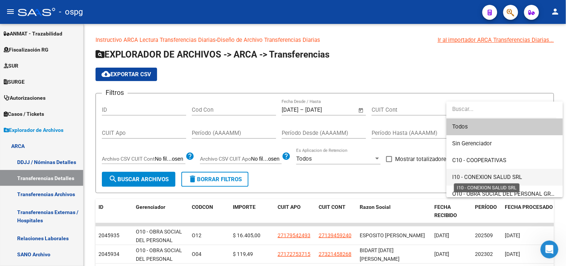
click at [465, 176] on span "I10 - CONEXION SALUD SRL" at bounding box center [488, 177] width 70 height 7
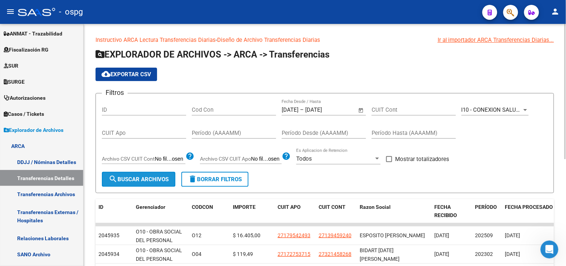
click at [125, 175] on button "search Buscar Archivos" at bounding box center [139, 179] width 74 height 15
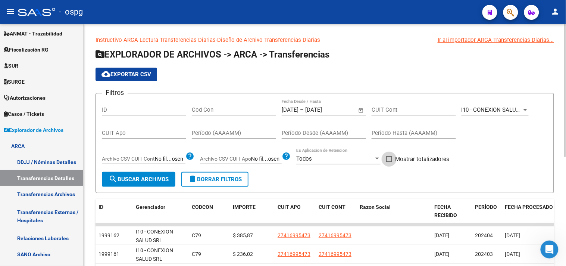
click at [393, 155] on label "Mostrar totalizadores" at bounding box center [417, 158] width 63 height 9
click at [389, 162] on input "Mostrar totalizadores" at bounding box center [389, 162] width 0 height 0
checkbox input "true"
click at [138, 179] on span "search Buscar Archivos" at bounding box center [139, 179] width 60 height 7
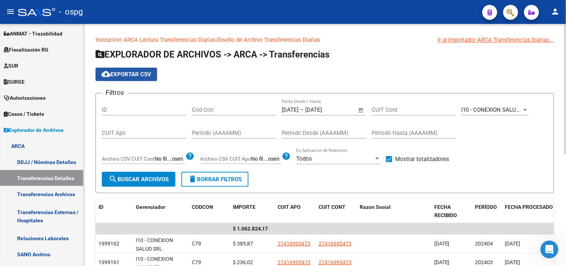
click at [139, 76] on span "cloud_download Exportar CSV" at bounding box center [127, 74] width 50 height 7
click at [491, 107] on span "I10 - CONEXION SALUD SRL" at bounding box center [497, 109] width 70 height 7
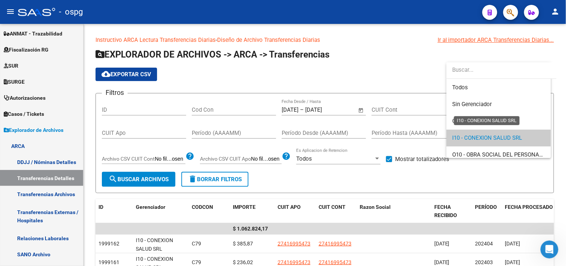
scroll to position [28, 0]
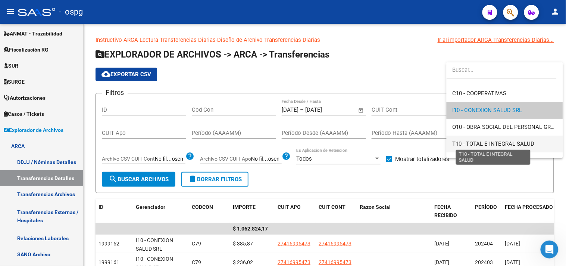
click at [464, 142] on span "T10 - TOTAL E INTEGRAL SALUD" at bounding box center [494, 143] width 82 height 7
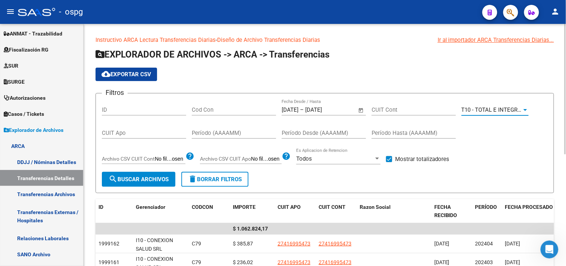
click at [132, 178] on span "search Buscar Archivos" at bounding box center [139, 179] width 60 height 7
click at [121, 72] on span "cloud_download Exportar CSV" at bounding box center [127, 74] width 50 height 7
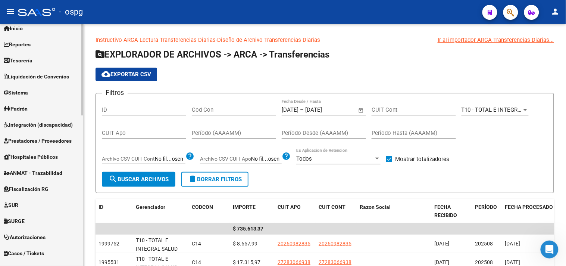
scroll to position [0, 0]
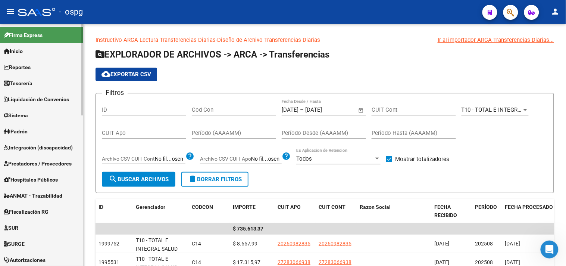
click at [51, 95] on span "Liquidación de Convenios" at bounding box center [36, 99] width 65 height 8
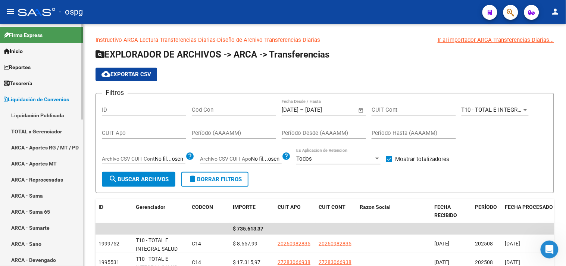
click at [35, 131] on link "TOTAL x Gerenciador" at bounding box center [41, 131] width 83 height 16
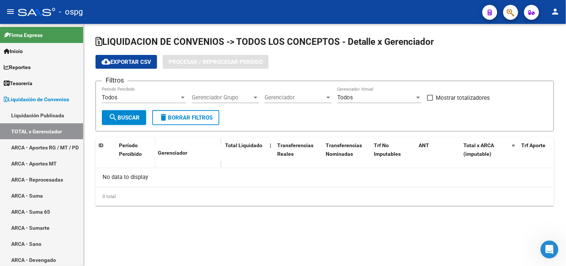
checkbox input "true"
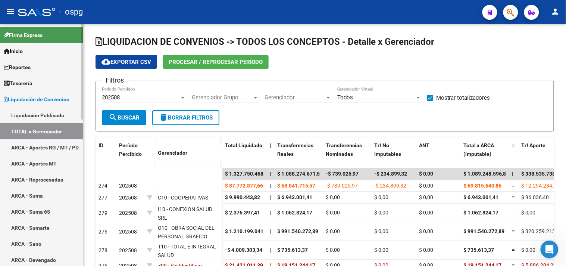
click at [37, 195] on link "ARCA - Suma" at bounding box center [41, 195] width 83 height 16
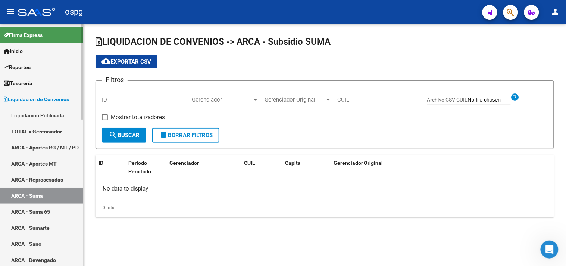
checkbox input "true"
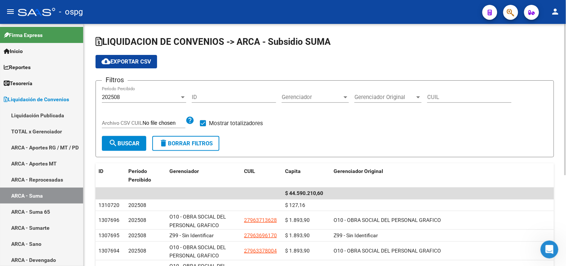
click at [397, 94] on span "Gerenciador Original" at bounding box center [385, 97] width 60 height 7
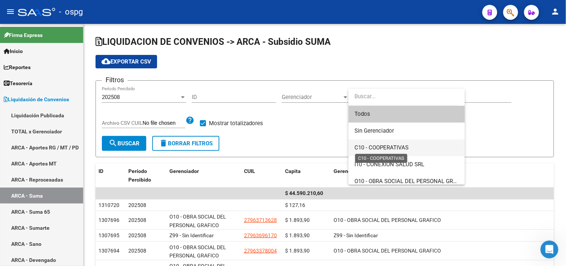
click at [380, 146] on span "C10 - COOPERATIVAS" at bounding box center [382, 147] width 54 height 7
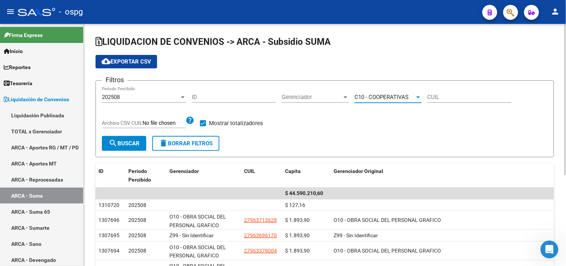
click at [393, 95] on div "C10 - COOPERATIVAS Gerenciador Original" at bounding box center [388, 95] width 67 height 16
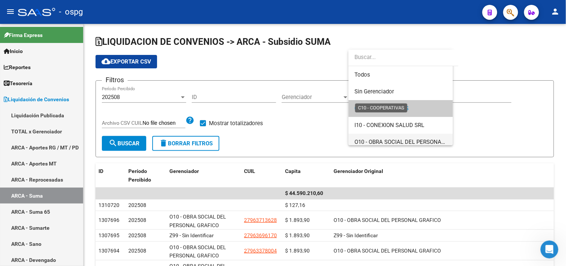
scroll to position [11, 0]
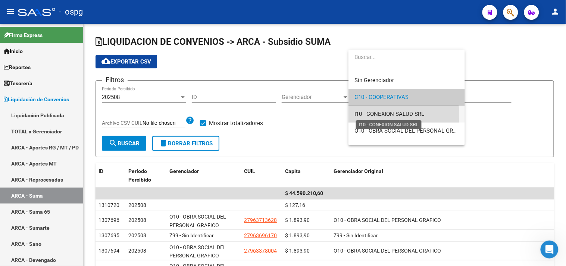
drag, startPoint x: 379, startPoint y: 115, endPoint x: 199, endPoint y: 131, distance: 180.9
click at [379, 115] on span "I10 - CONEXION SALUD SRL" at bounding box center [390, 113] width 70 height 7
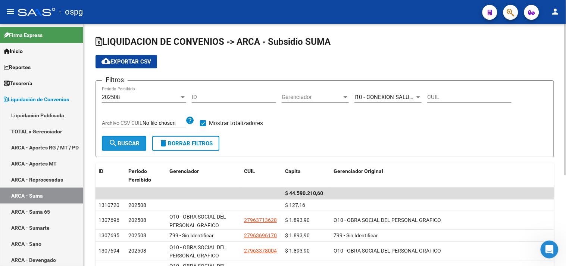
click at [135, 140] on span "search Buscar" at bounding box center [124, 143] width 31 height 7
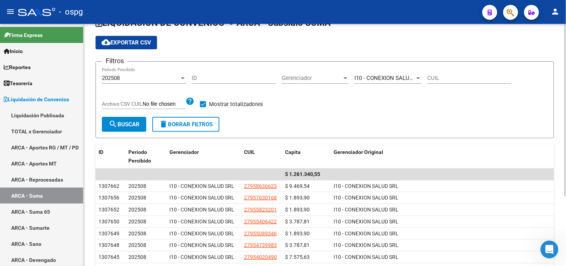
scroll to position [14, 0]
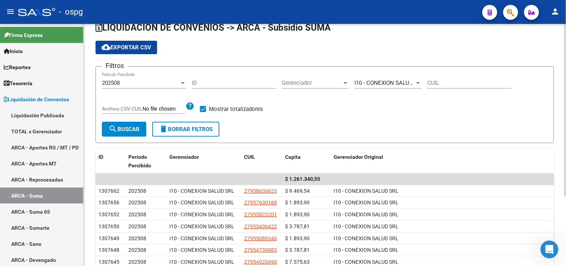
click at [385, 78] on div "I10 - CONEXION SALUD SRL Gerenciador Original" at bounding box center [388, 80] width 67 height 16
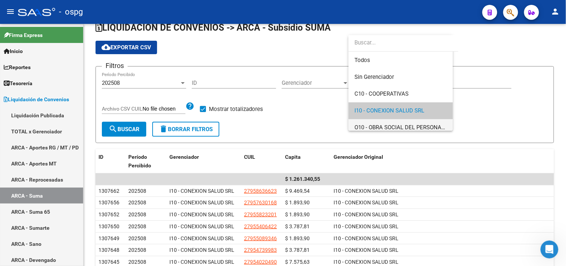
scroll to position [28, 0]
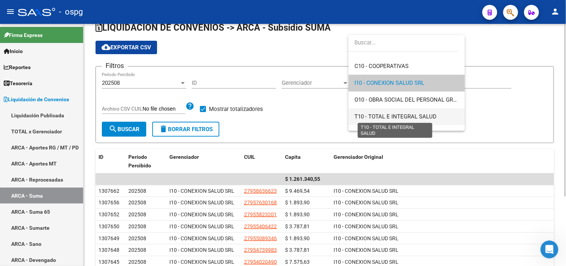
drag, startPoint x: 359, startPoint y: 117, endPoint x: 325, endPoint y: 118, distance: 34.0
click at [359, 118] on span "T10 - TOTAL E INTEGRAL SALUD" at bounding box center [396, 116] width 82 height 7
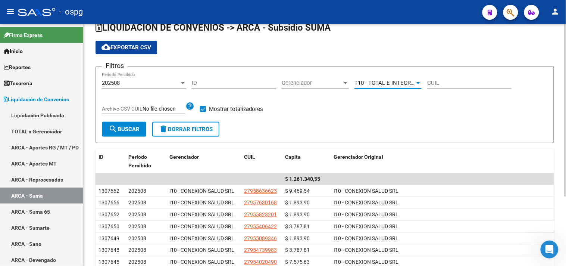
click at [120, 131] on span "search Buscar" at bounding box center [124, 129] width 31 height 7
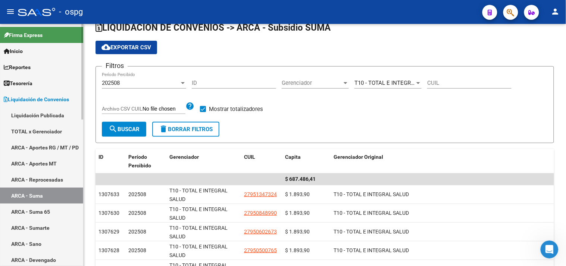
click at [57, 228] on link "ARCA - Sumarte" at bounding box center [41, 227] width 83 height 16
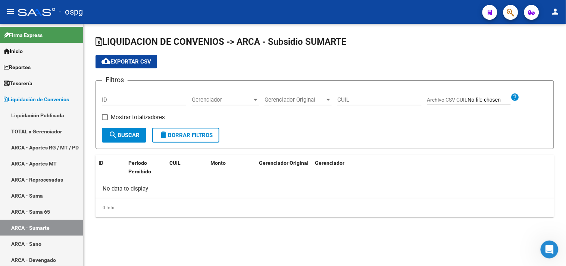
checkbox input "true"
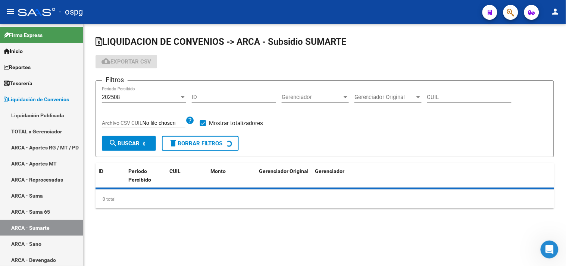
click at [315, 93] on div "Gerenciador Gerenciador" at bounding box center [315, 95] width 67 height 16
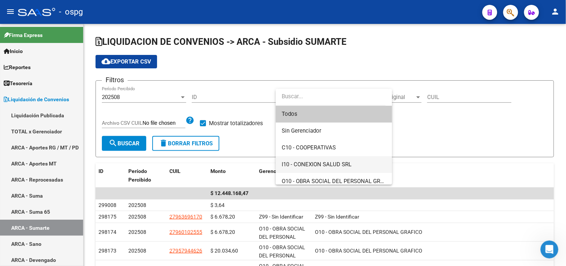
click at [309, 159] on span "I10 - CONEXION SALUD SRL" at bounding box center [334, 164] width 104 height 17
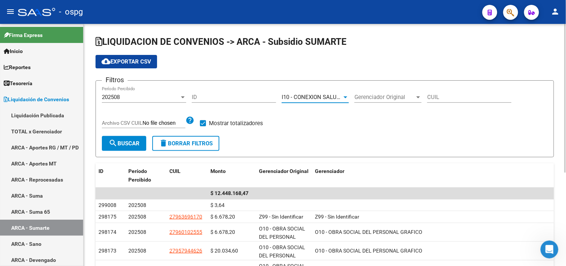
click at [110, 139] on mat-icon "search" at bounding box center [113, 142] width 9 height 9
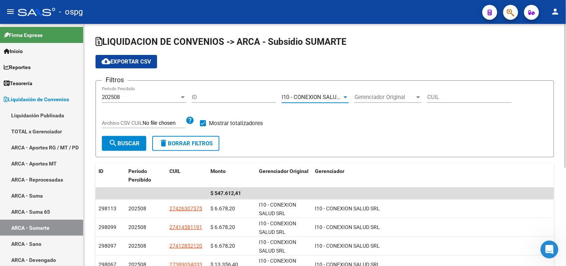
click at [331, 96] on span "I10 - CONEXION SALUD SRL" at bounding box center [317, 97] width 70 height 7
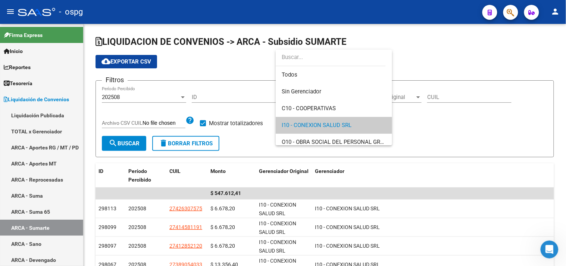
scroll to position [28, 0]
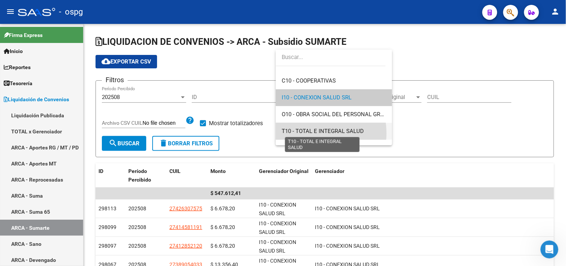
click at [314, 133] on span "T10 - TOTAL E INTEGRAL SALUD" at bounding box center [323, 131] width 82 height 7
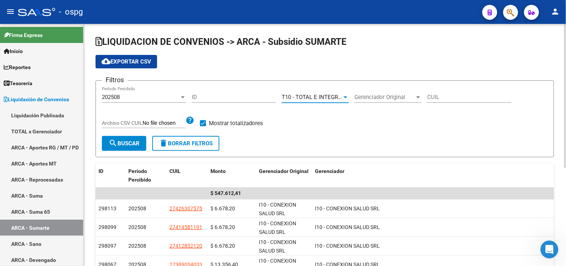
click at [121, 140] on span "search Buscar" at bounding box center [124, 143] width 31 height 7
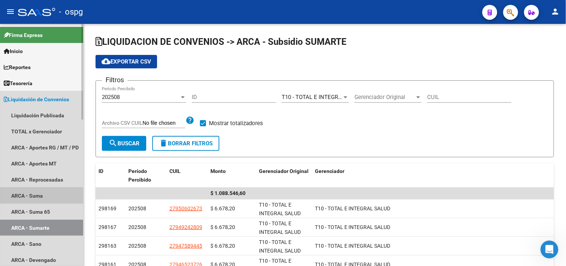
click at [32, 199] on link "ARCA - Suma" at bounding box center [41, 195] width 83 height 16
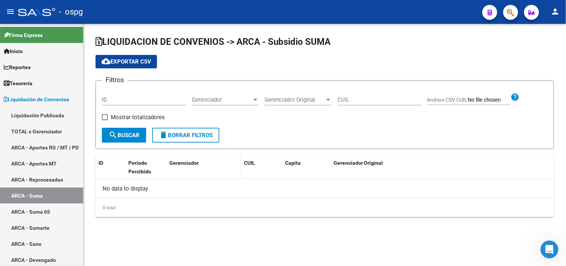
checkbox input "true"
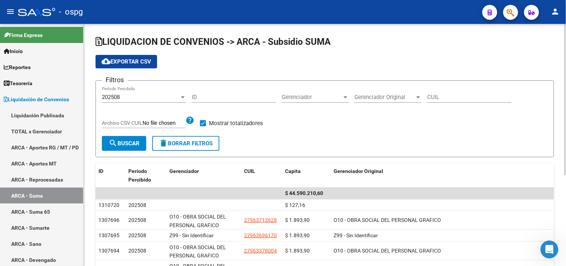
click at [327, 98] on span "Gerenciador" at bounding box center [312, 97] width 60 height 7
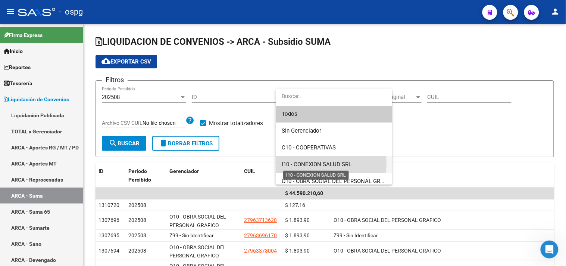
click at [301, 163] on span "I10 - CONEXION SALUD SRL" at bounding box center [317, 164] width 70 height 7
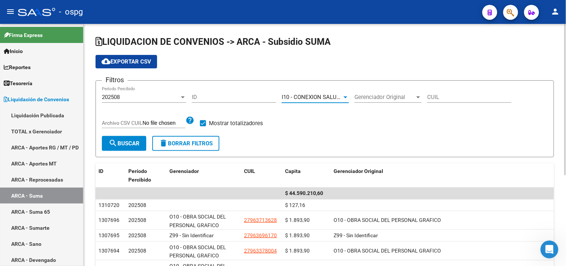
click at [120, 143] on span "search Buscar" at bounding box center [124, 143] width 31 height 7
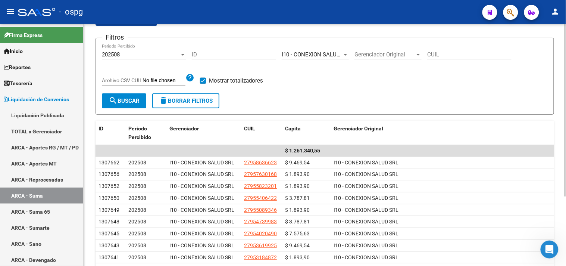
scroll to position [97, 0]
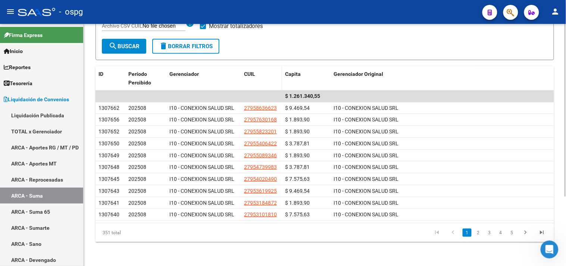
click at [252, 73] on span "CUIL" at bounding box center [249, 74] width 11 height 6
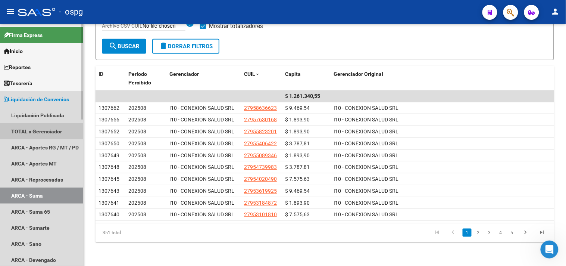
click at [35, 126] on link "TOTAL x Gerenciador" at bounding box center [41, 131] width 83 height 16
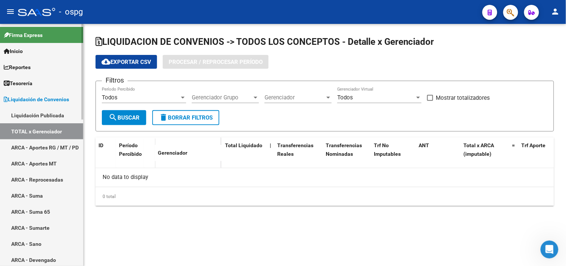
checkbox input "true"
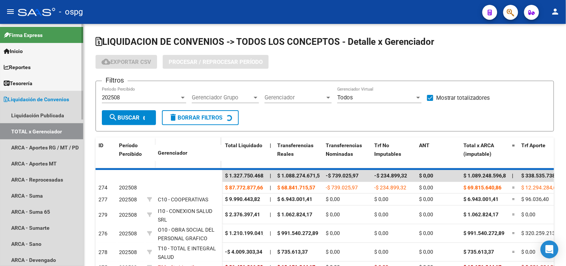
click at [43, 129] on link "TOTAL x Gerenciador" at bounding box center [41, 131] width 83 height 16
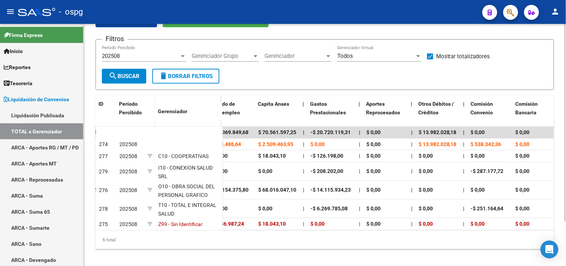
scroll to position [0, 1188]
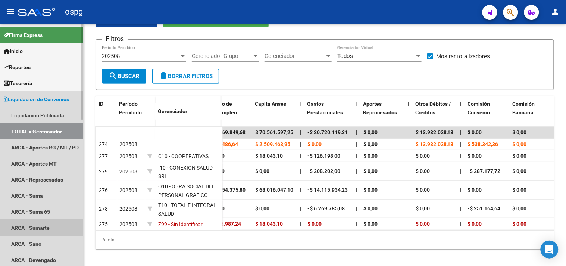
click at [30, 227] on link "ARCA - Sumarte" at bounding box center [41, 227] width 83 height 16
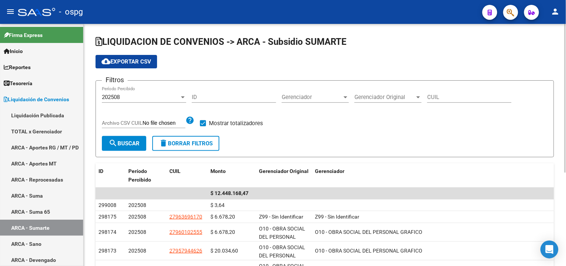
click at [204, 122] on span at bounding box center [203, 123] width 6 height 6
click at [203, 126] on input "Mostrar totalizadores" at bounding box center [203, 126] width 0 height 0
checkbox input "false"
click at [116, 143] on mat-icon "search" at bounding box center [113, 142] width 9 height 9
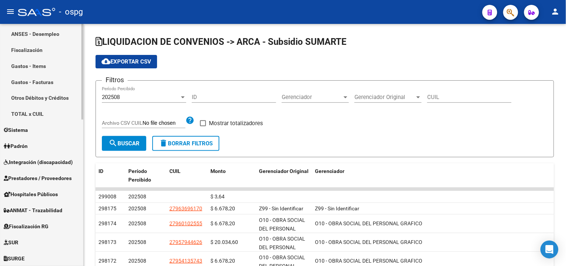
scroll to position [371, 0]
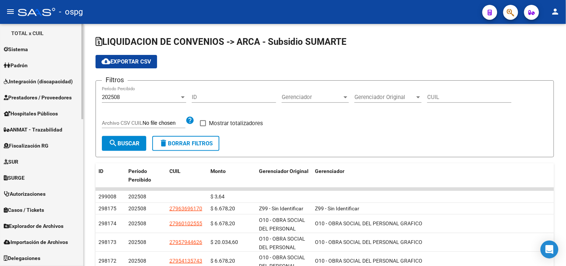
click at [34, 222] on span "Explorador de Archivos" at bounding box center [34, 226] width 60 height 8
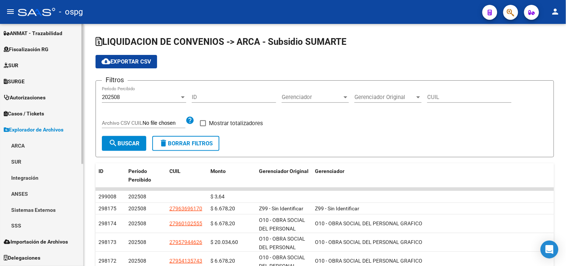
scroll to position [162, 0]
click at [21, 142] on link "ARCA" at bounding box center [41, 146] width 83 height 16
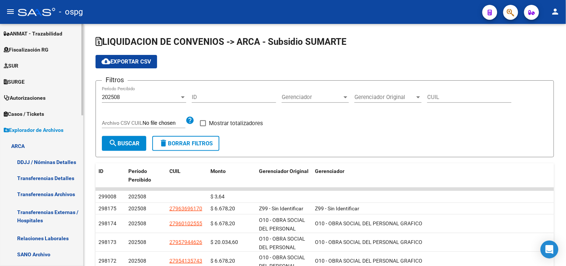
scroll to position [328, 0]
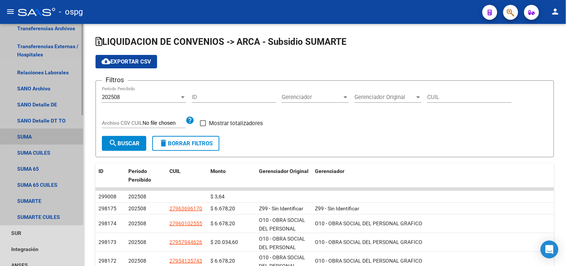
click at [28, 135] on link "SUMA" at bounding box center [41, 137] width 83 height 16
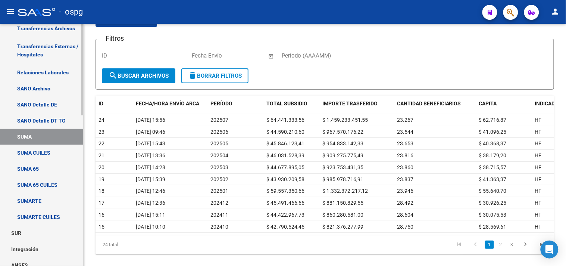
click at [16, 200] on link "SUMARTE" at bounding box center [41, 201] width 83 height 16
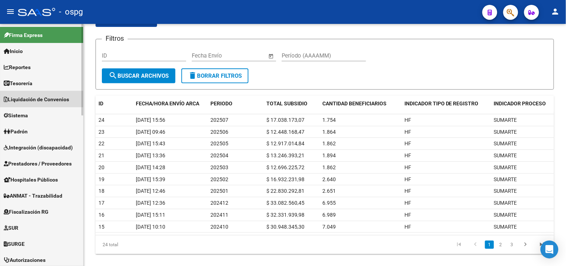
click at [35, 99] on span "Liquidación de Convenios" at bounding box center [36, 99] width 65 height 8
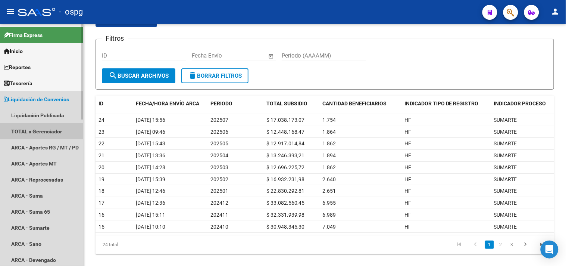
click at [28, 130] on link "TOTAL x Gerenciador" at bounding box center [41, 131] width 83 height 16
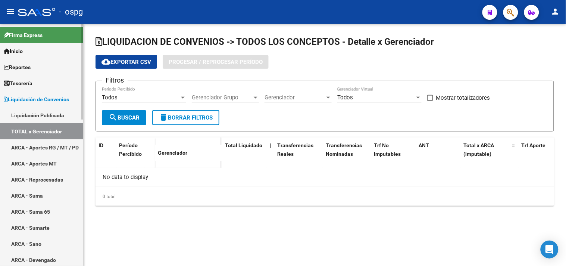
checkbox input "true"
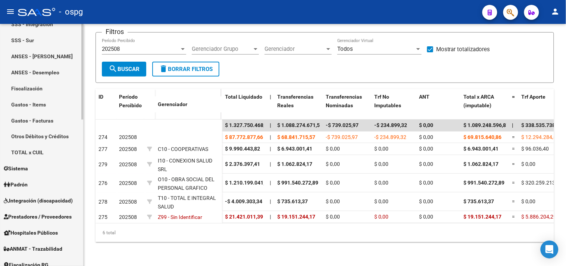
scroll to position [371, 0]
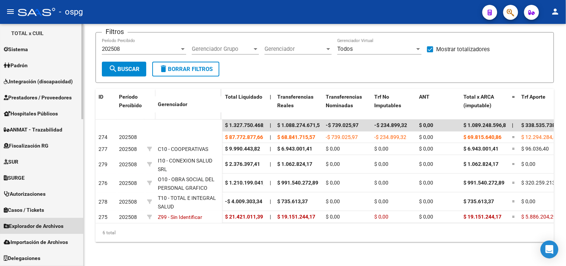
click at [50, 226] on span "Explorador de Archivos" at bounding box center [34, 226] width 60 height 8
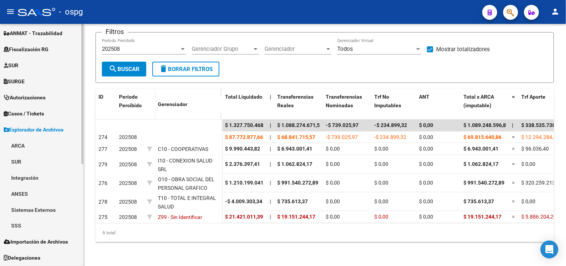
scroll to position [162, 0]
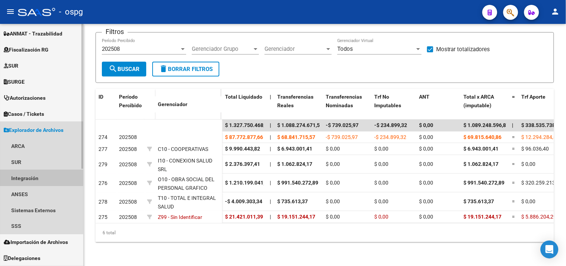
click at [39, 172] on link "Integración" at bounding box center [41, 178] width 83 height 16
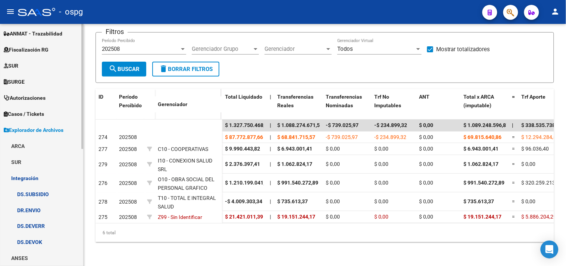
click at [38, 140] on link "ARCA" at bounding box center [41, 146] width 83 height 16
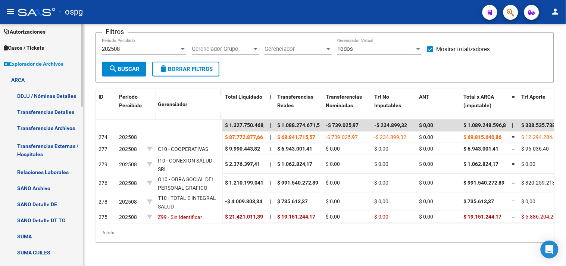
scroll to position [369, 0]
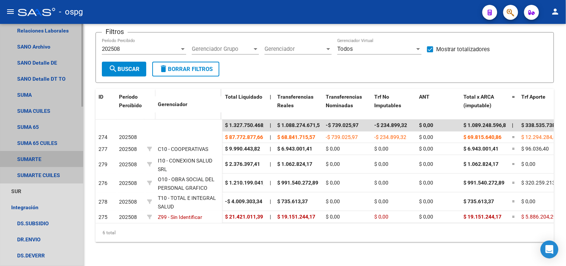
click at [30, 156] on link "SUMARTE" at bounding box center [41, 159] width 83 height 16
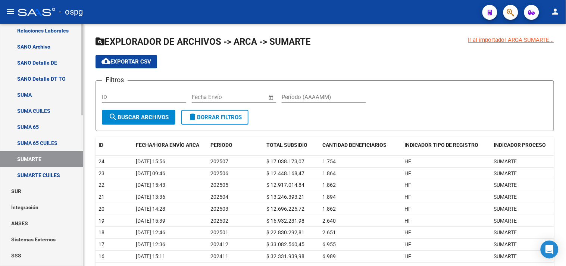
click at [49, 144] on link "SUMA 65 CUILES" at bounding box center [41, 143] width 83 height 16
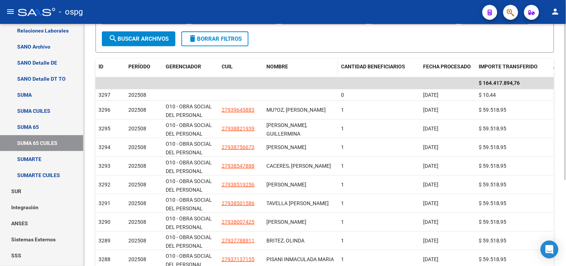
scroll to position [132, 0]
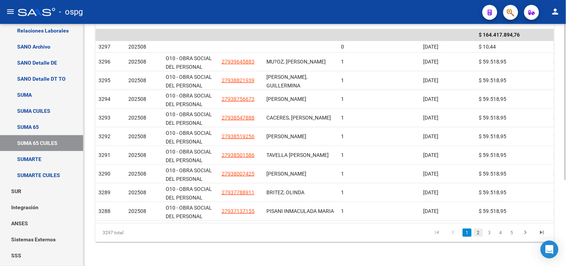
click at [481, 231] on link "2" at bounding box center [478, 232] width 9 height 8
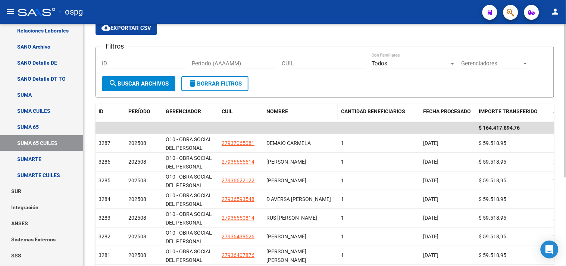
scroll to position [41, 0]
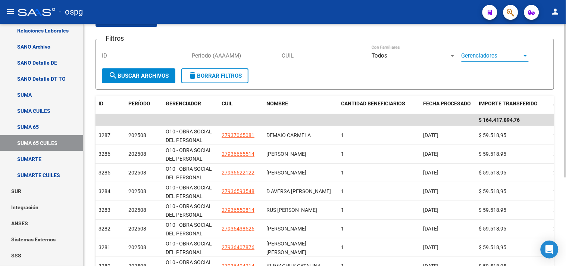
click at [490, 59] on span "Gerenciadores" at bounding box center [492, 55] width 60 height 7
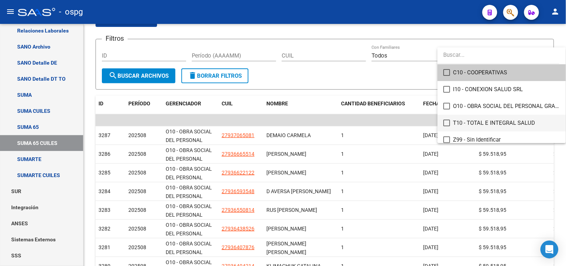
click at [445, 124] on mat-pseudo-checkbox at bounding box center [447, 122] width 7 height 7
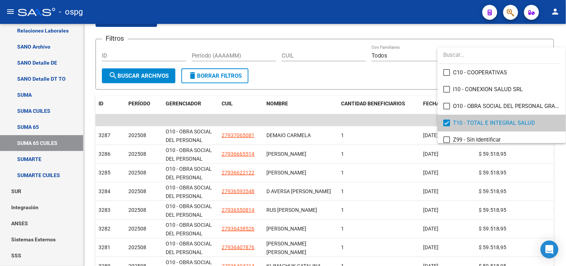
click at [123, 73] on div at bounding box center [283, 133] width 566 height 266
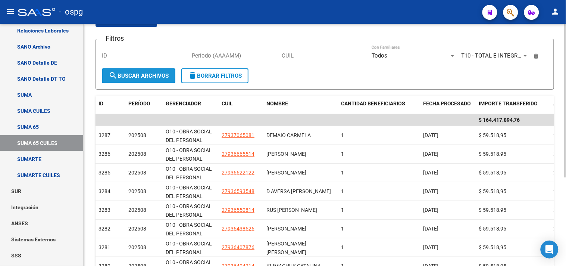
click at [147, 73] on span "search Buscar Archivos" at bounding box center [139, 75] width 60 height 7
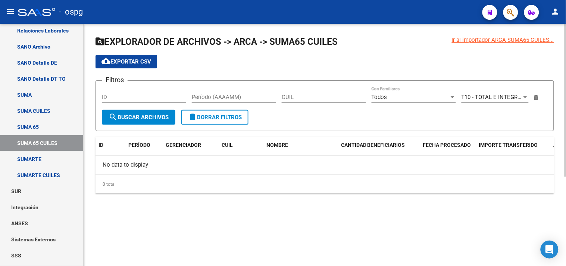
scroll to position [0, 0]
click at [211, 98] on input "Período (AAAAMM)" at bounding box center [234, 97] width 84 height 7
type input "2025"
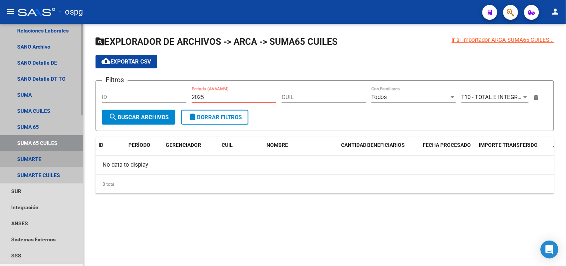
click at [25, 155] on link "SUMARTE" at bounding box center [41, 159] width 83 height 16
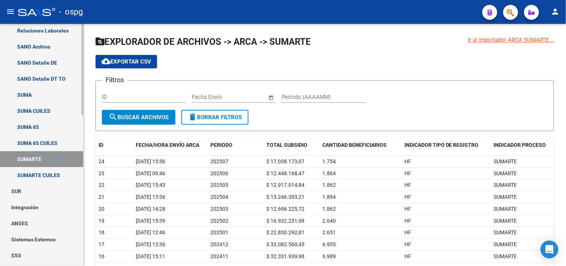
click at [56, 175] on link "SUMARTE CUILES" at bounding box center [41, 175] width 83 height 16
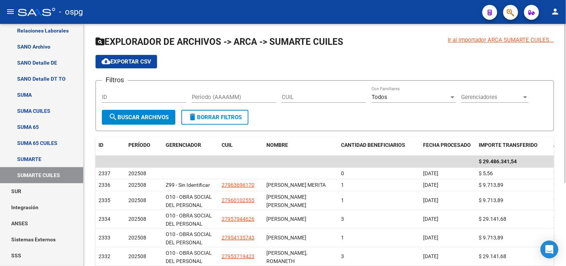
click at [487, 94] on span "Gerenciadores" at bounding box center [492, 97] width 60 height 7
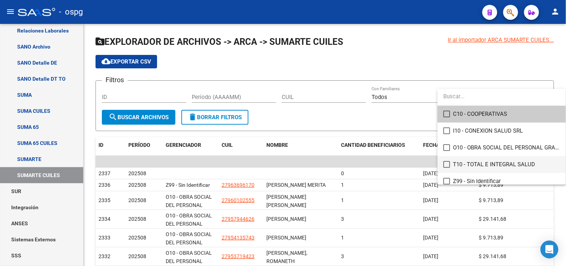
click at [444, 163] on mat-pseudo-checkbox at bounding box center [447, 164] width 7 height 7
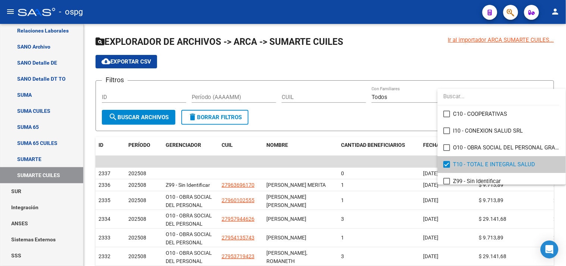
click at [252, 97] on div at bounding box center [283, 133] width 566 height 266
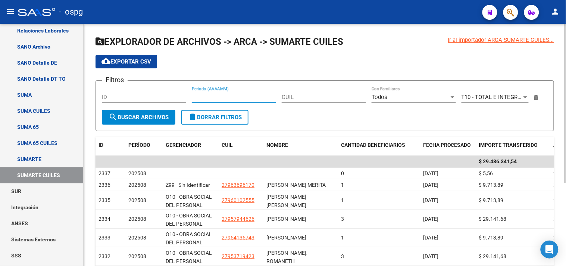
click at [247, 94] on input "Período (AAAAMM)" at bounding box center [234, 97] width 84 height 7
click at [129, 118] on span "search Buscar Archivos" at bounding box center [139, 117] width 60 height 7
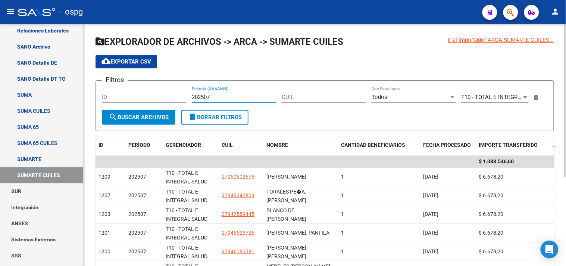
click at [218, 98] on input "202507" at bounding box center [234, 97] width 84 height 7
click at [136, 121] on button "search Buscar Archivos" at bounding box center [139, 117] width 74 height 15
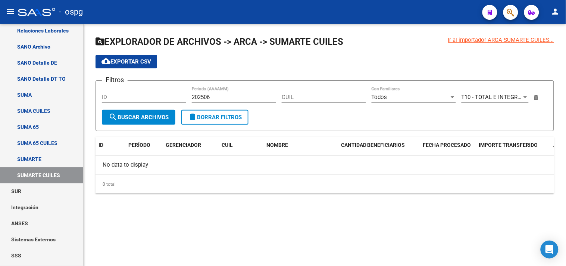
drag, startPoint x: 313, startPoint y: 122, endPoint x: 346, endPoint y: 122, distance: 32.1
click at [314, 122] on form "Filtros ID 202506 Período (AAAAMM) CUIL Todos Con Familiares T10 - TOTAL E INTE…" at bounding box center [325, 105] width 459 height 51
click at [147, 117] on span "search Buscar Archivos" at bounding box center [139, 117] width 60 height 7
click at [223, 97] on input "202506" at bounding box center [234, 97] width 84 height 7
click at [139, 117] on span "search Buscar Archivos" at bounding box center [139, 117] width 60 height 7
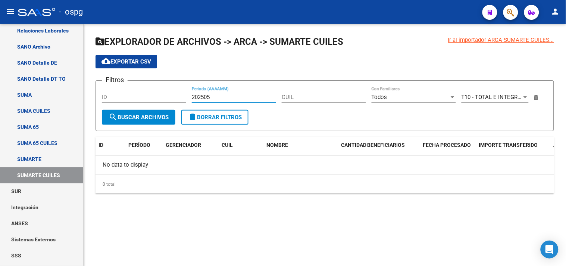
click at [219, 95] on input "202505" at bounding box center [234, 97] width 84 height 7
type input "202508"
click at [149, 116] on span "search Buscar Archivos" at bounding box center [139, 117] width 60 height 7
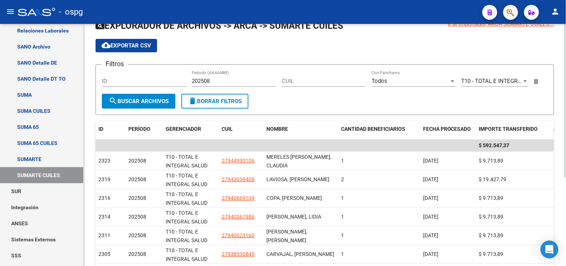
scroll to position [15, 0]
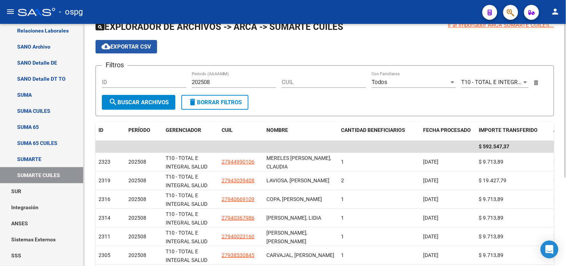
click at [129, 49] on span "cloud_download Exportar CSV" at bounding box center [127, 46] width 50 height 7
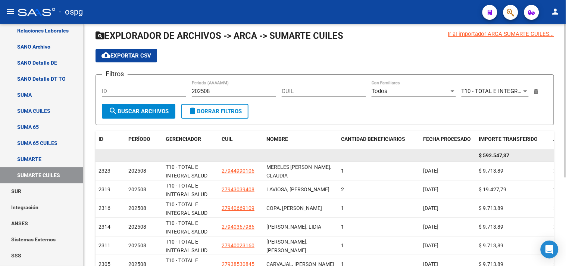
scroll to position [0, 0]
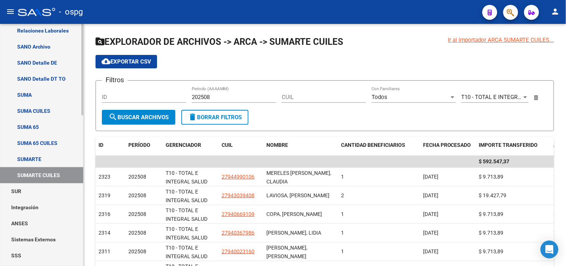
click at [51, 174] on link "SUMARTE CUILES" at bounding box center [41, 175] width 83 height 16
click at [319, 99] on input "CUIL" at bounding box center [324, 97] width 84 height 7
paste input "20-50613113-9"
type input "20-50613113-9"
click at [111, 115] on mat-icon "search" at bounding box center [113, 116] width 9 height 9
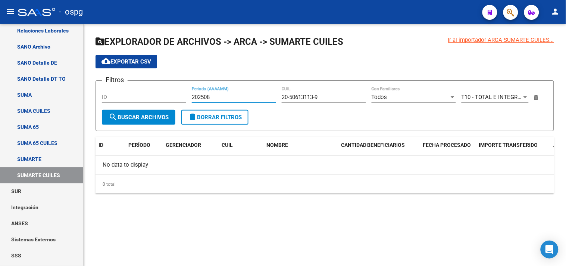
click at [225, 98] on input "202508" at bounding box center [234, 97] width 84 height 7
type input "202507"
click at [129, 122] on button "search Buscar Archivos" at bounding box center [139, 117] width 74 height 15
click at [337, 99] on input "20-50613113-9" at bounding box center [324, 97] width 84 height 7
drag, startPoint x: 337, startPoint y: 99, endPoint x: 285, endPoint y: 95, distance: 51.6
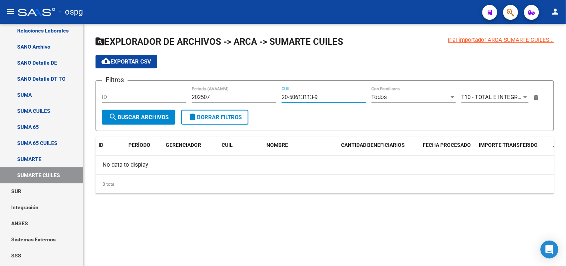
click at [285, 95] on input "20-50613113-9" at bounding box center [324, 97] width 84 height 7
paste input
type input "20-50613113-9"
click at [143, 117] on span "search Buscar Archivos" at bounding box center [139, 117] width 60 height 7
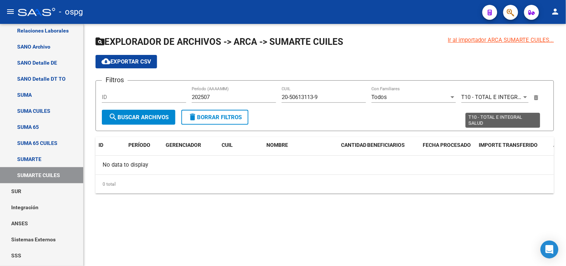
click at [536, 100] on icon at bounding box center [536, 97] width 4 height 5
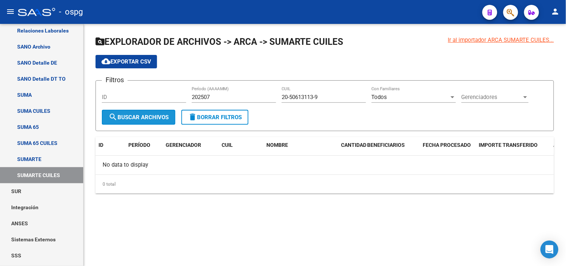
click at [139, 118] on span "search Buscar Archivos" at bounding box center [139, 117] width 60 height 7
